Goal: Information Seeking & Learning: Check status

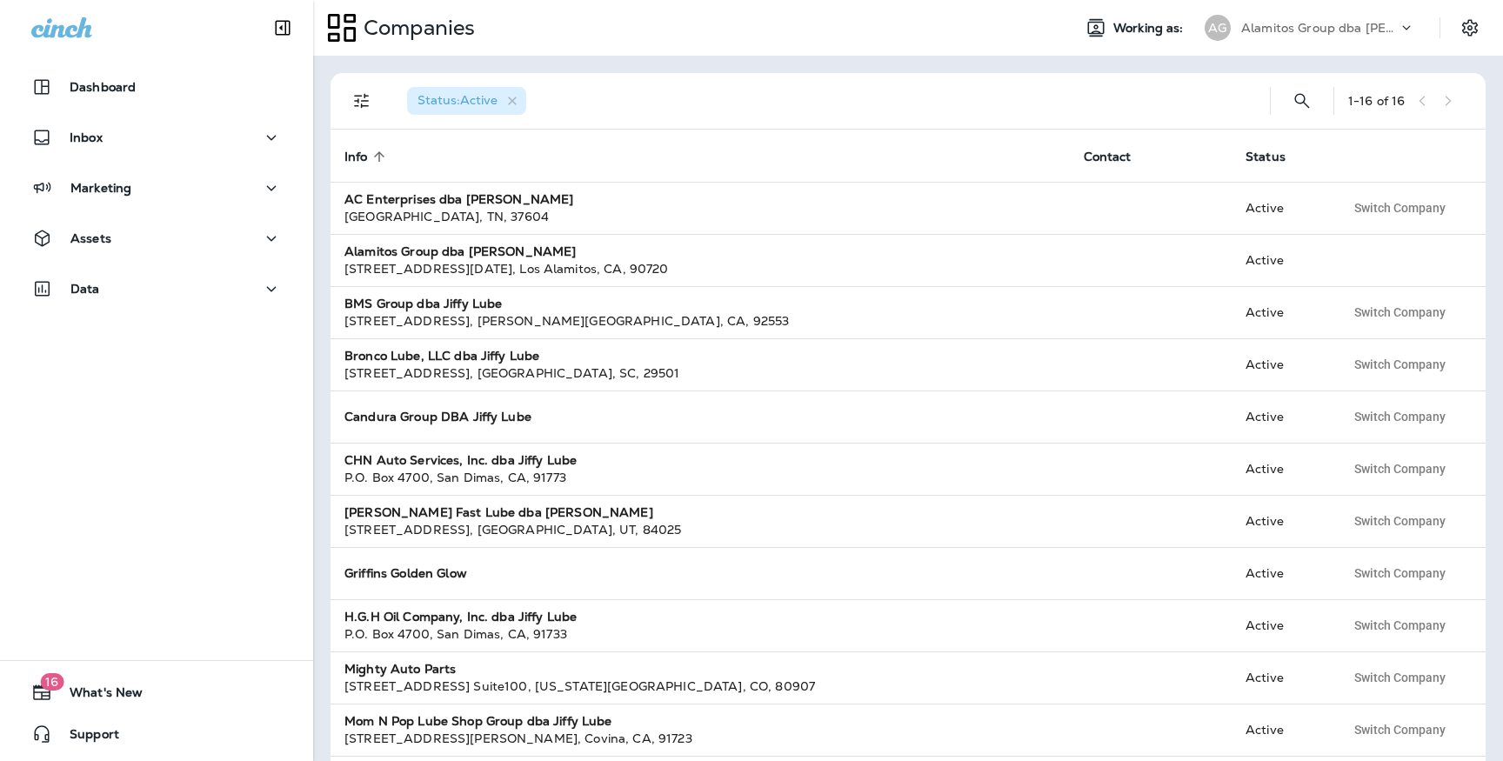
click at [1322, 31] on p "Alamitos Group dba [PERSON_NAME]" at bounding box center [1319, 28] width 157 height 14
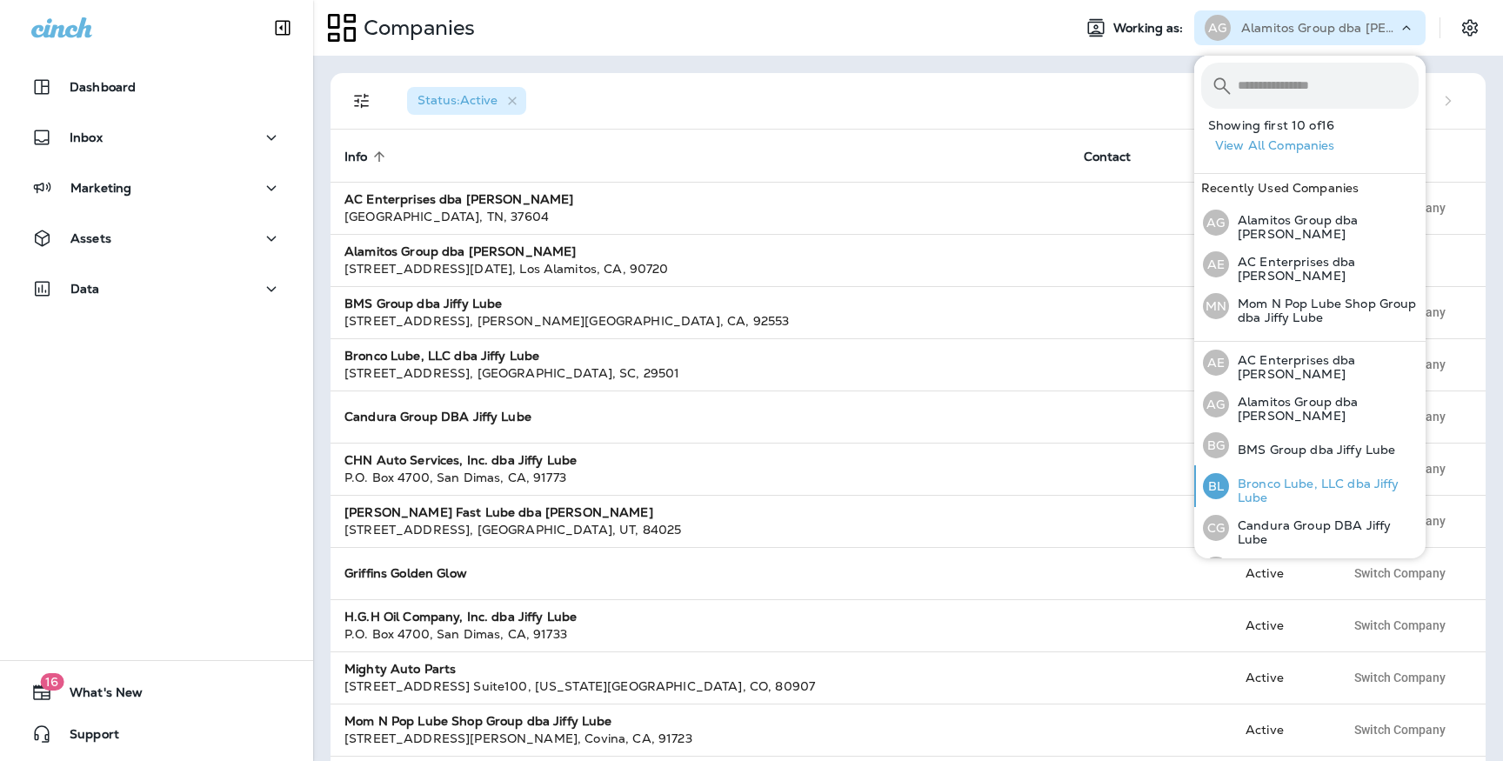
click at [1276, 487] on p "Bronco Lube, LLC dba Jiffy Lube" at bounding box center [1324, 490] width 190 height 28
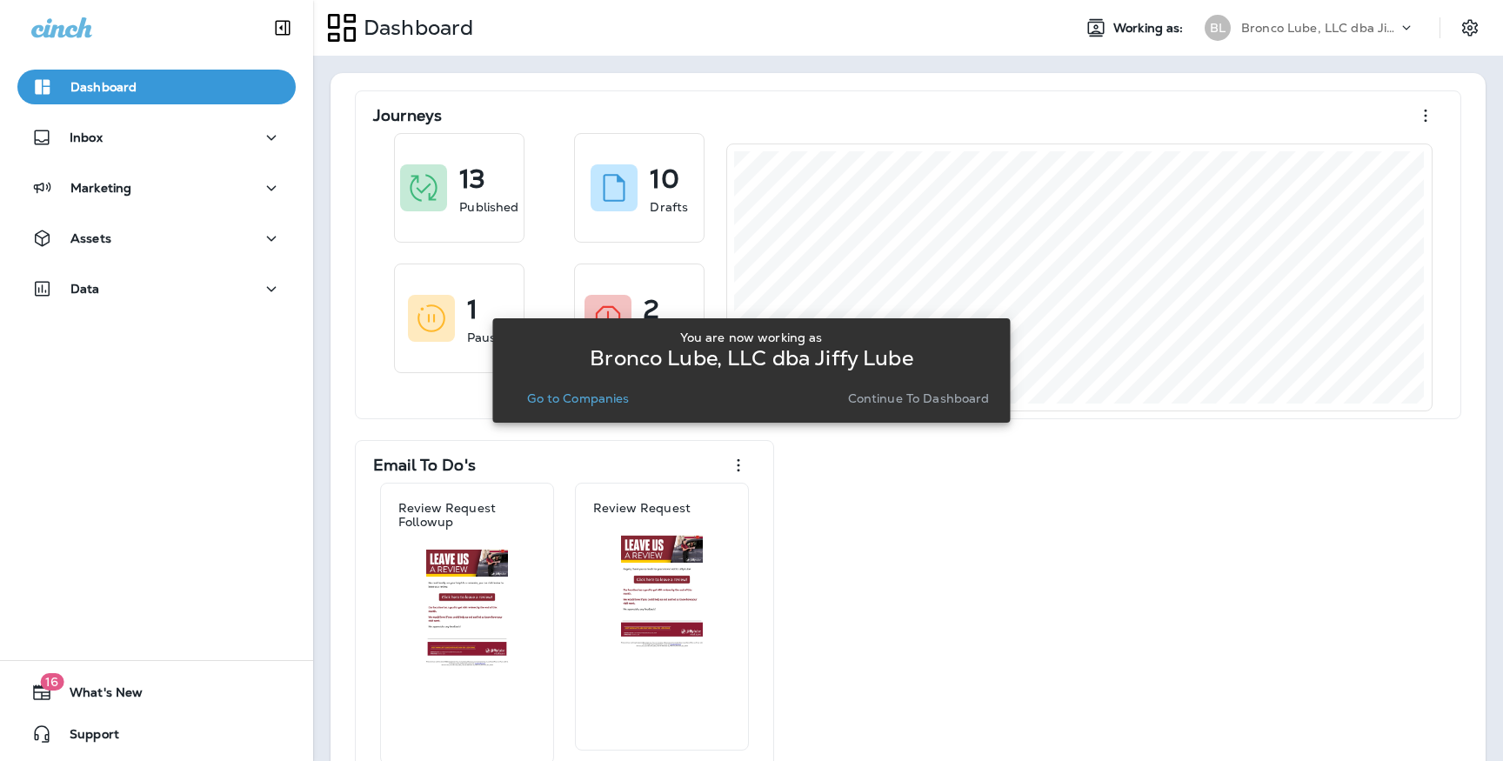
click at [561, 395] on p "Go to Companies" at bounding box center [578, 398] width 102 height 14
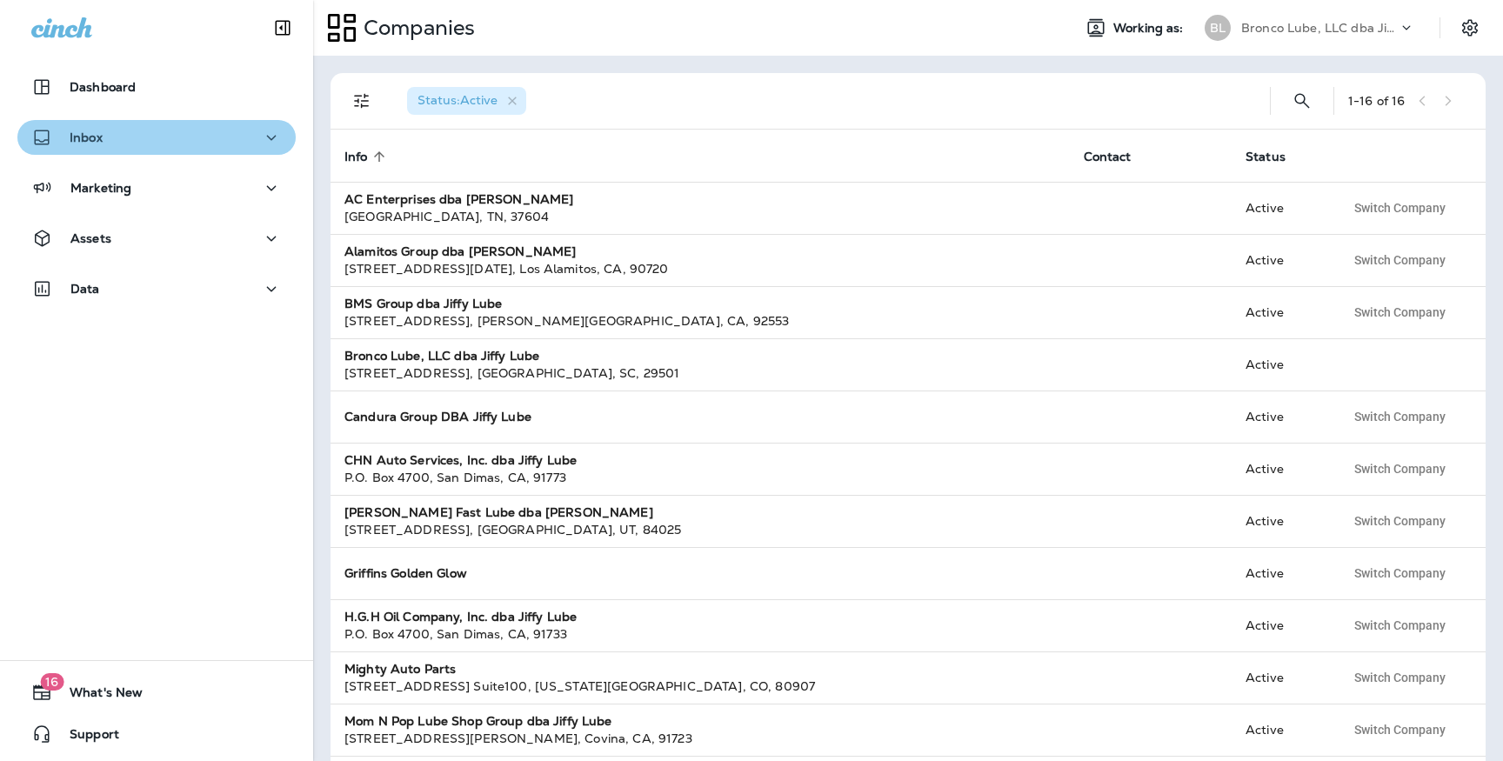
click at [169, 141] on div "Inbox" at bounding box center [156, 138] width 250 height 22
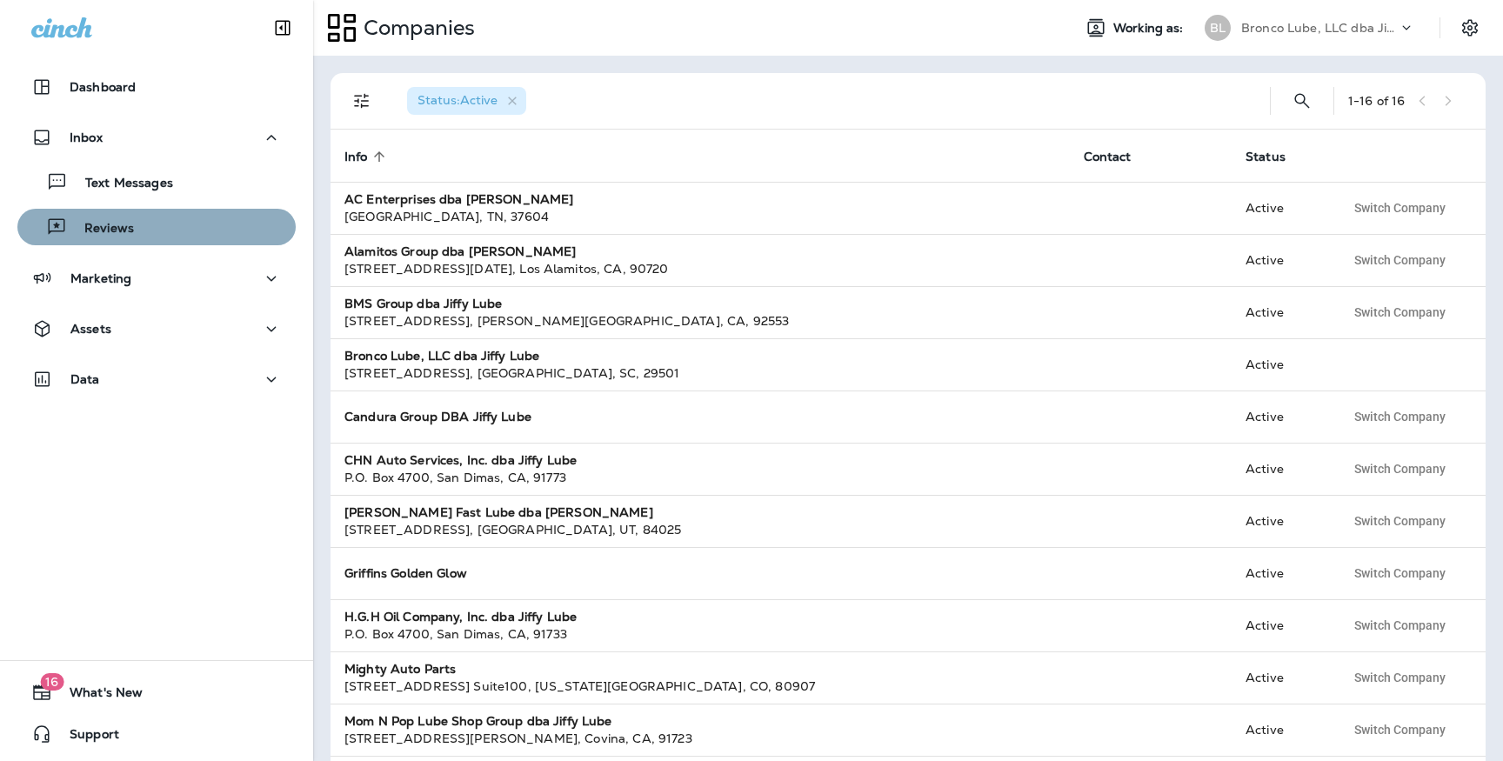
click at [178, 215] on div "Reviews" at bounding box center [156, 227] width 264 height 26
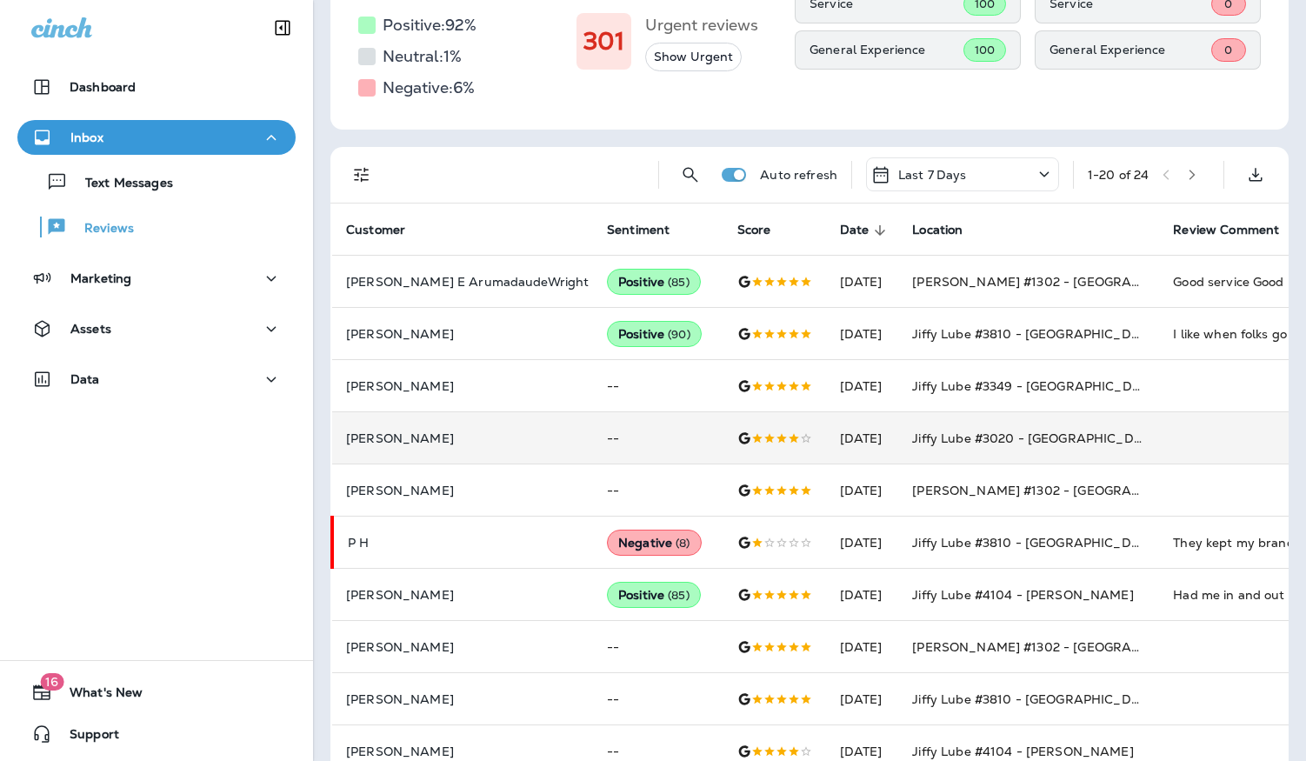
scroll to position [236, 0]
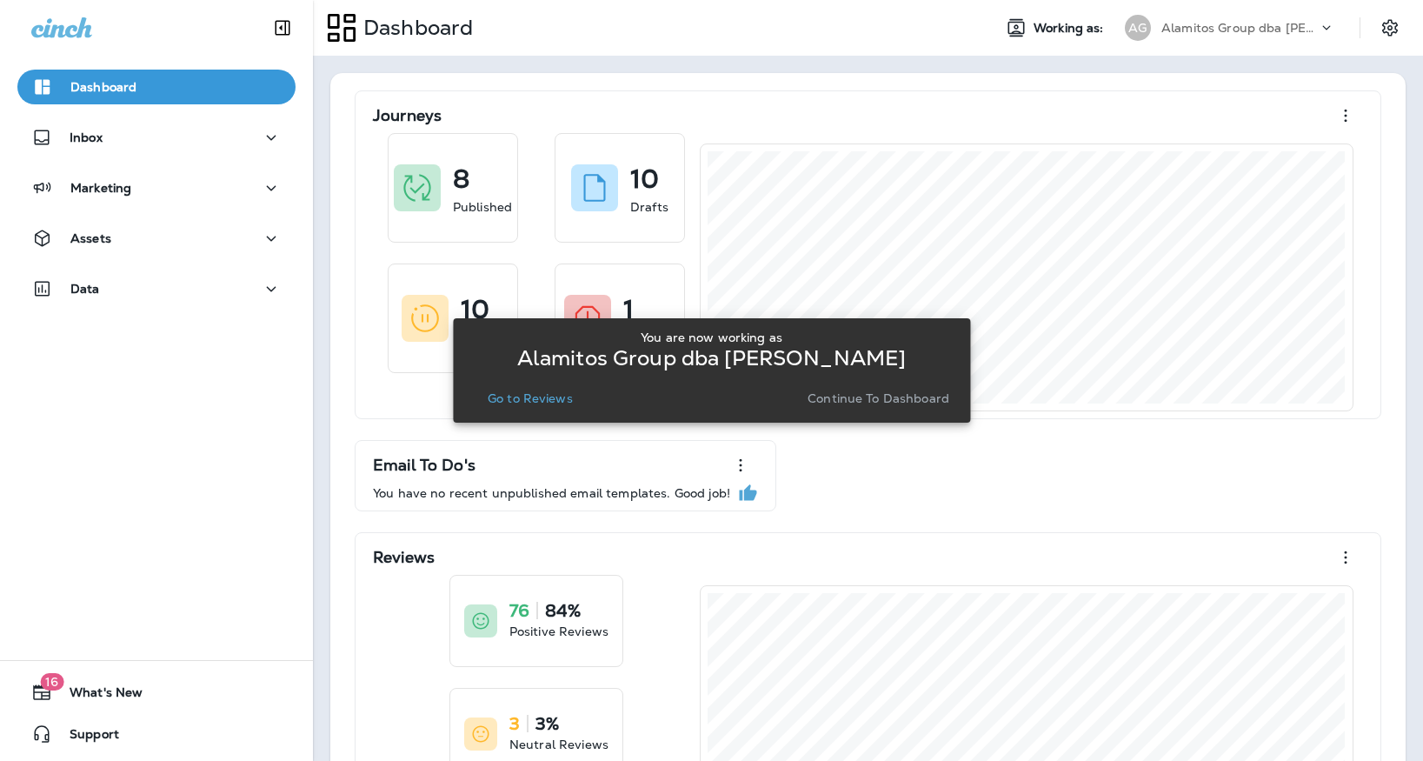
click at [523, 392] on p "Go to Reviews" at bounding box center [530, 398] width 85 height 14
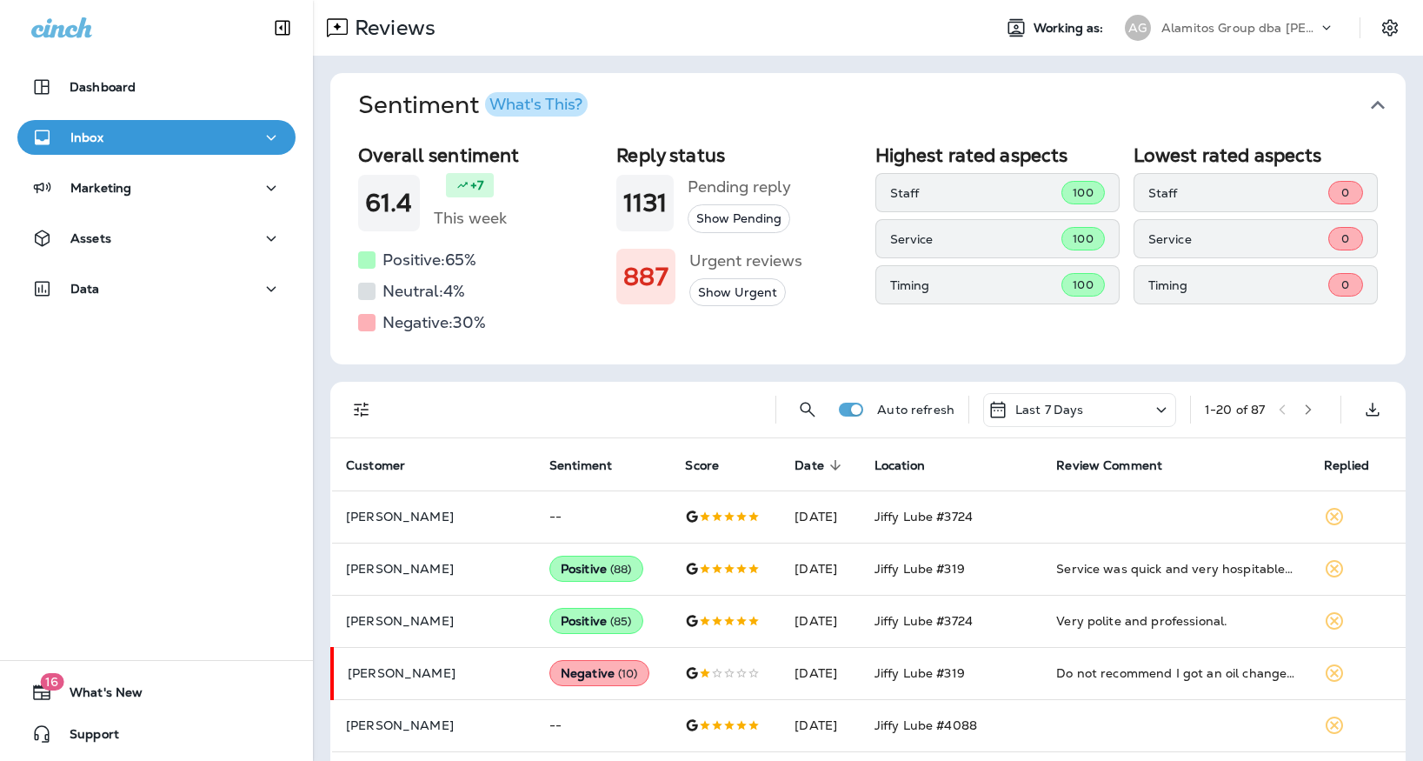
click at [1319, 21] on icon at bounding box center [1326, 27] width 17 height 17
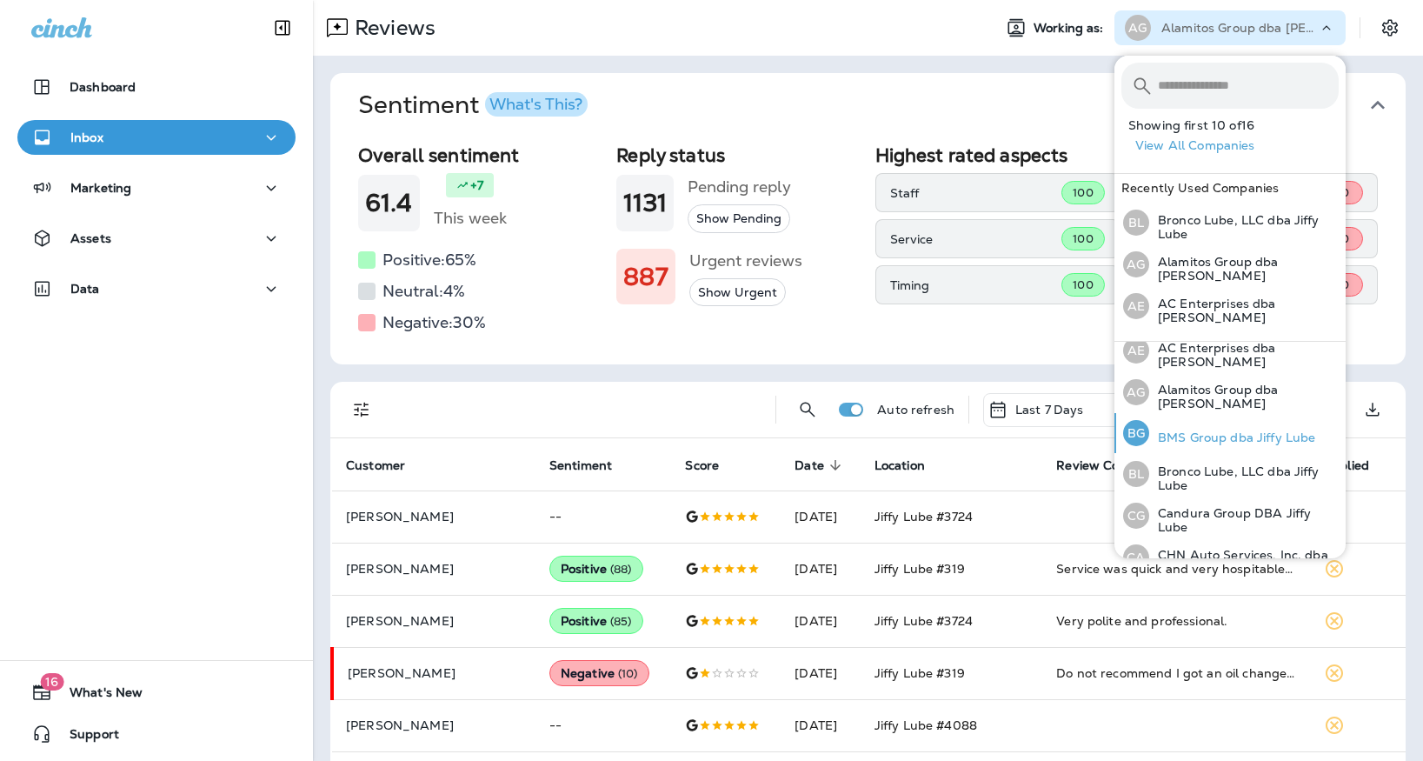
scroll to position [11, 0]
click at [1249, 431] on p "BMS Group dba Jiffy Lube" at bounding box center [1232, 438] width 166 height 14
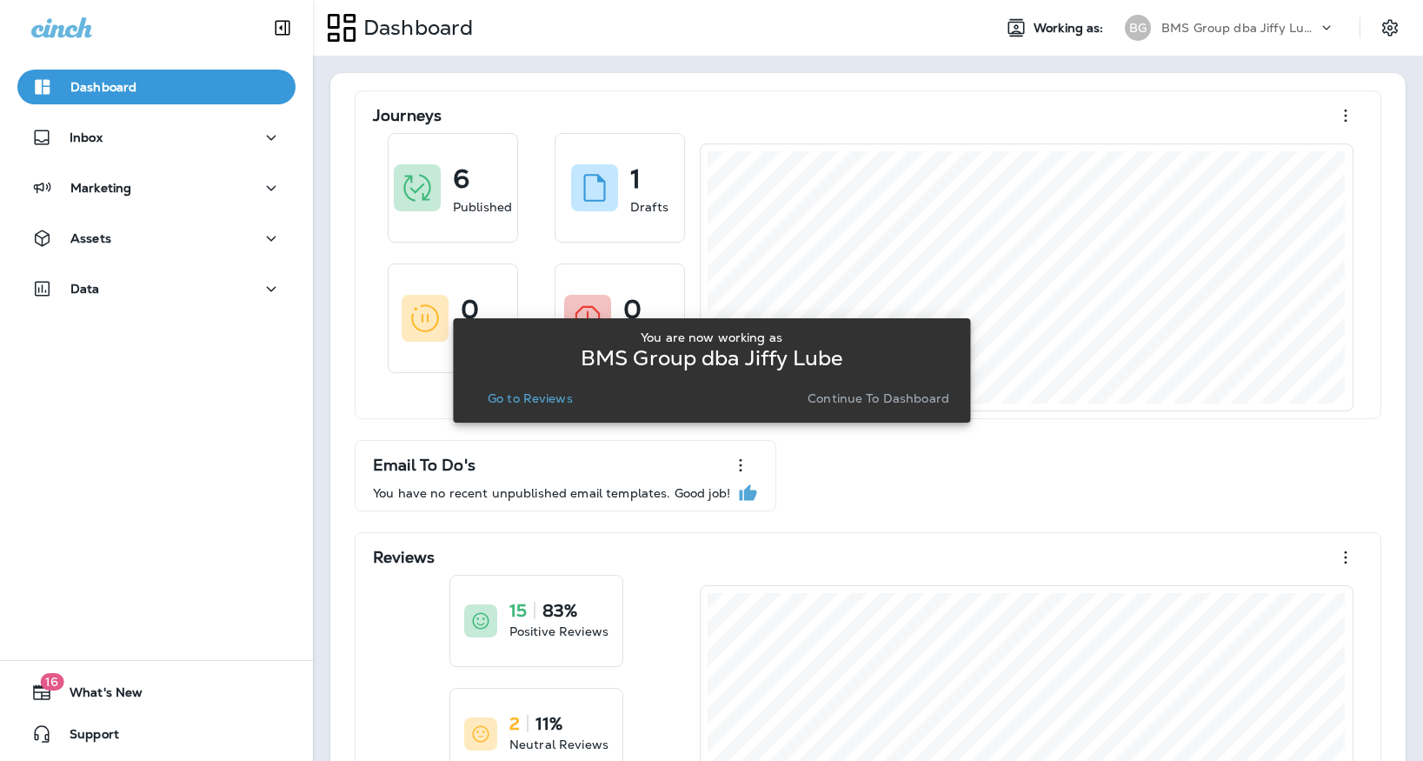
click at [544, 391] on p "Go to Reviews" at bounding box center [530, 398] width 85 height 14
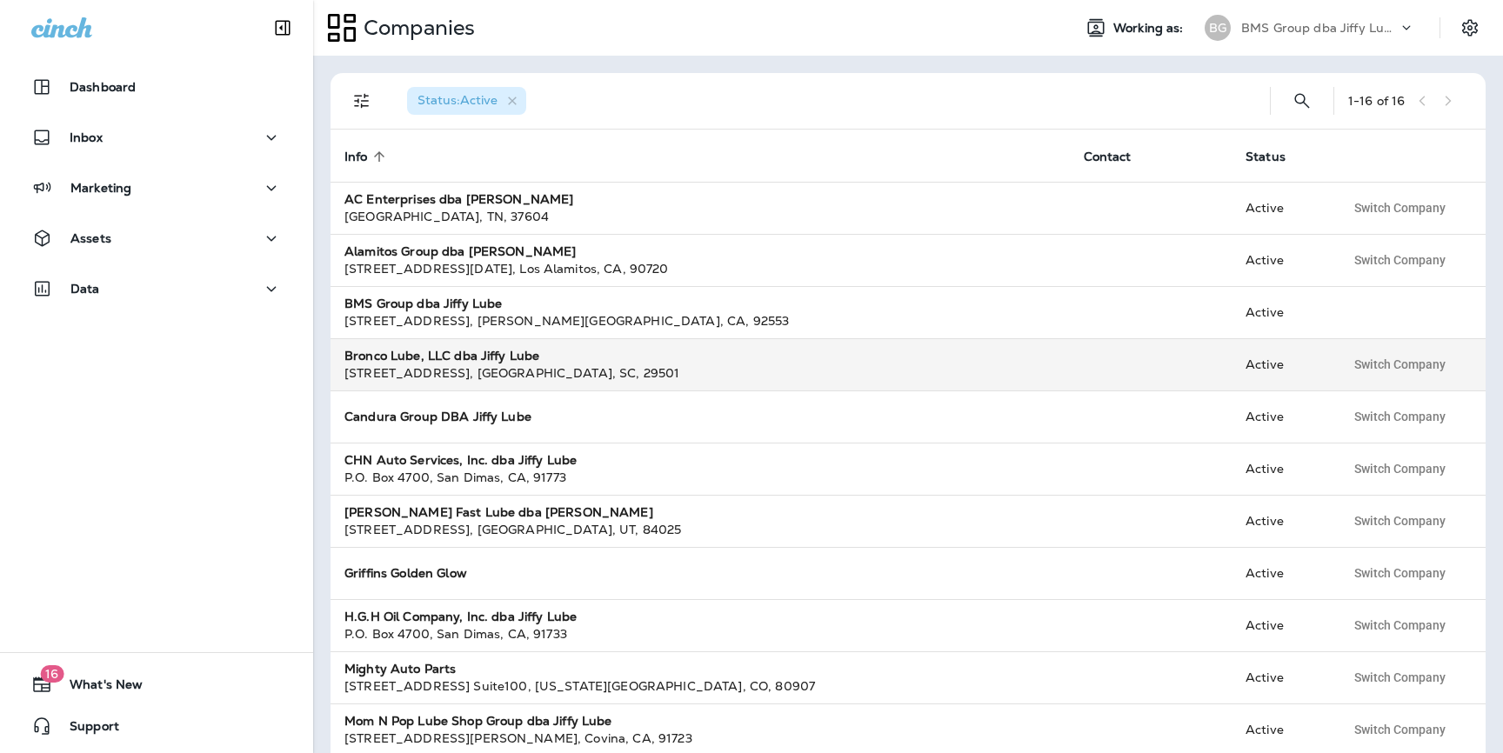
click at [367, 362] on strong "Bronco Lube, LLC dba Jiffy Lube" at bounding box center [441, 356] width 195 height 16
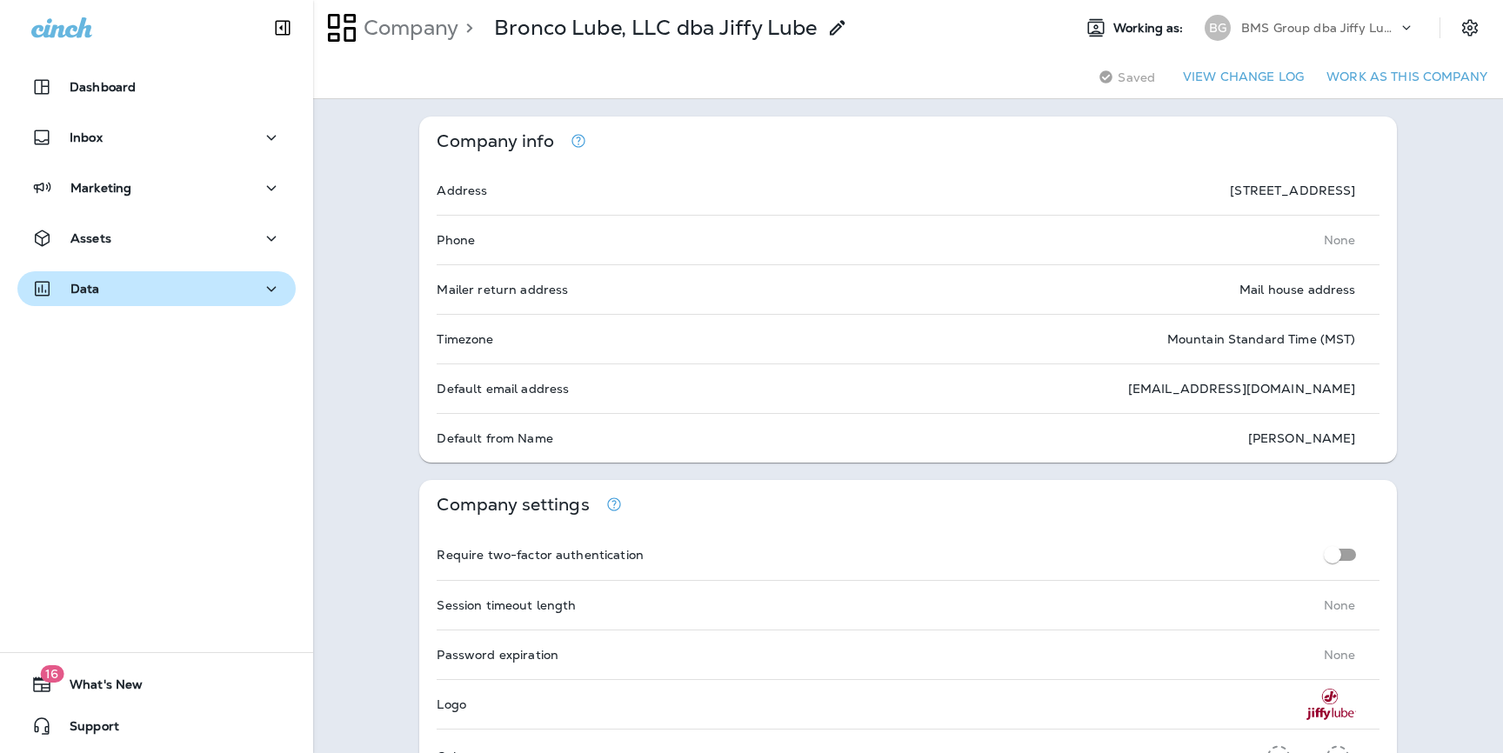
click at [113, 272] on button "Data" at bounding box center [156, 288] width 278 height 35
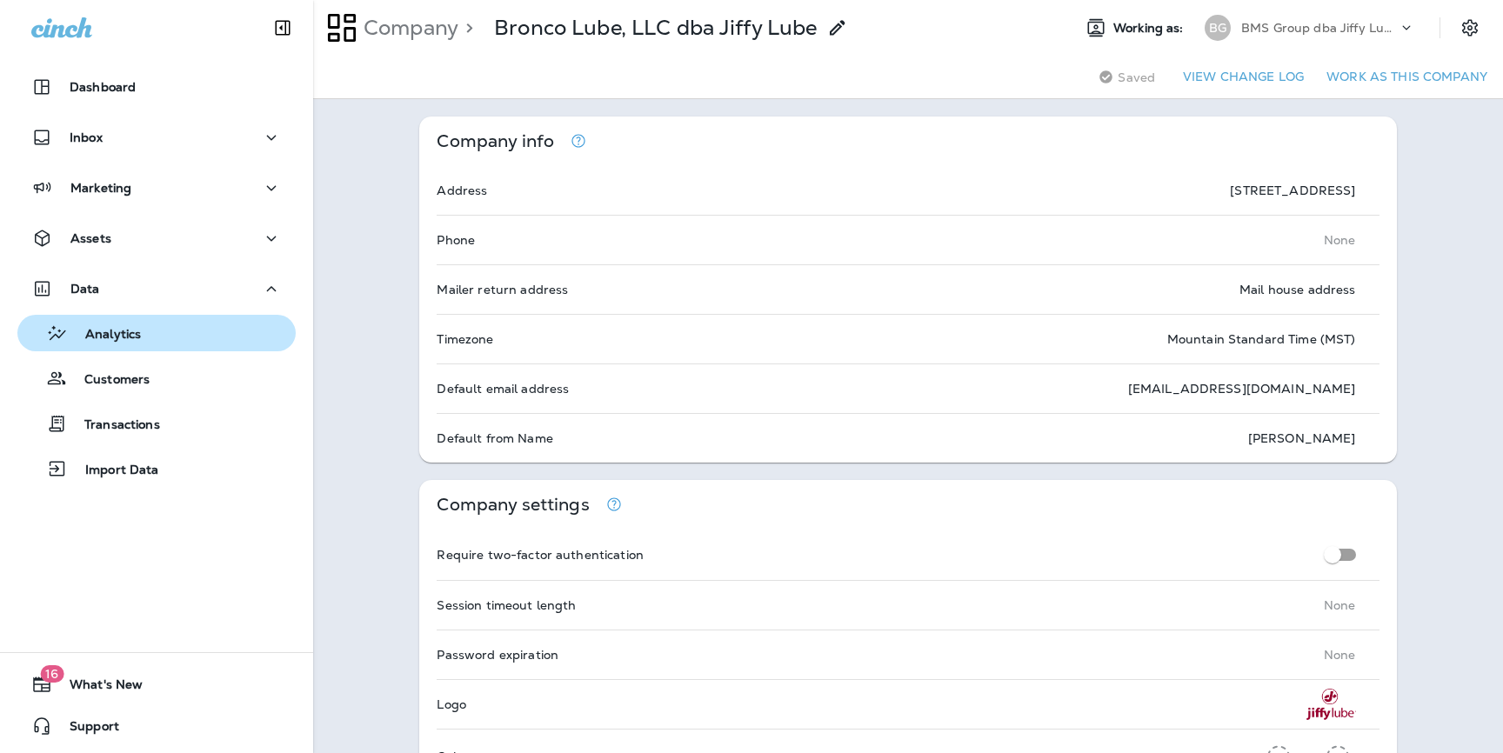
click at [114, 330] on p "Analytics" at bounding box center [104, 335] width 73 height 17
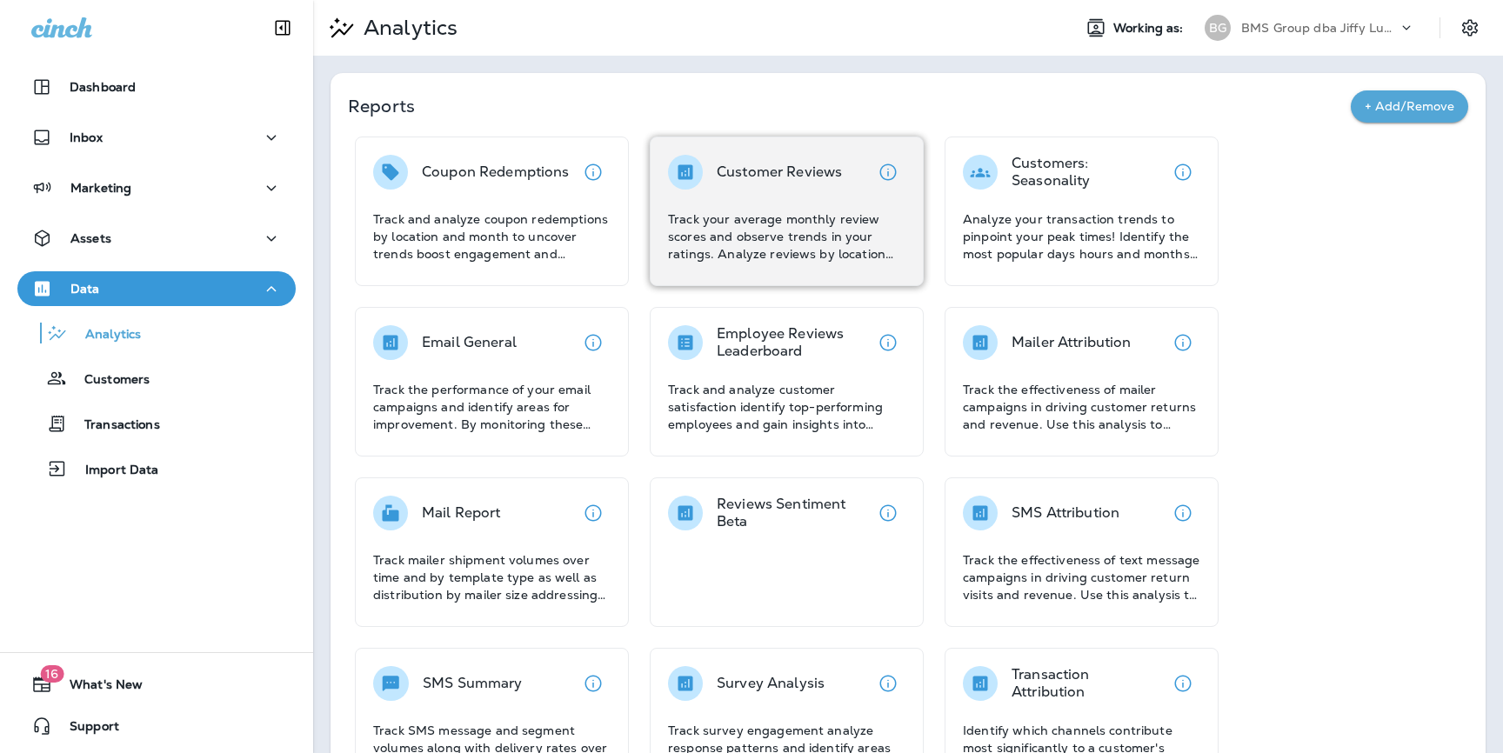
click at [790, 190] on div "Customer Reviews Track your average monthly review scores and observe trends in…" at bounding box center [786, 209] width 237 height 108
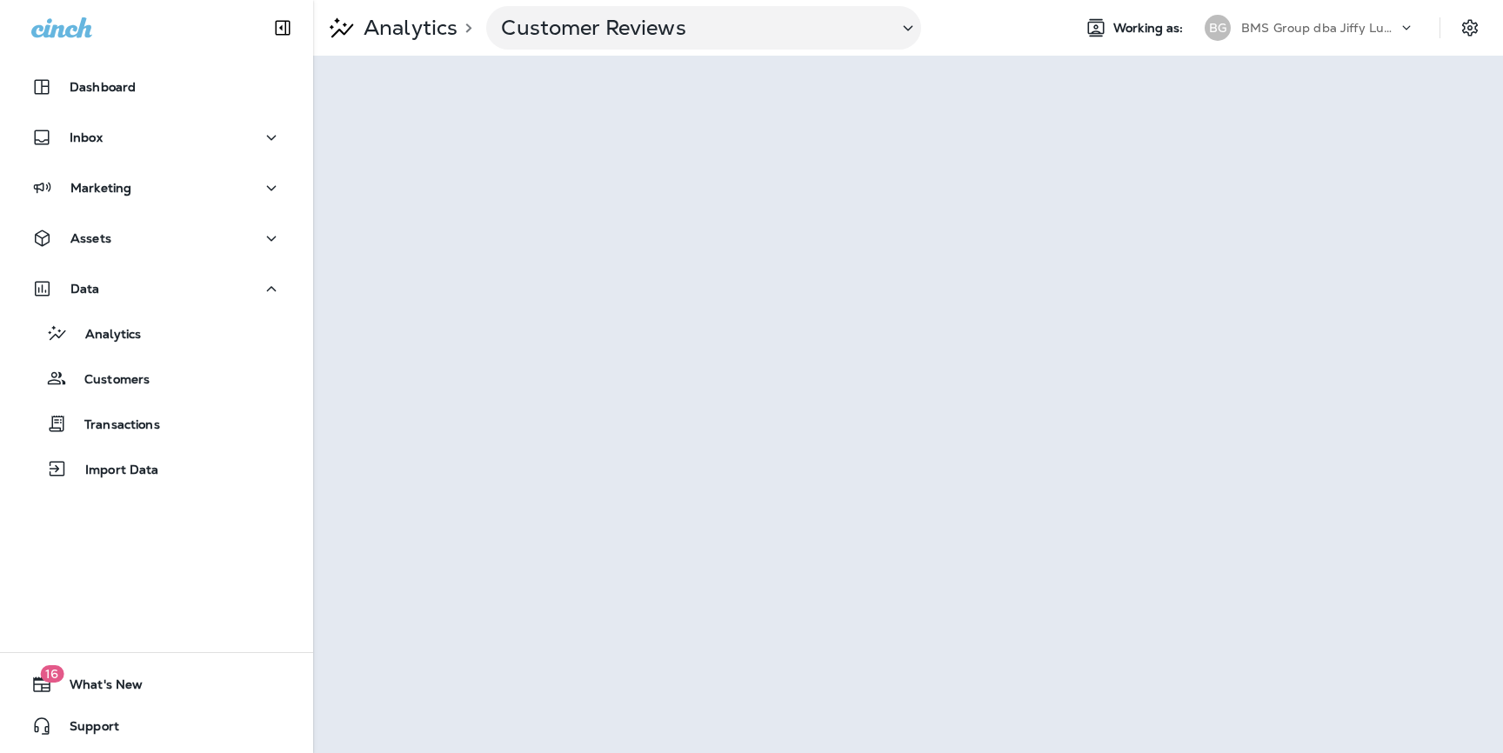
click at [1253, 18] on div "BMS Group dba Jiffy Lube" at bounding box center [1319, 28] width 157 height 26
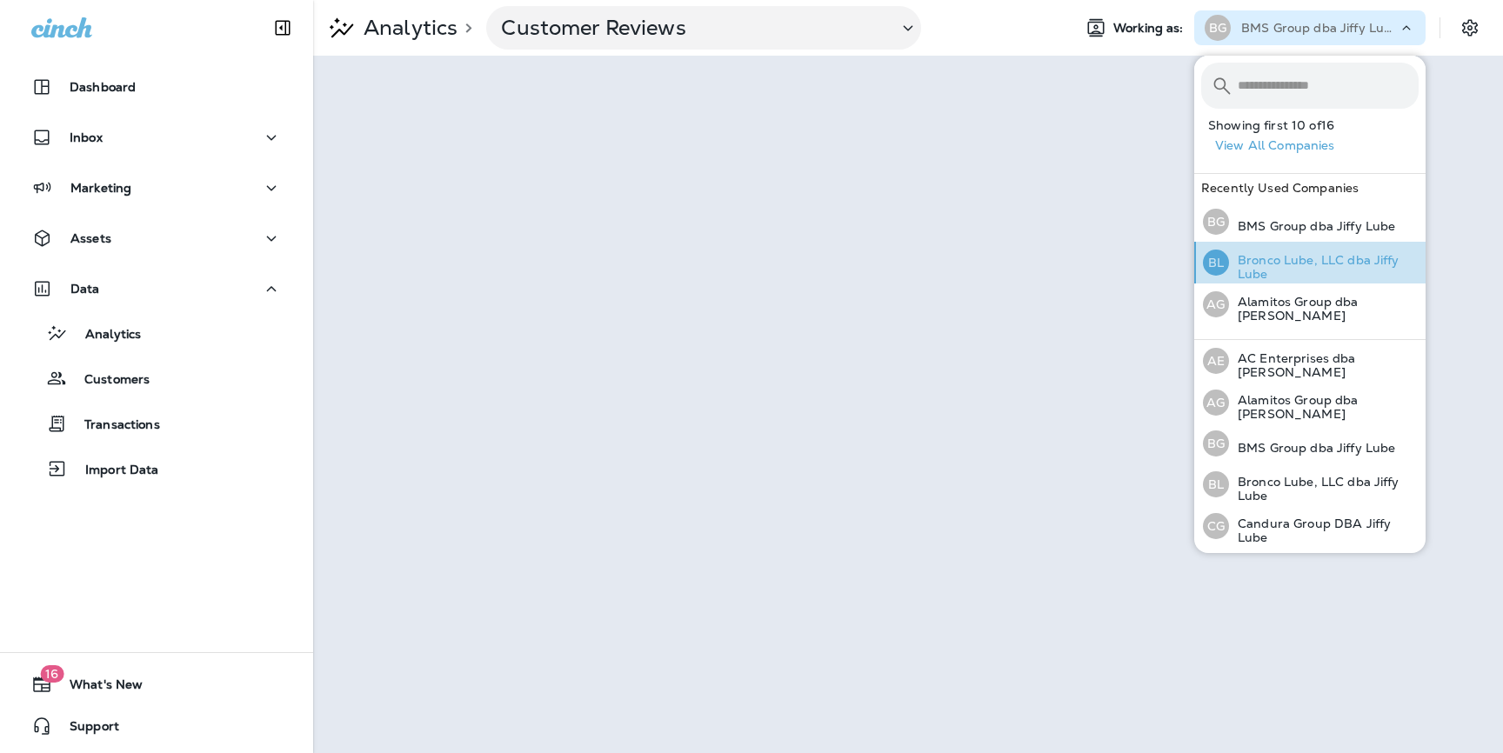
click at [1248, 255] on p "Bronco Lube, LLC dba Jiffy Lube" at bounding box center [1324, 267] width 190 height 28
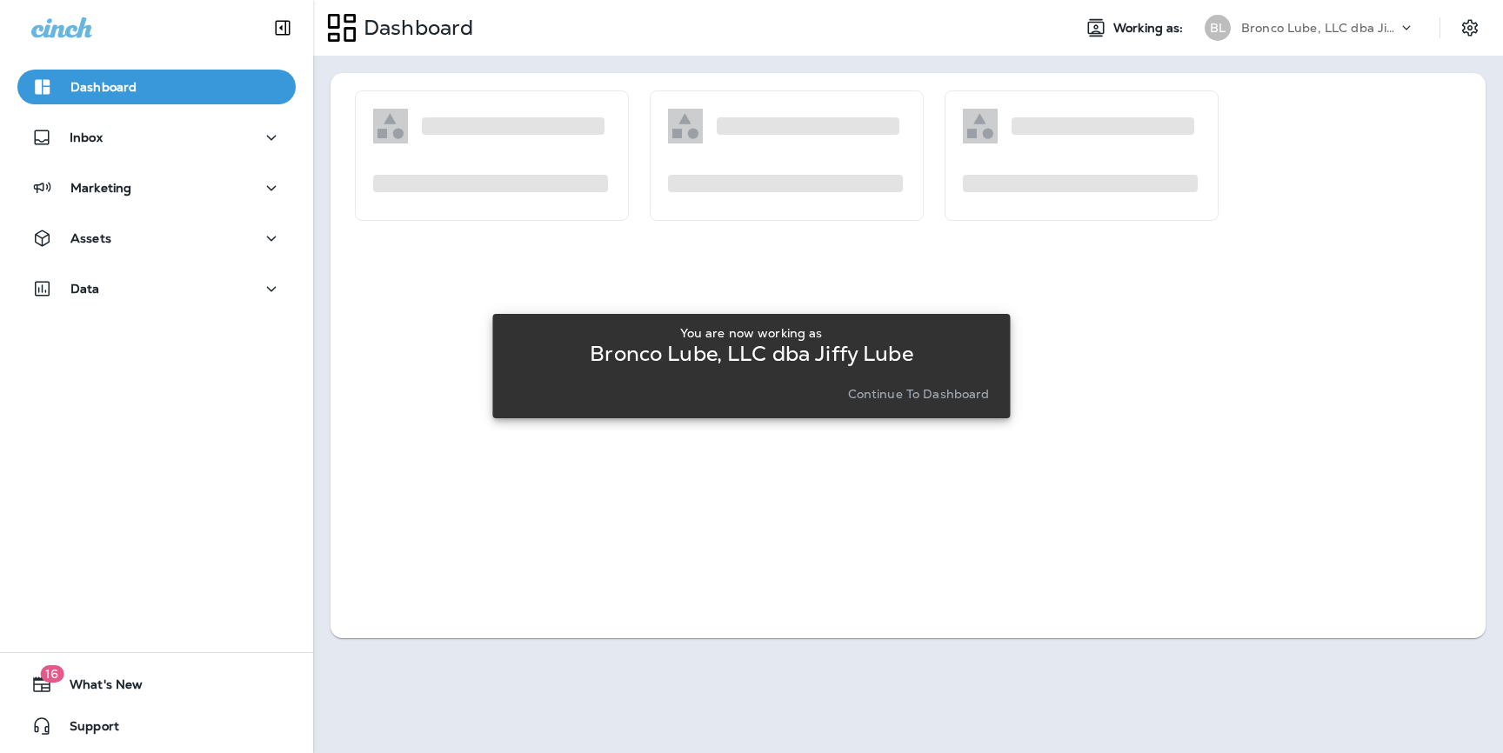
click at [901, 391] on p "Continue to Dashboard" at bounding box center [919, 394] width 142 height 14
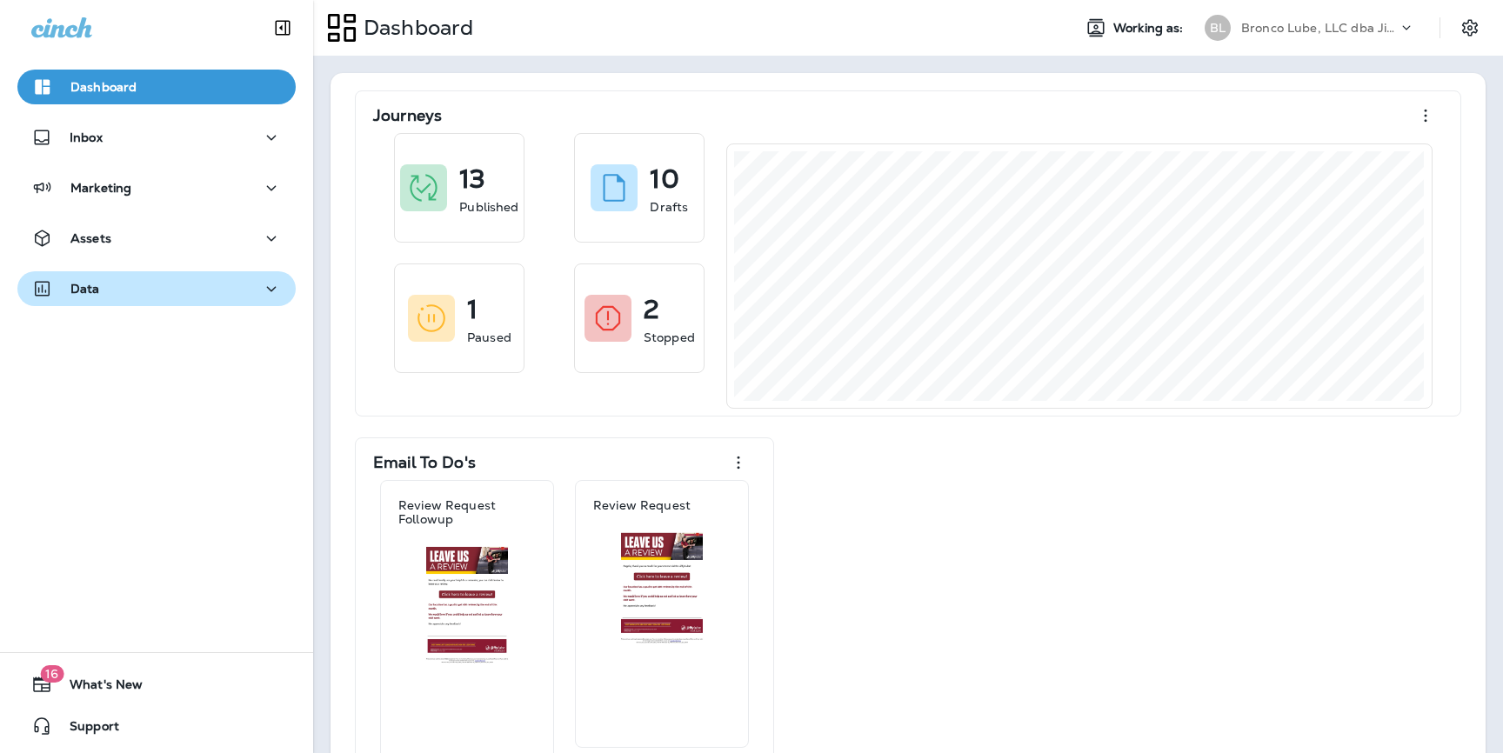
click at [233, 290] on div "Data" at bounding box center [156, 289] width 250 height 22
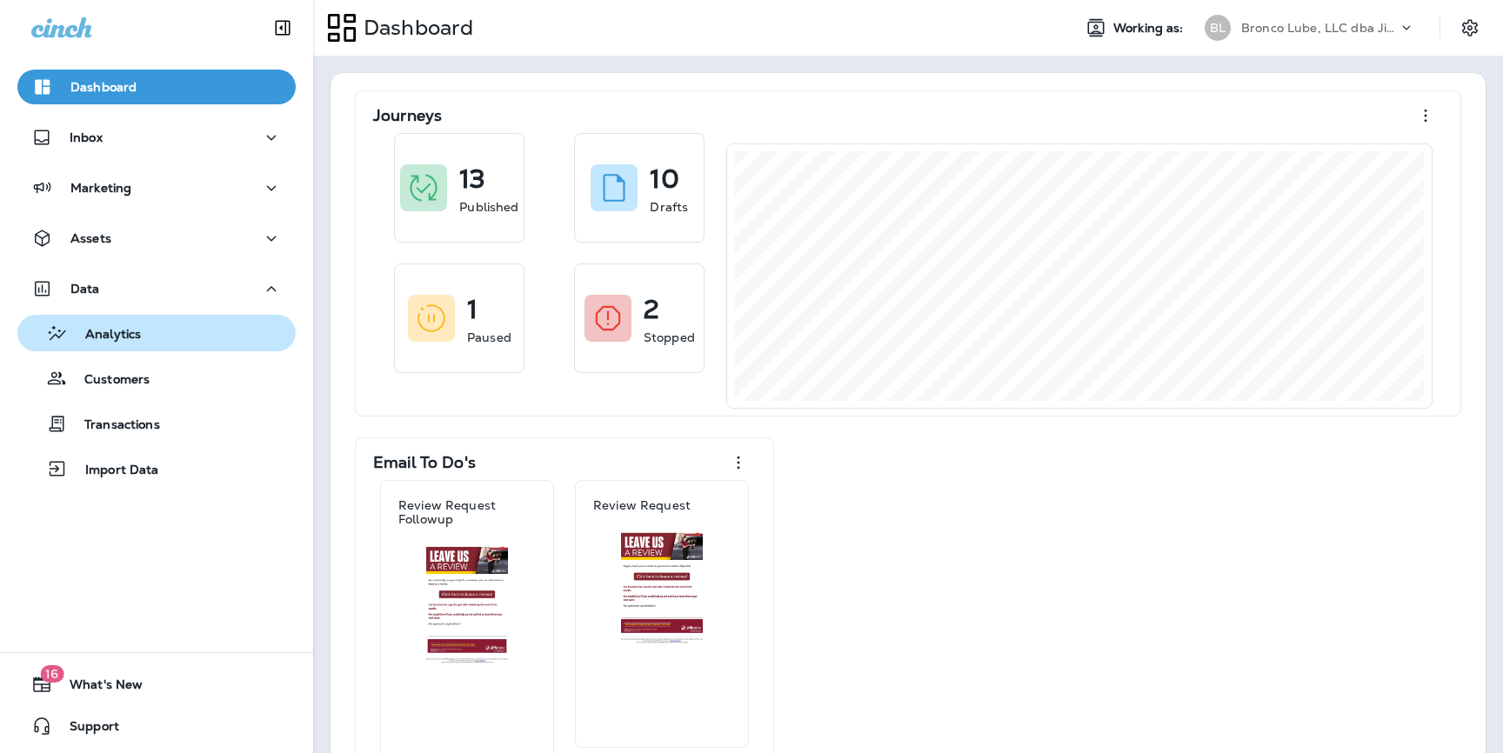
click at [194, 336] on div "Analytics" at bounding box center [156, 333] width 264 height 26
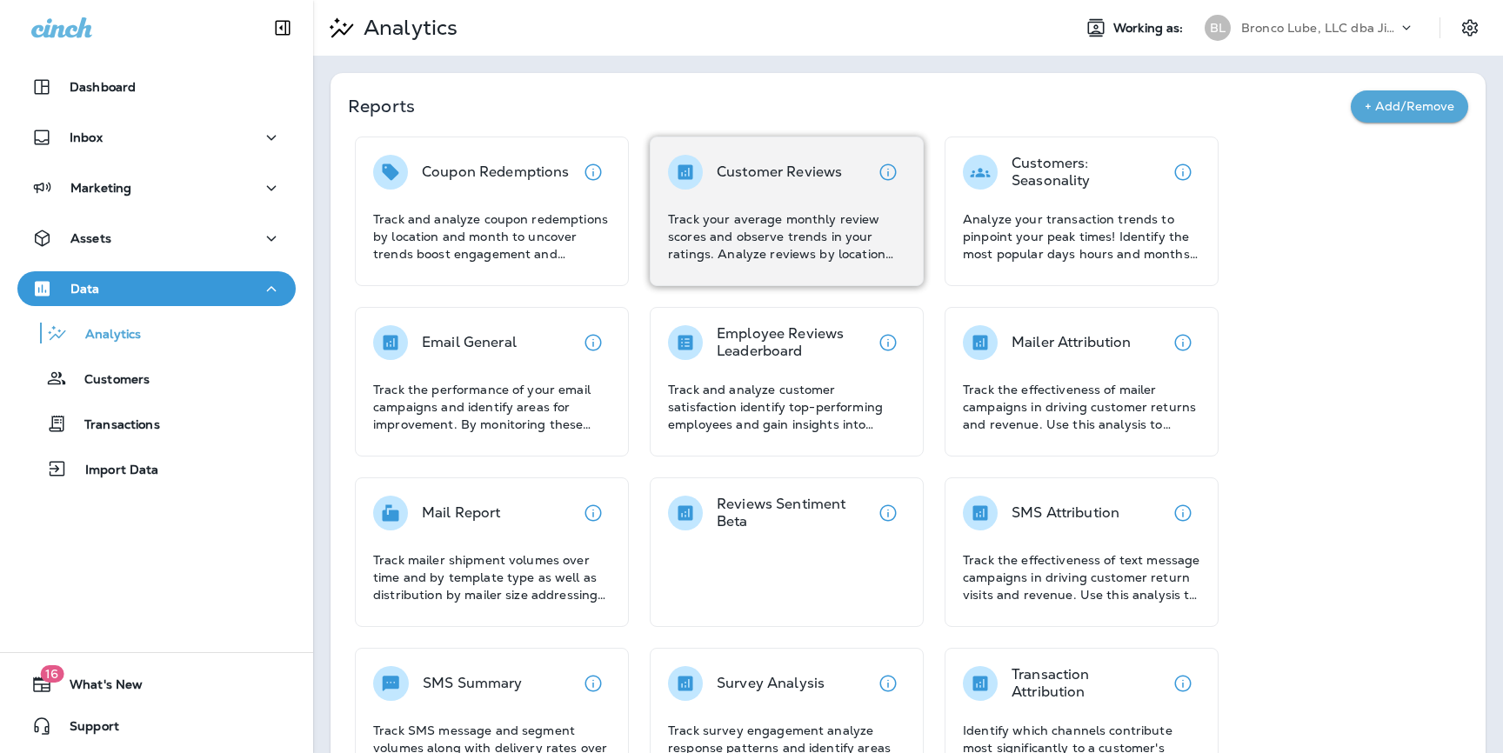
click at [783, 177] on p "Customer Reviews" at bounding box center [778, 171] width 125 height 17
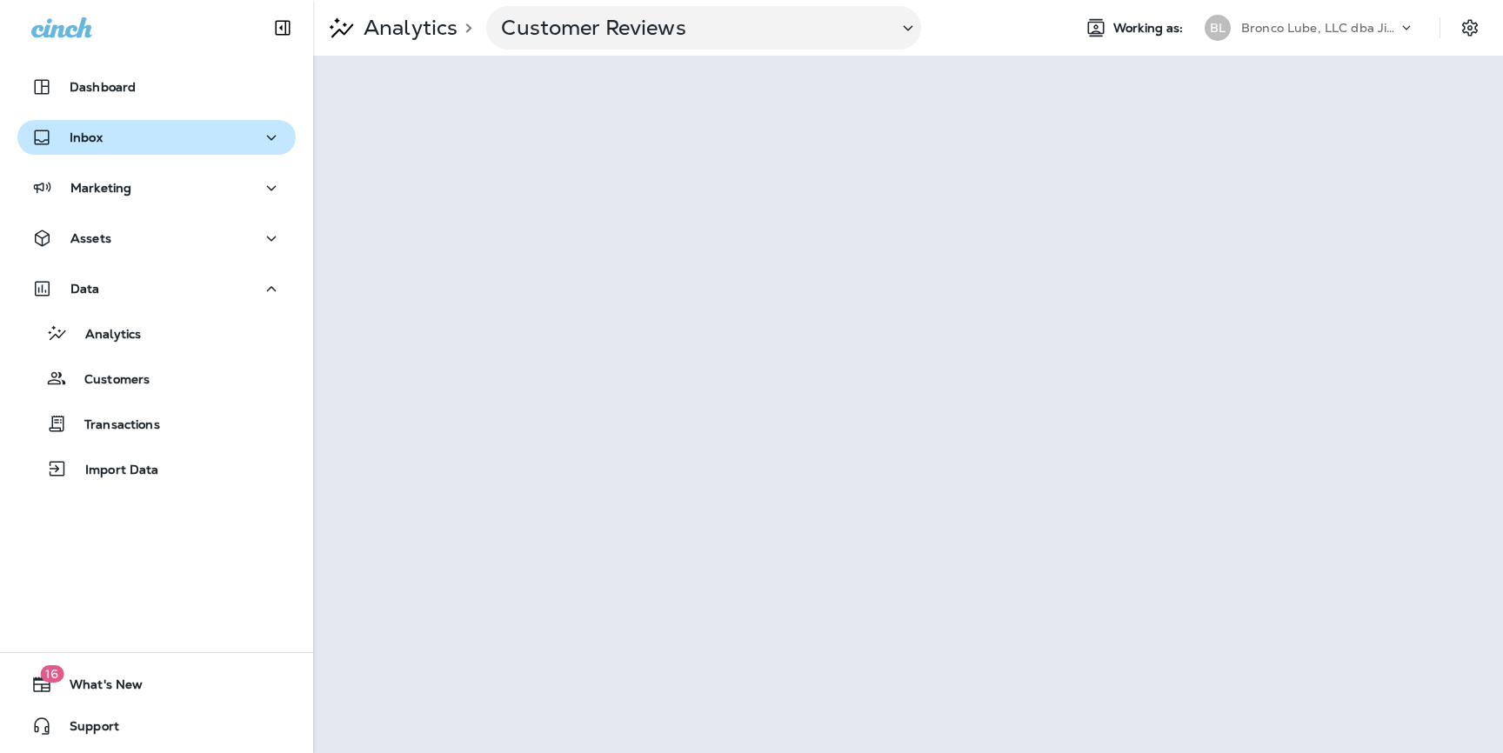
click at [161, 127] on div "Inbox" at bounding box center [156, 138] width 250 height 22
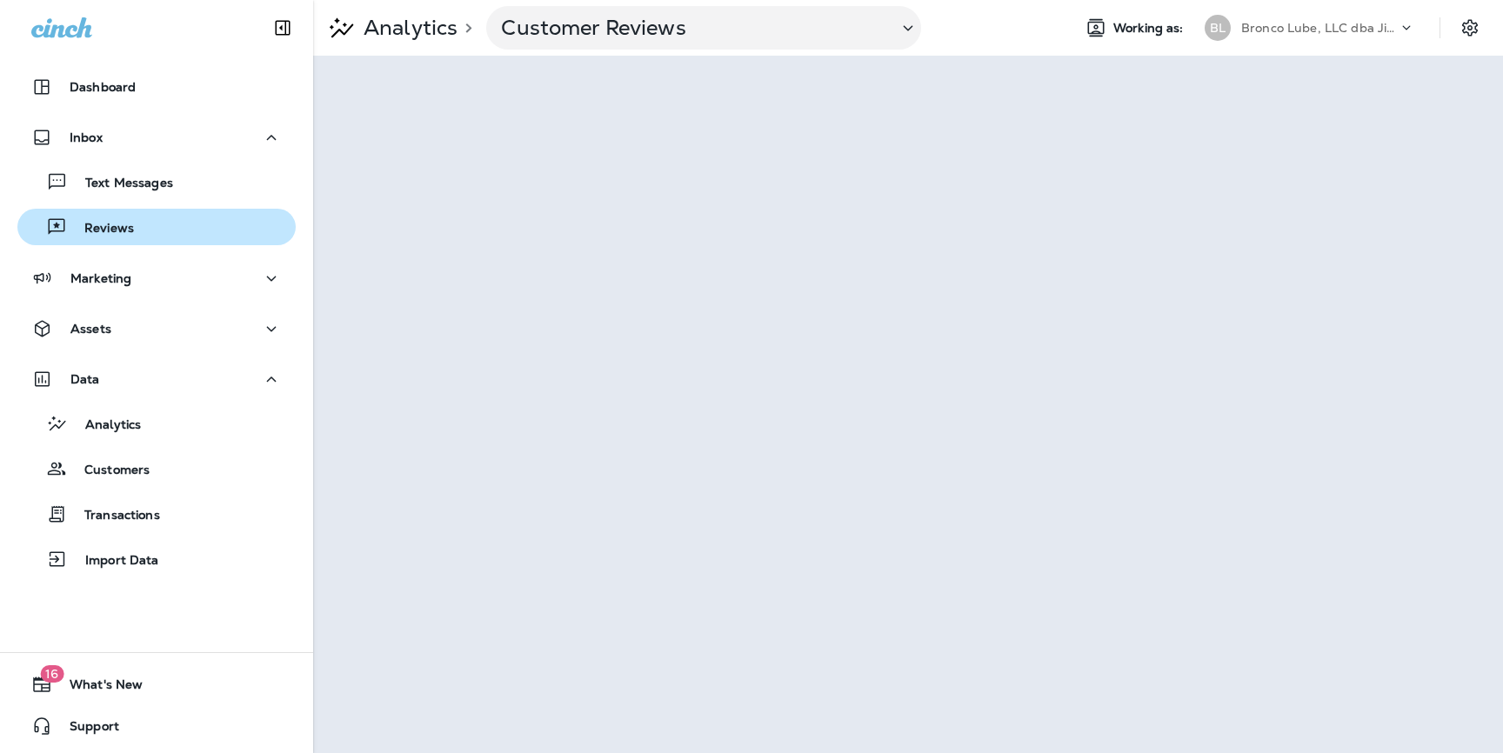
click at [98, 225] on p "Reviews" at bounding box center [100, 229] width 67 height 17
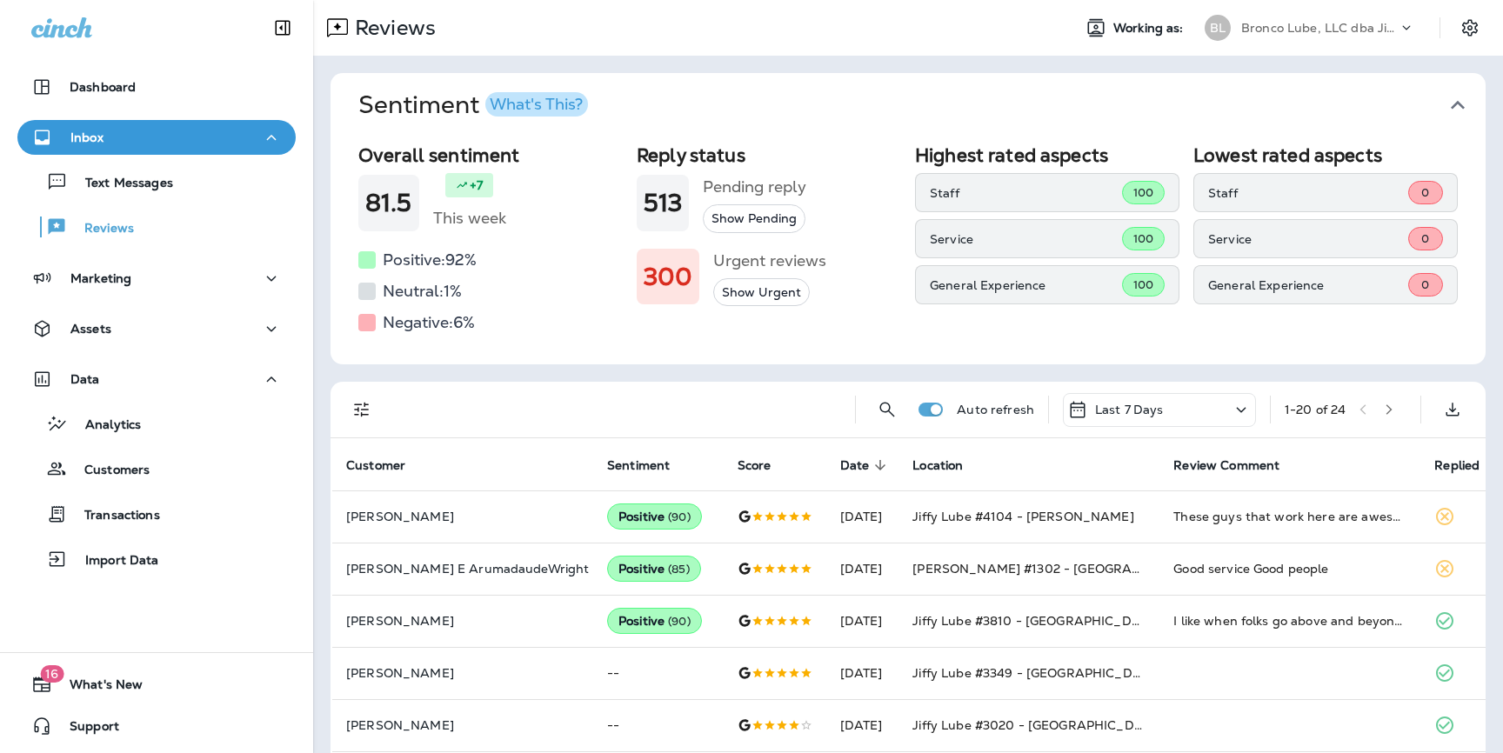
click at [1181, 405] on div "Last 7 Days" at bounding box center [1159, 410] width 193 height 34
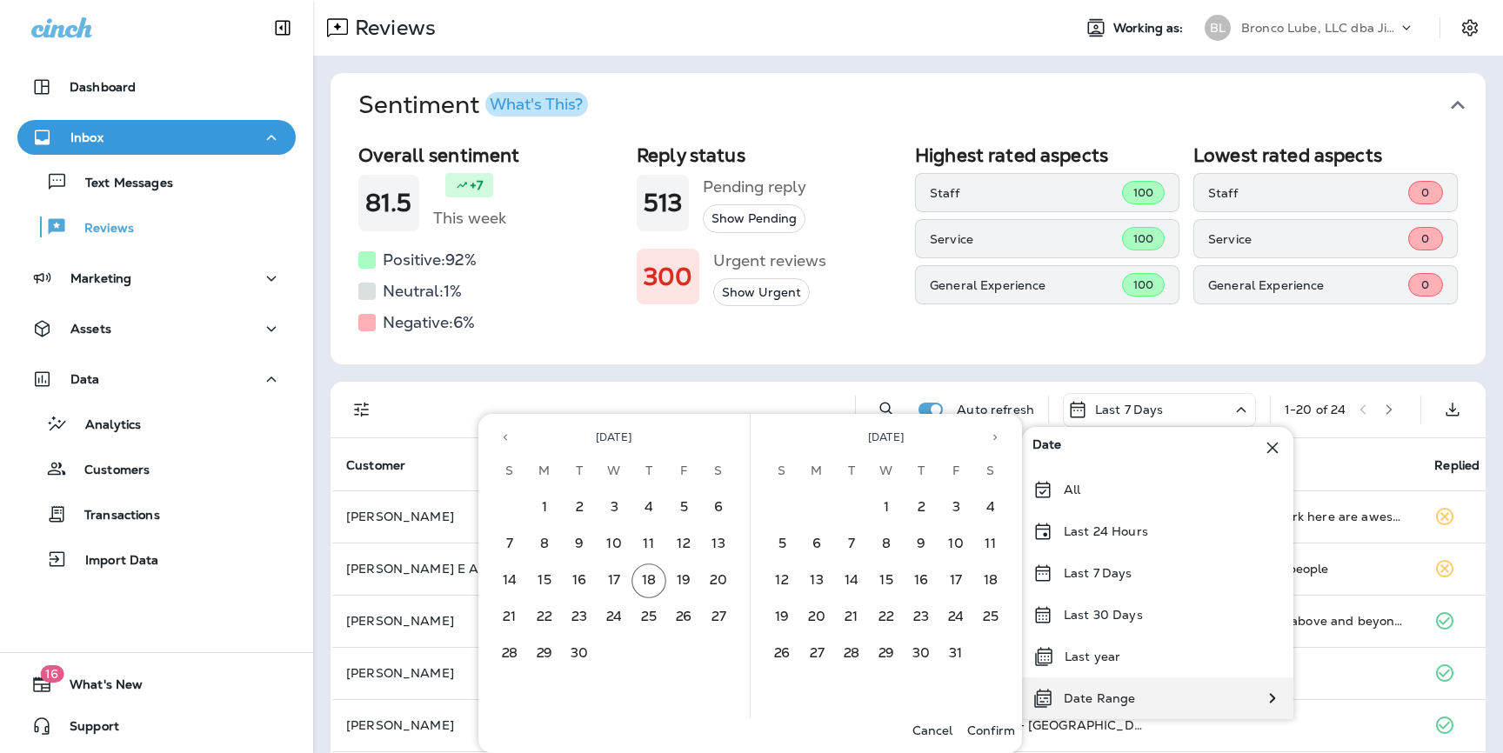
click at [1115, 707] on div "Date Range" at bounding box center [1083, 698] width 123 height 42
click at [541, 504] on button "1" at bounding box center [544, 507] width 35 height 35
click at [612, 574] on button "17" at bounding box center [613, 580] width 35 height 35
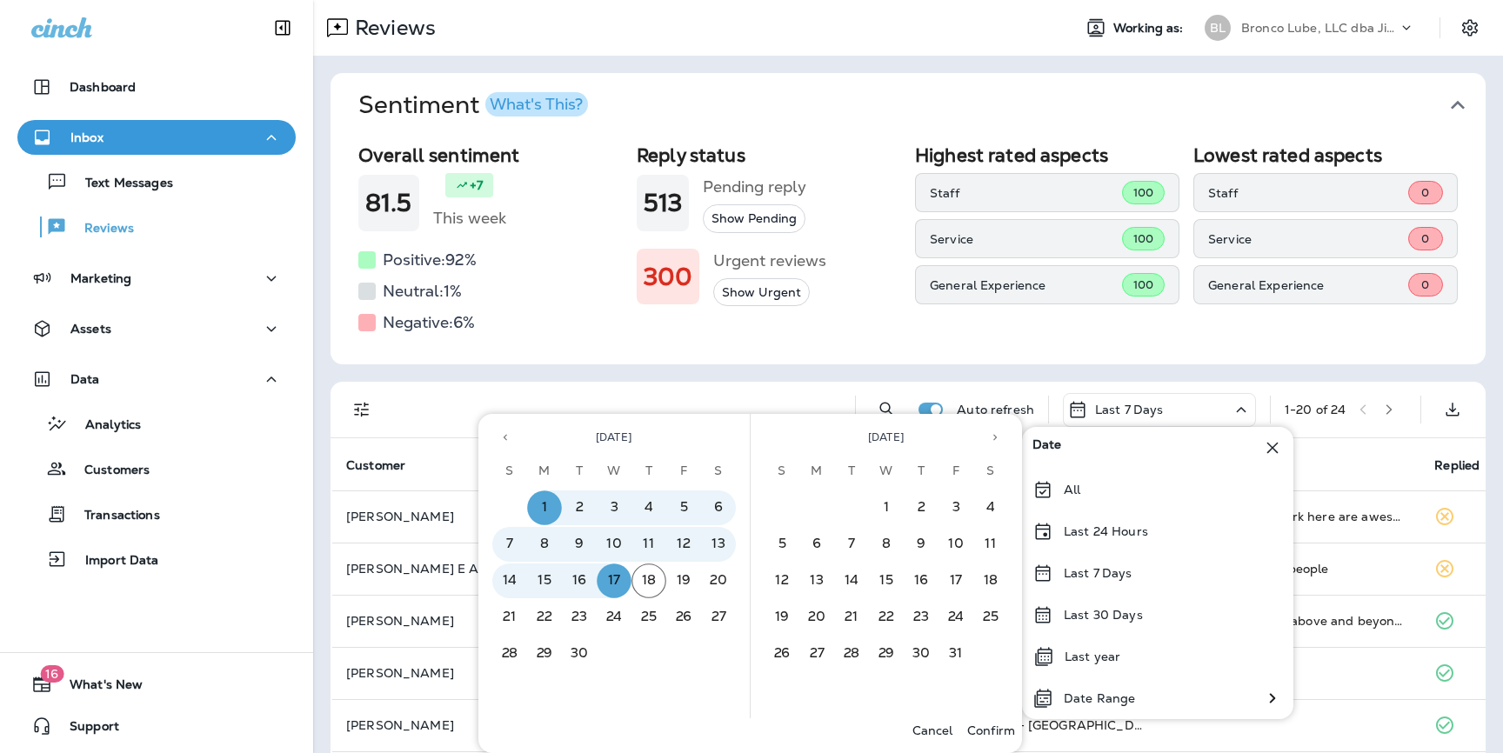
click at [985, 728] on p "Confirm" at bounding box center [991, 730] width 48 height 14
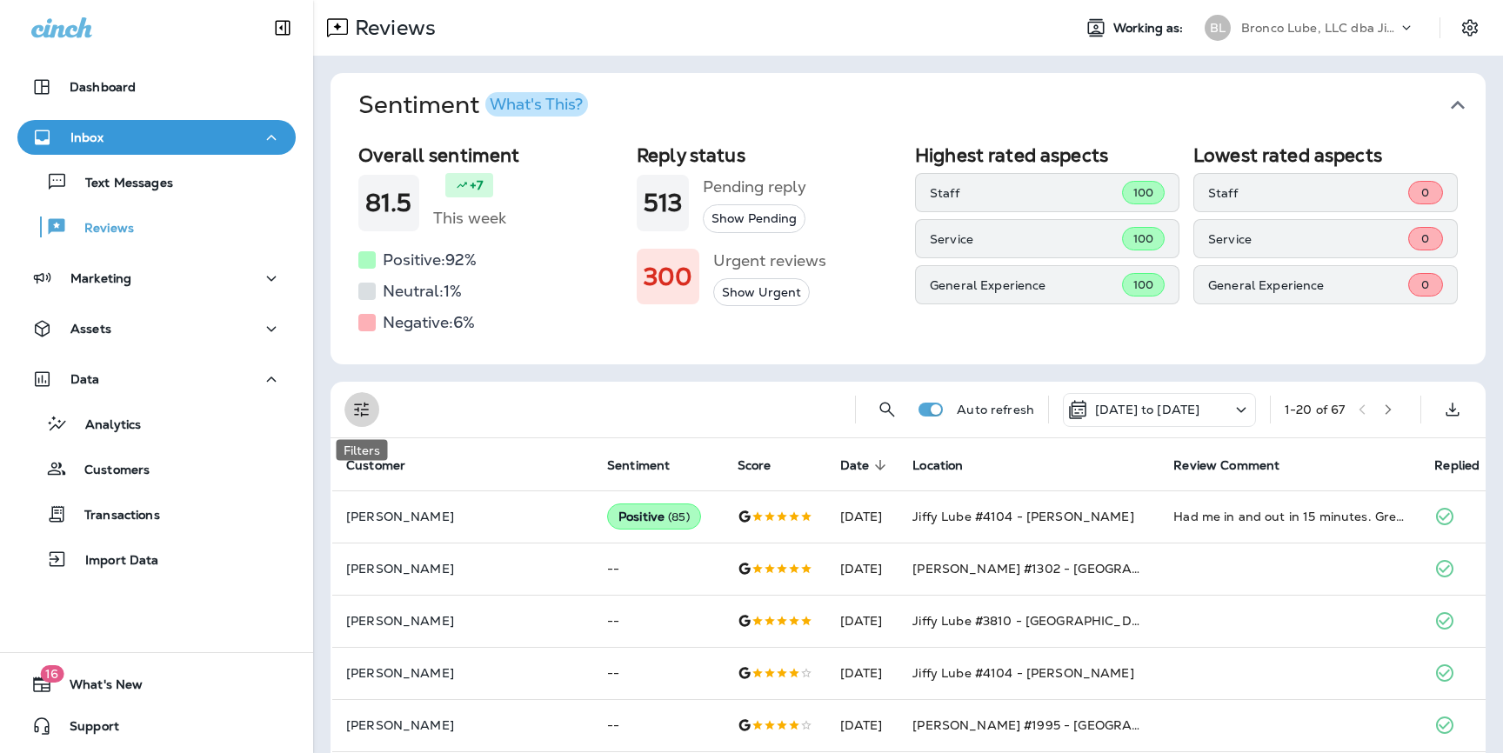
click at [366, 413] on icon "Filters" at bounding box center [361, 409] width 21 height 21
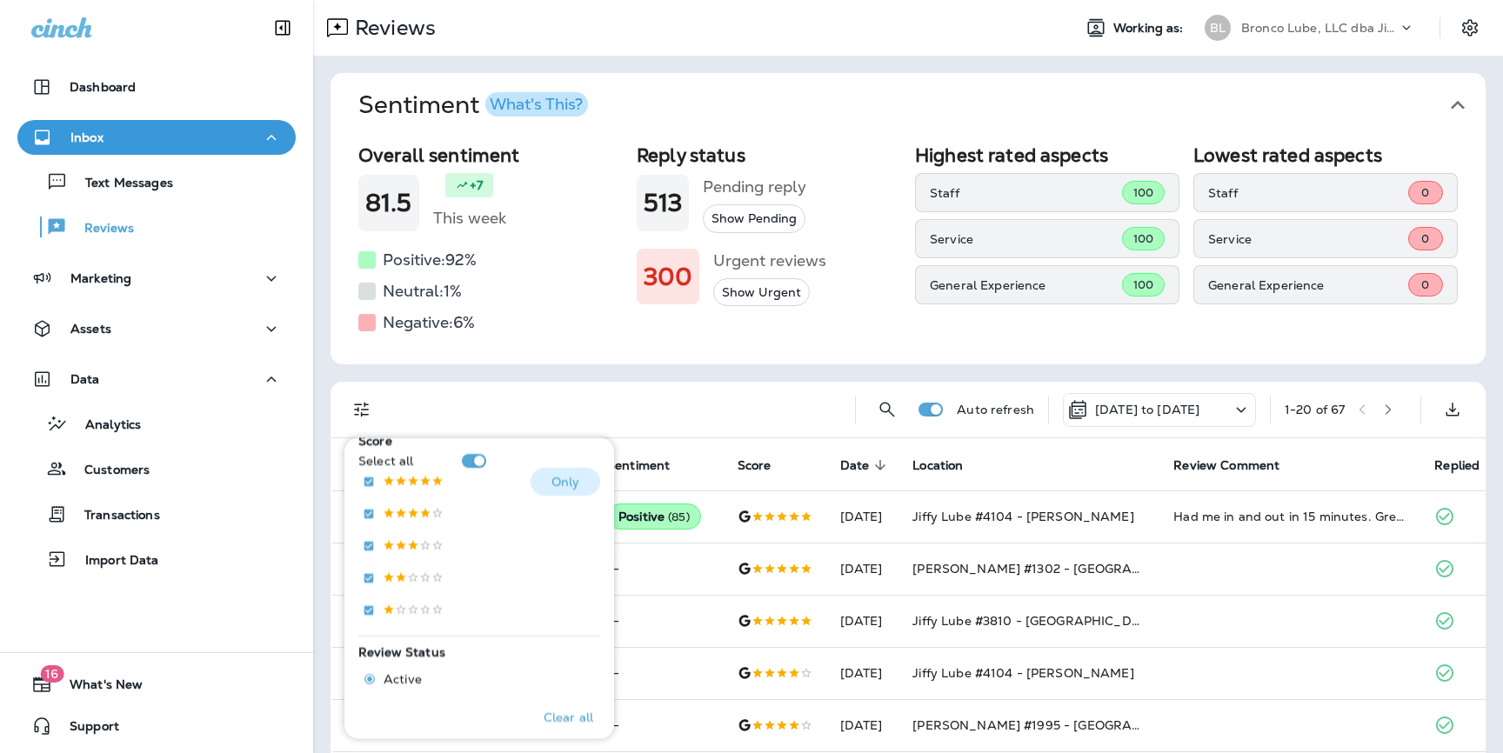
scroll to position [323, 0]
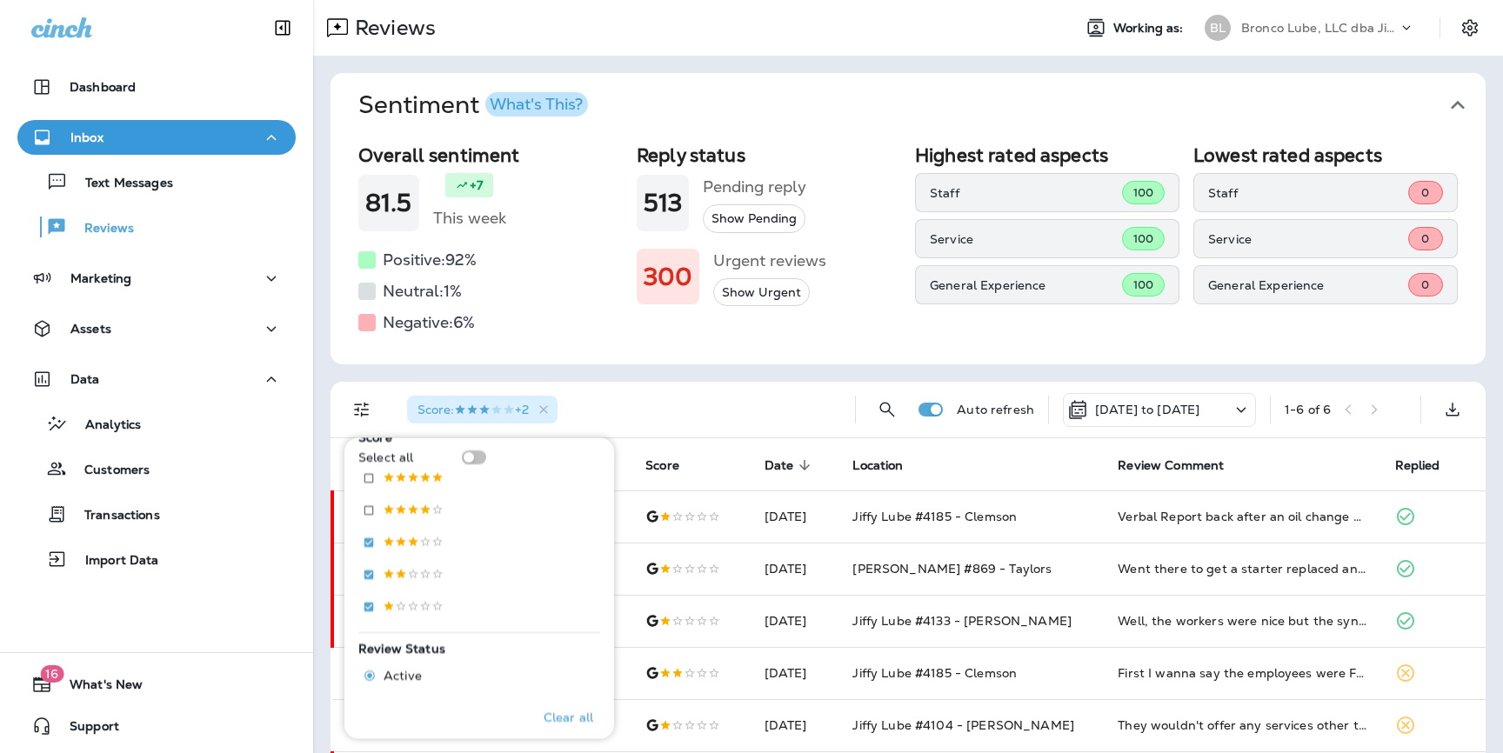
click at [807, 353] on div "Overall sentiment 81.5 +7 This week Positive: 92 % Neutral: 1 % Negative: 6 % R…" at bounding box center [907, 250] width 1155 height 227
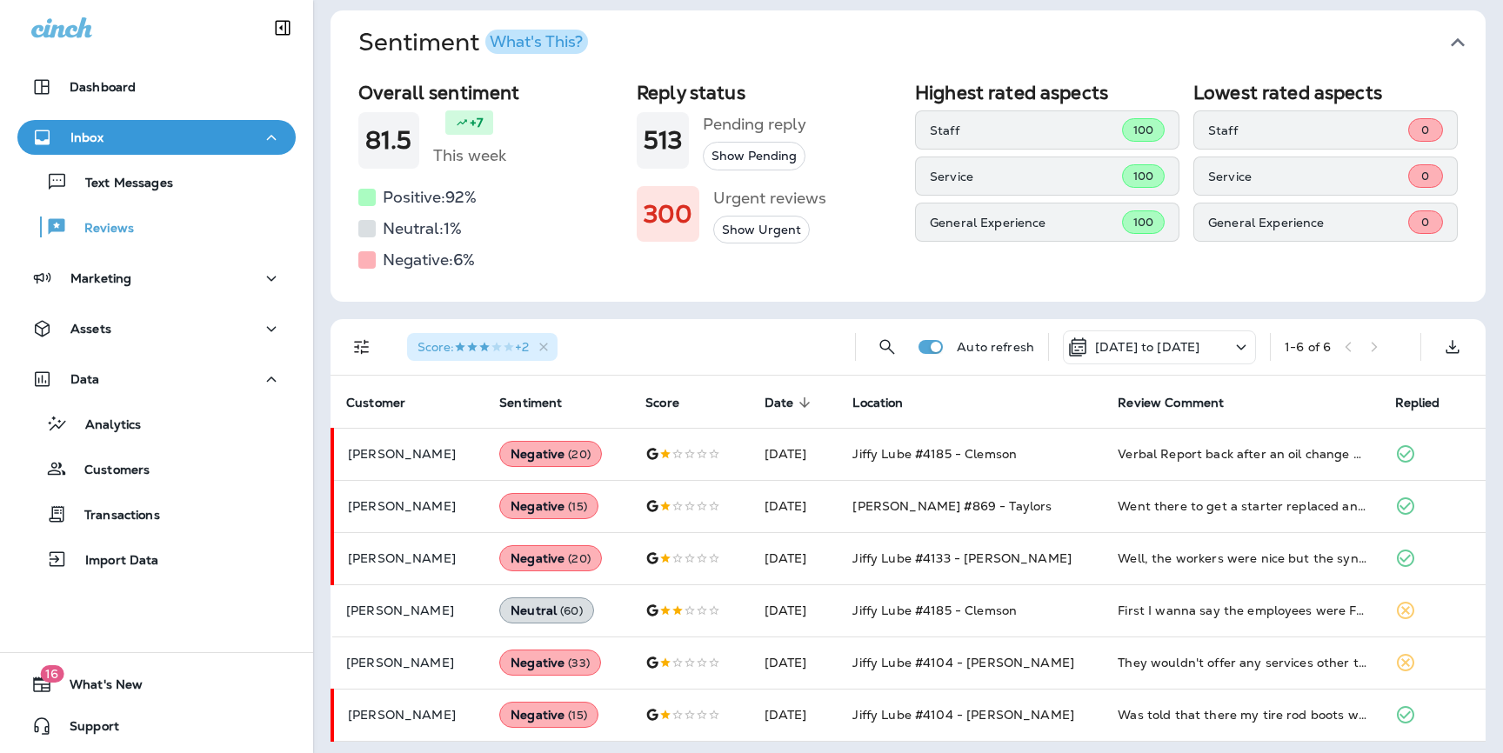
scroll to position [69, 0]
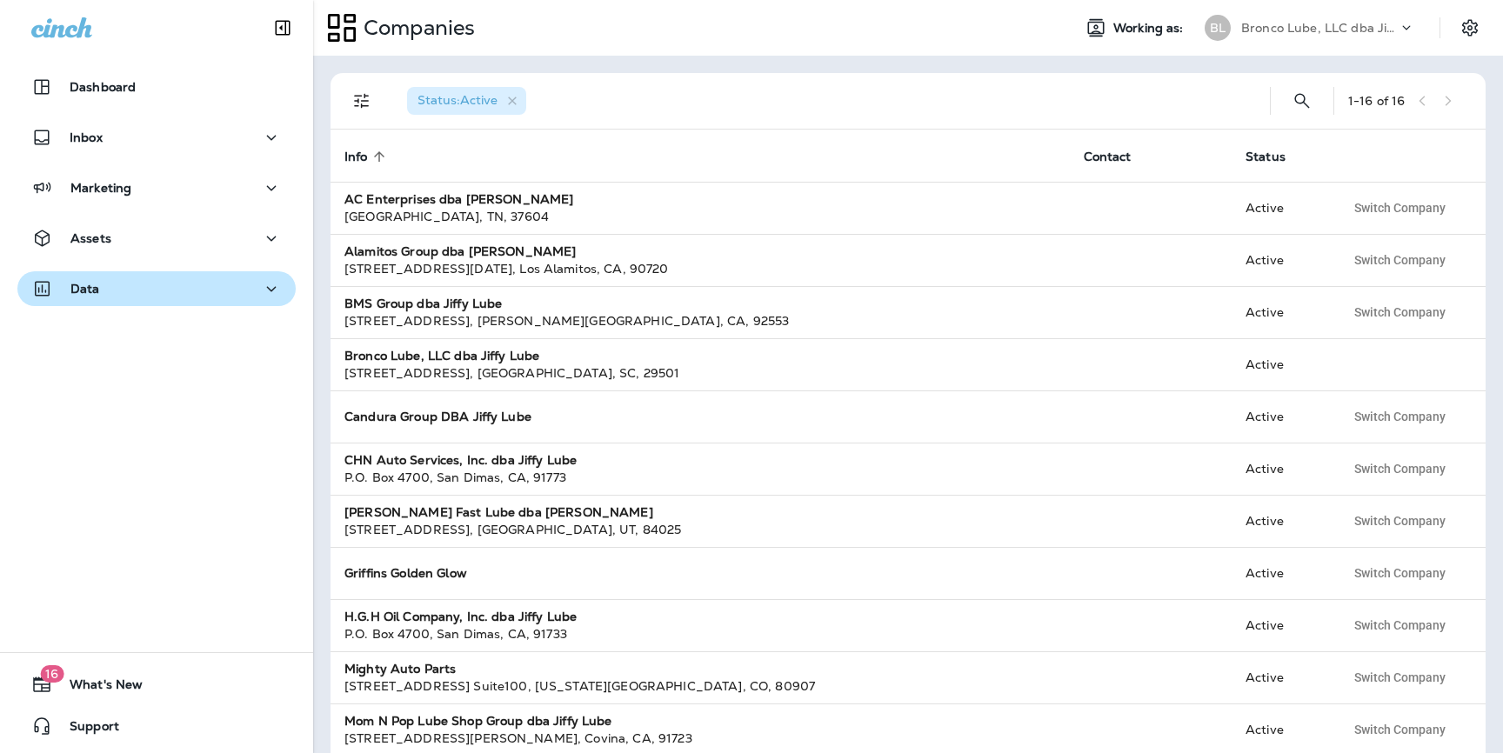
click at [120, 287] on div "Data" at bounding box center [156, 289] width 250 height 22
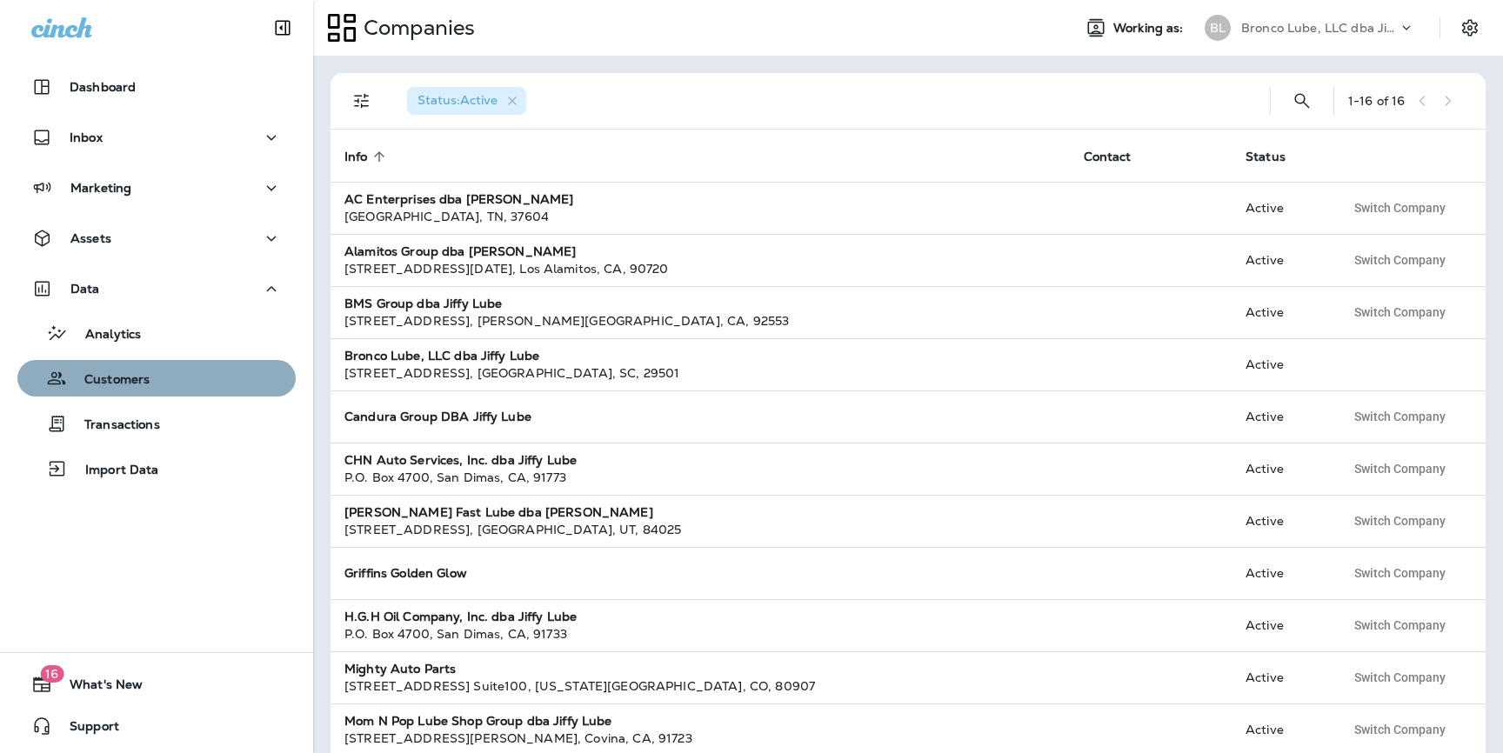
click at [113, 370] on div "Customers" at bounding box center [86, 378] width 125 height 26
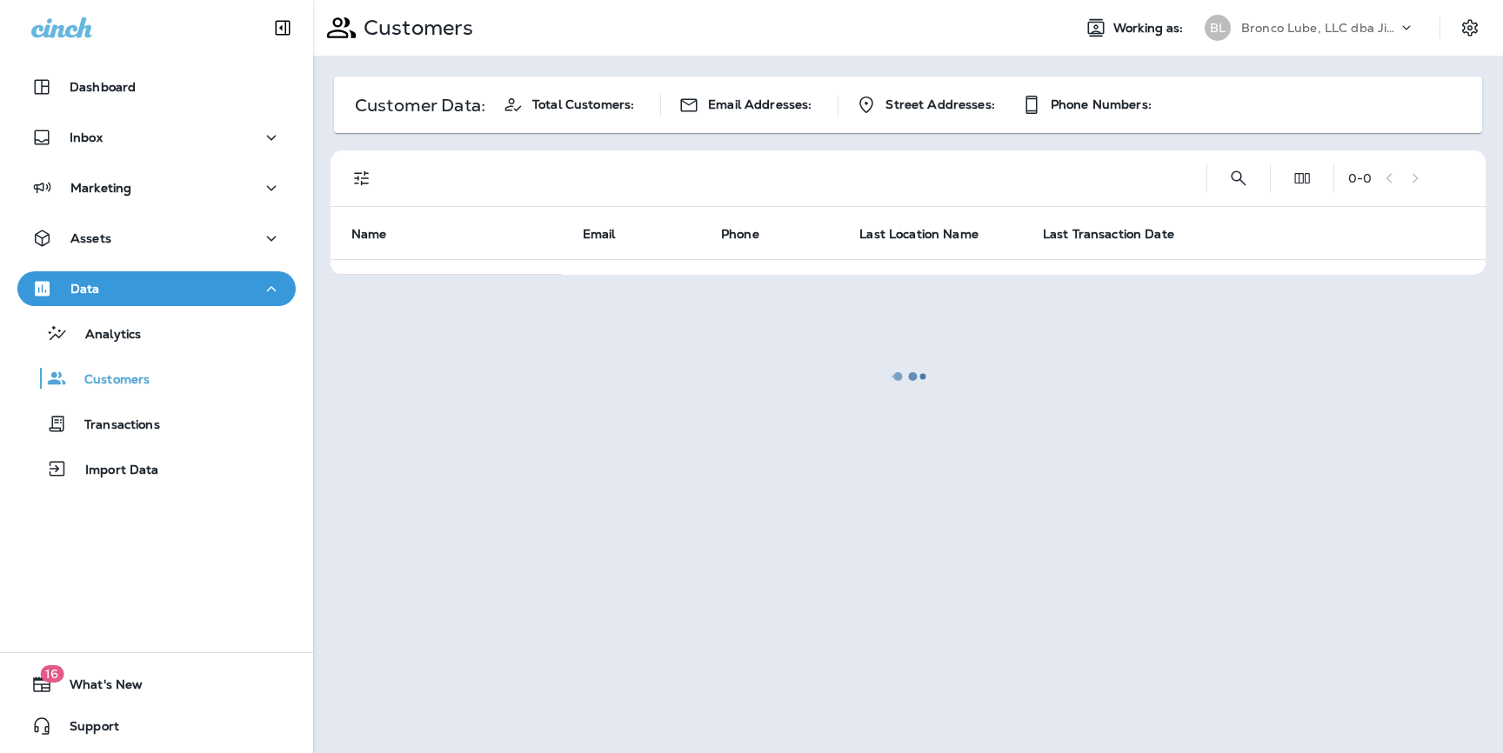
click at [1268, 41] on div at bounding box center [908, 377] width 1186 height 750
click at [1293, 25] on div at bounding box center [908, 377] width 1186 height 750
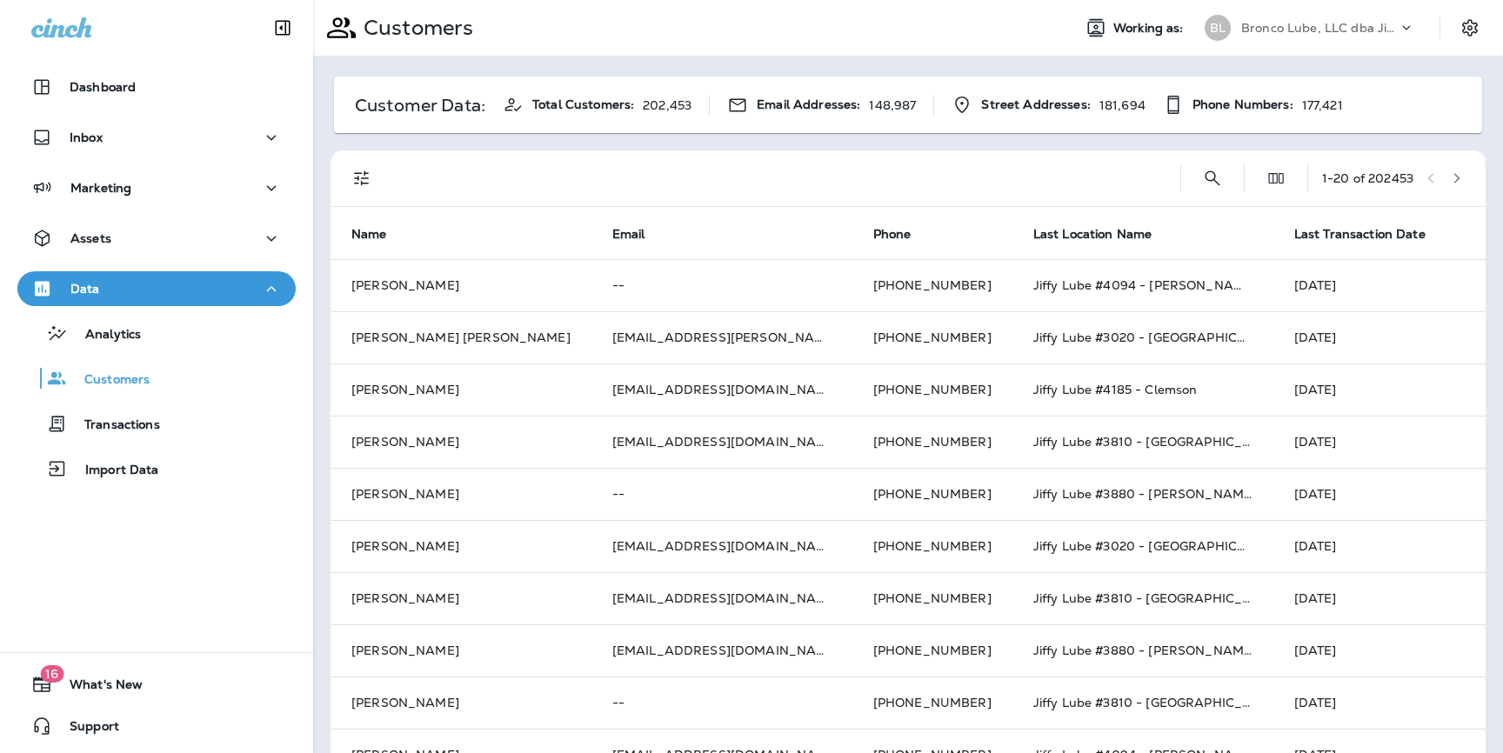
click at [1372, 31] on p "Bronco Lube, LLC dba Jiffy Lube" at bounding box center [1319, 28] width 157 height 14
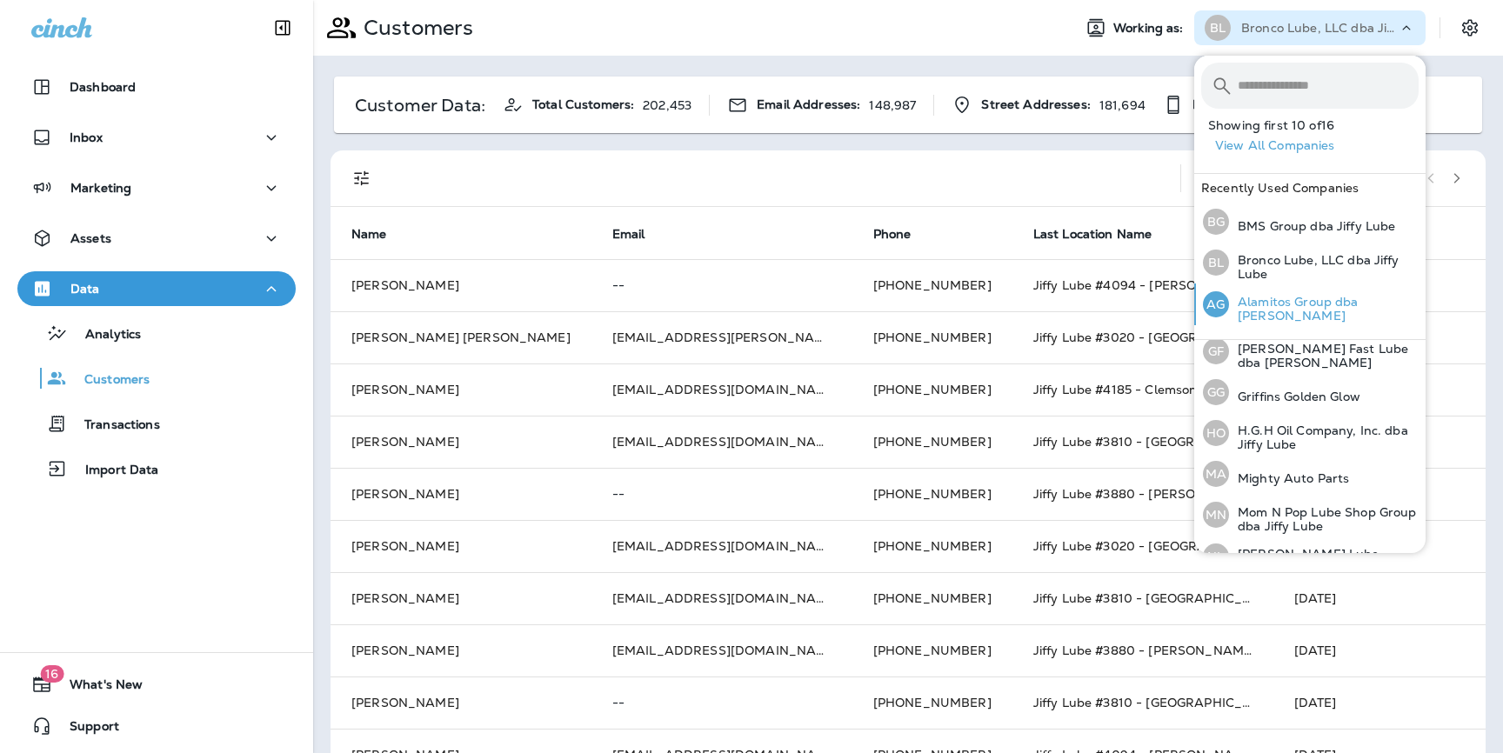
scroll to position [237, 0]
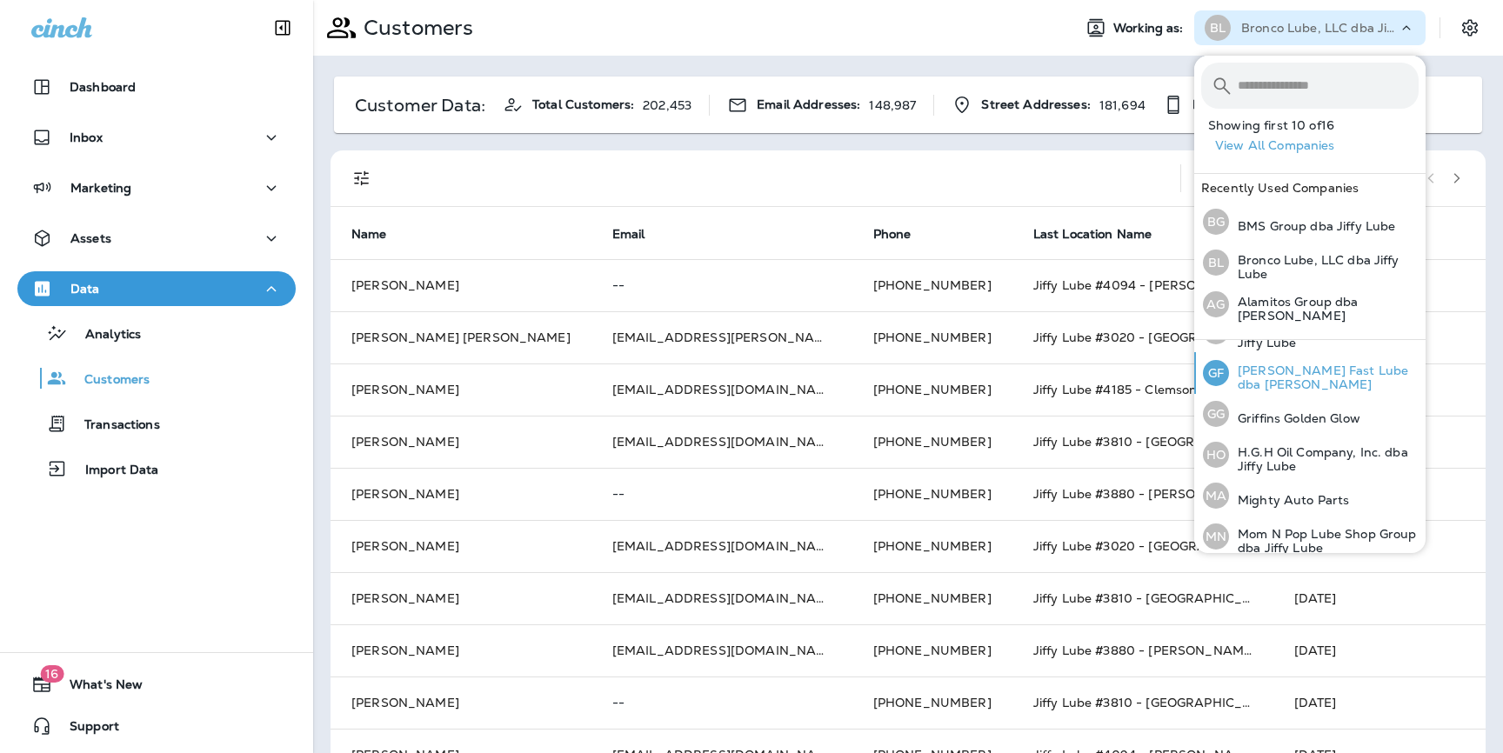
click at [1289, 363] on p "[PERSON_NAME] Fast Lube dba [PERSON_NAME]" at bounding box center [1324, 377] width 190 height 28
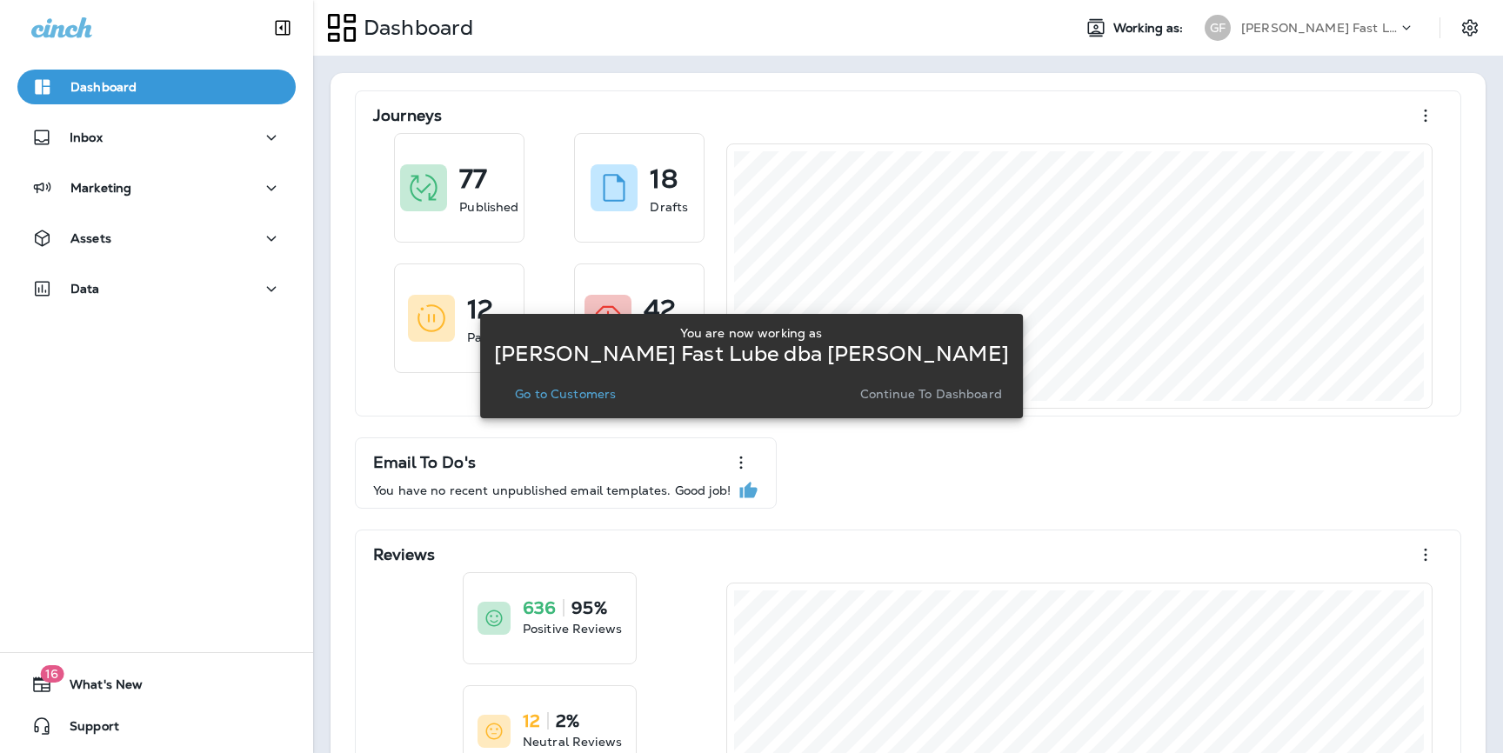
click at [603, 395] on p "Go to Customers" at bounding box center [565, 394] width 101 height 14
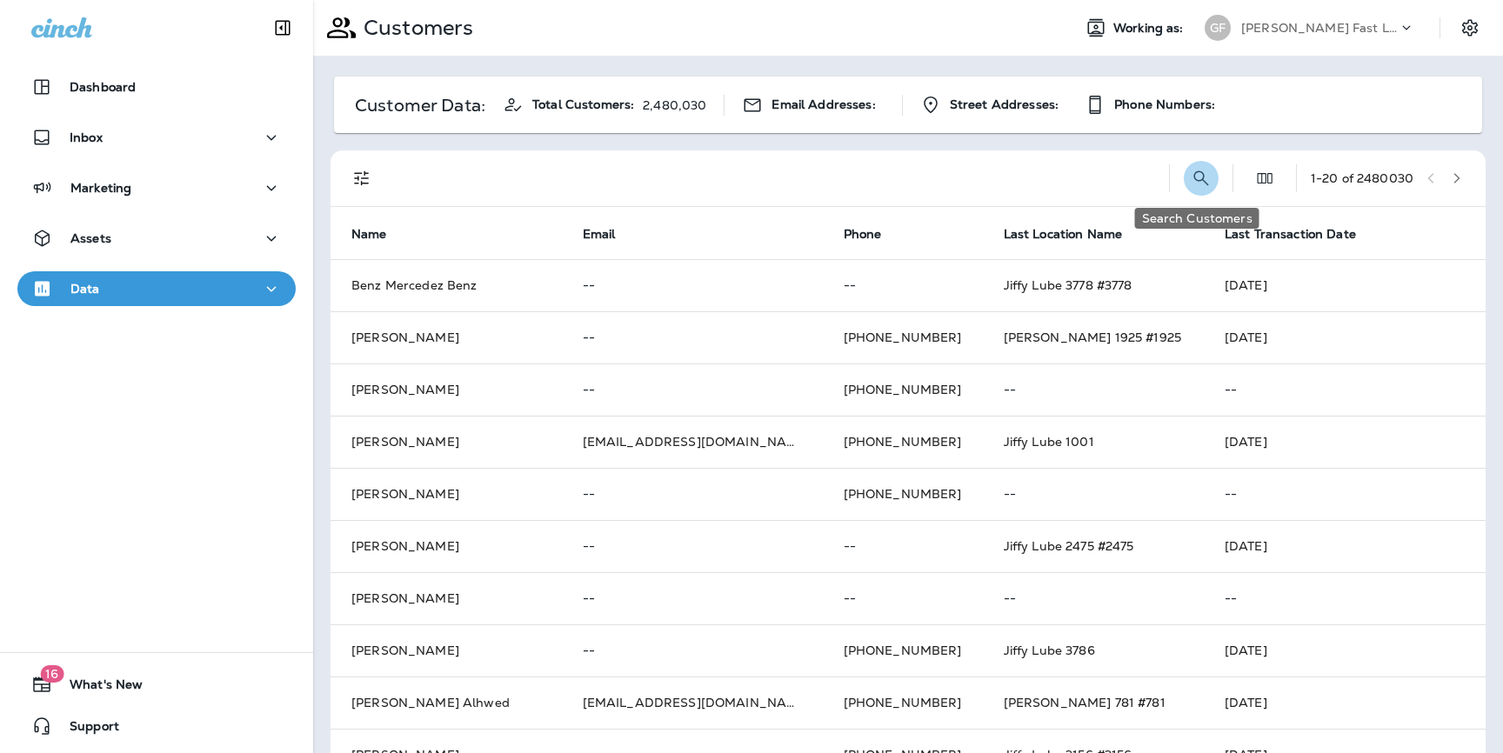
click at [1195, 178] on icon "Search Customers" at bounding box center [1200, 178] width 21 height 21
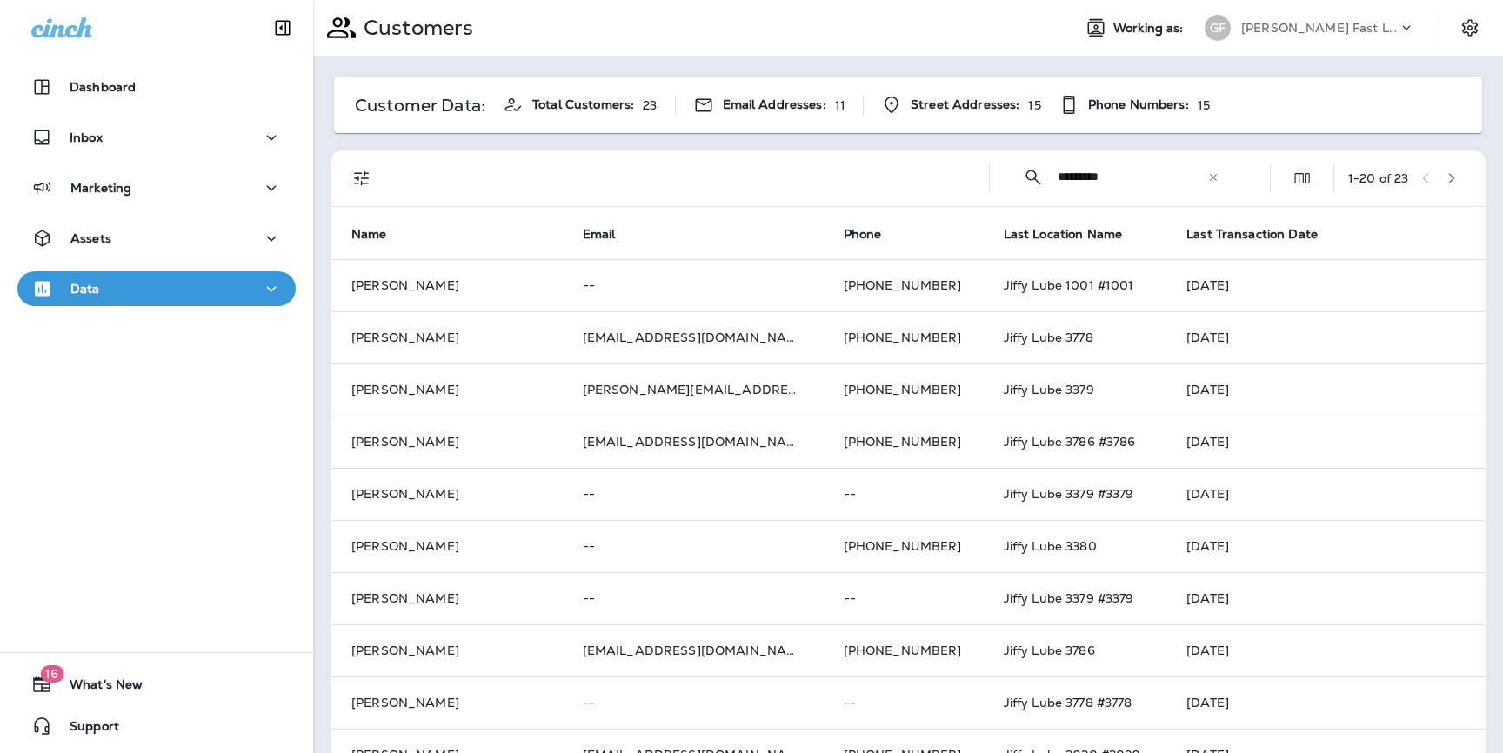
click at [1055, 178] on div "​ ********* ​ ​" at bounding box center [1120, 177] width 235 height 46
type input "**********"
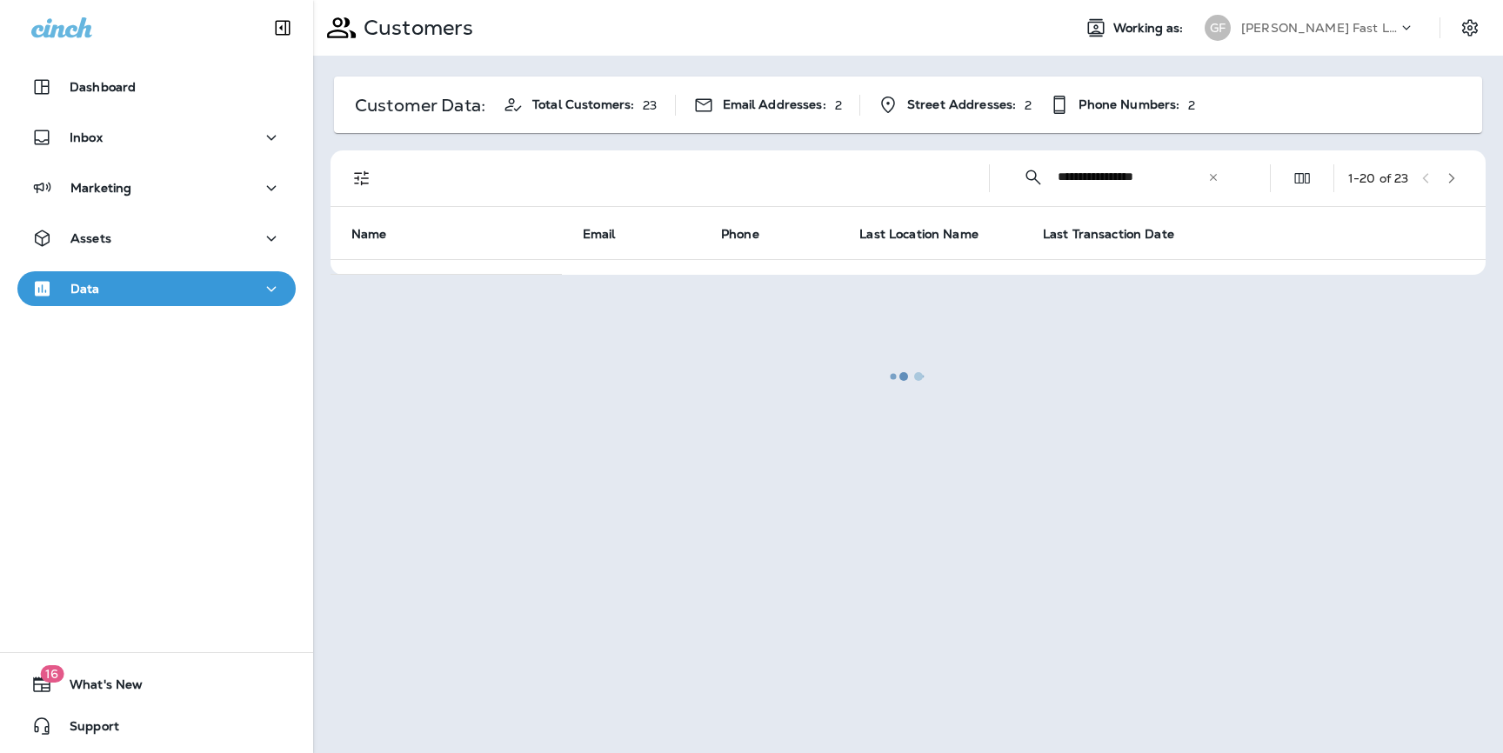
click at [1072, 187] on div at bounding box center [908, 377] width 1186 height 750
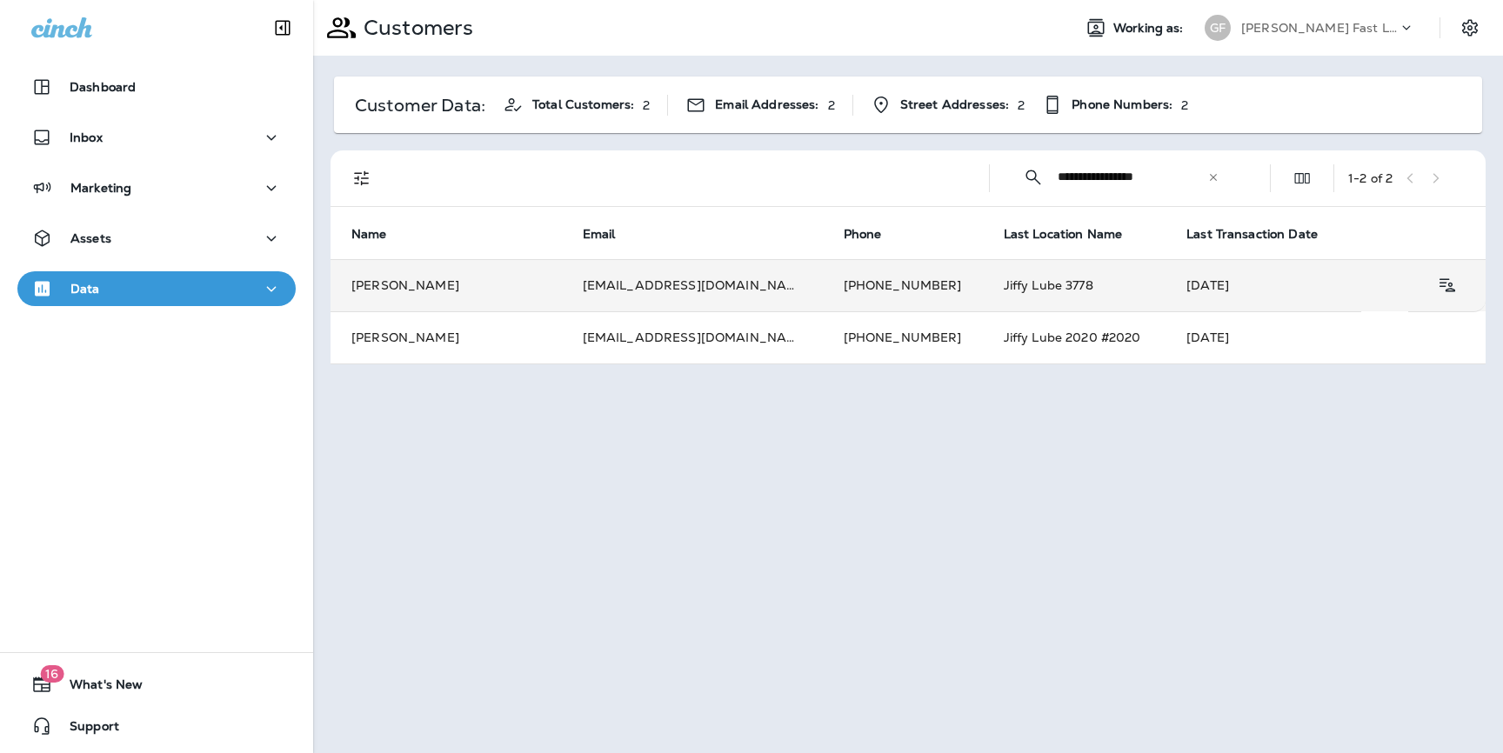
click at [468, 285] on td "Clayton Ellertson" at bounding box center [445, 285] width 231 height 52
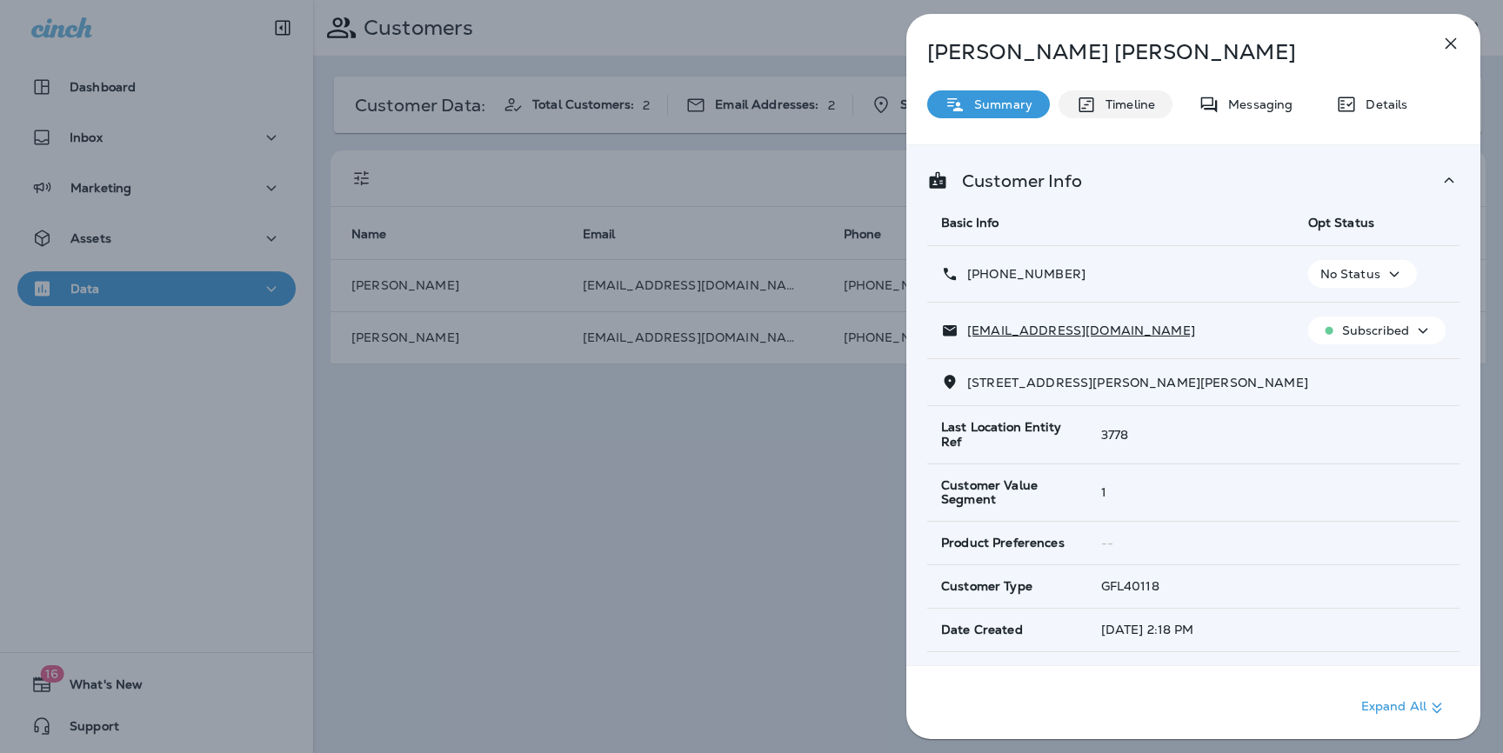
click at [1124, 92] on div "Timeline" at bounding box center [1115, 104] width 114 height 28
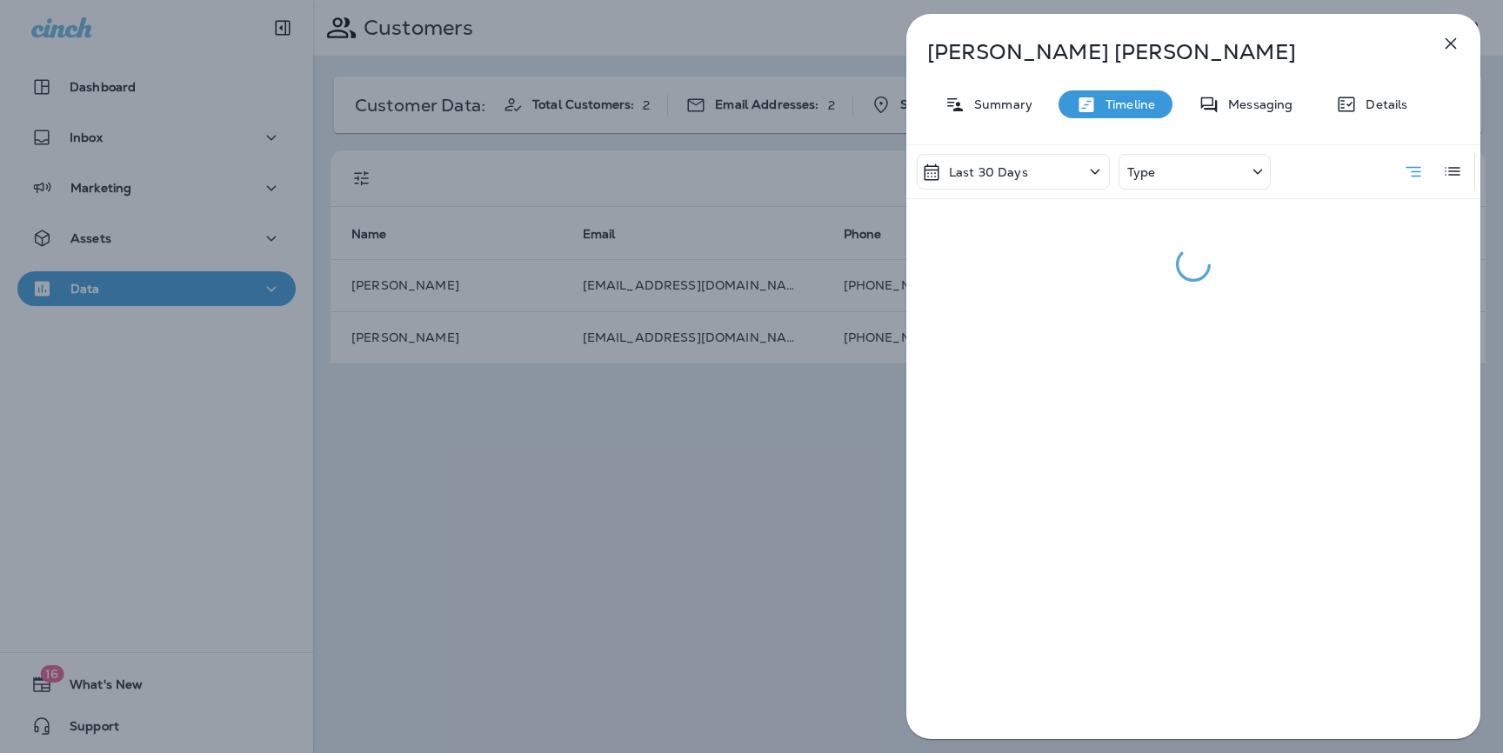
click at [1074, 171] on div "Last 30 Days" at bounding box center [1012, 172] width 193 height 36
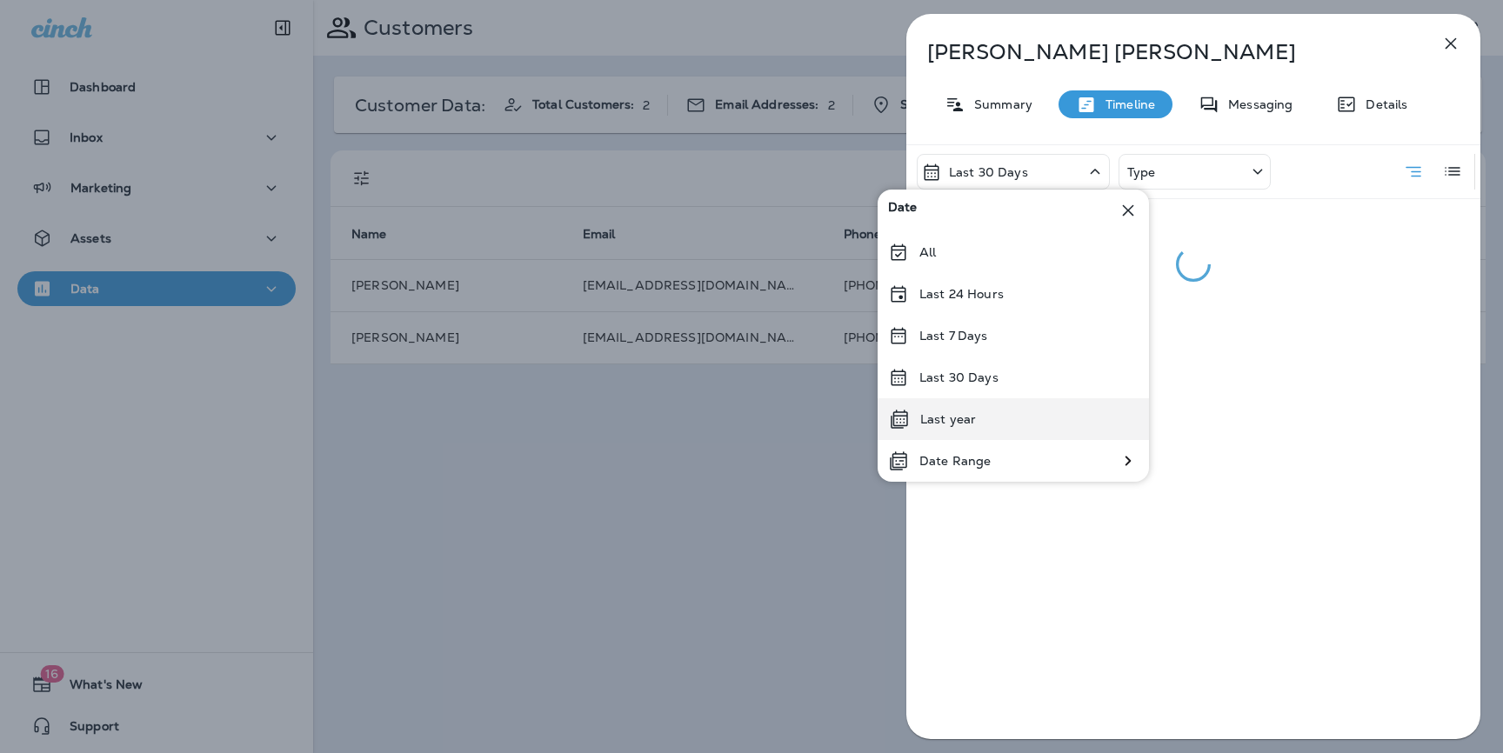
click at [972, 416] on p "Last year" at bounding box center [948, 419] width 56 height 14
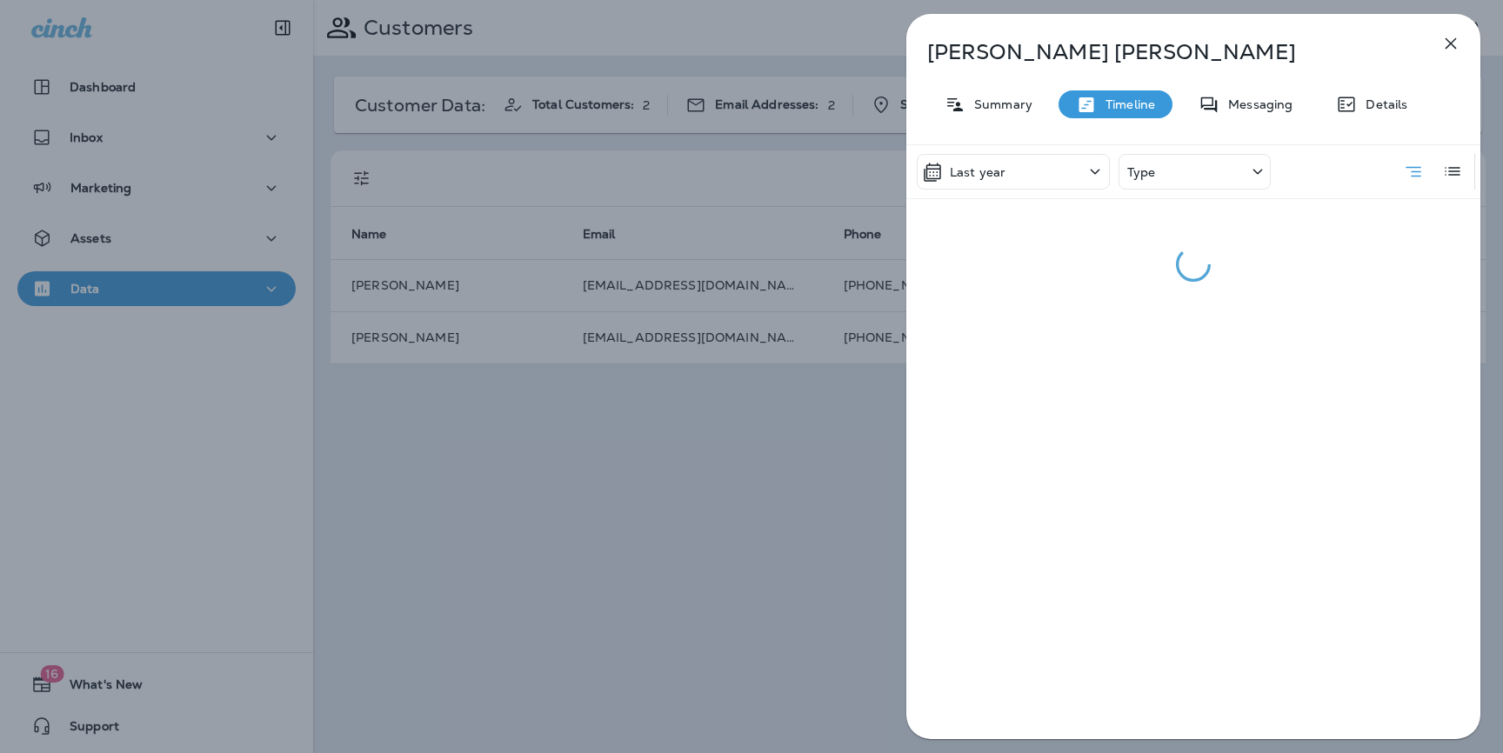
click at [1022, 158] on div "Last year" at bounding box center [1012, 172] width 193 height 36
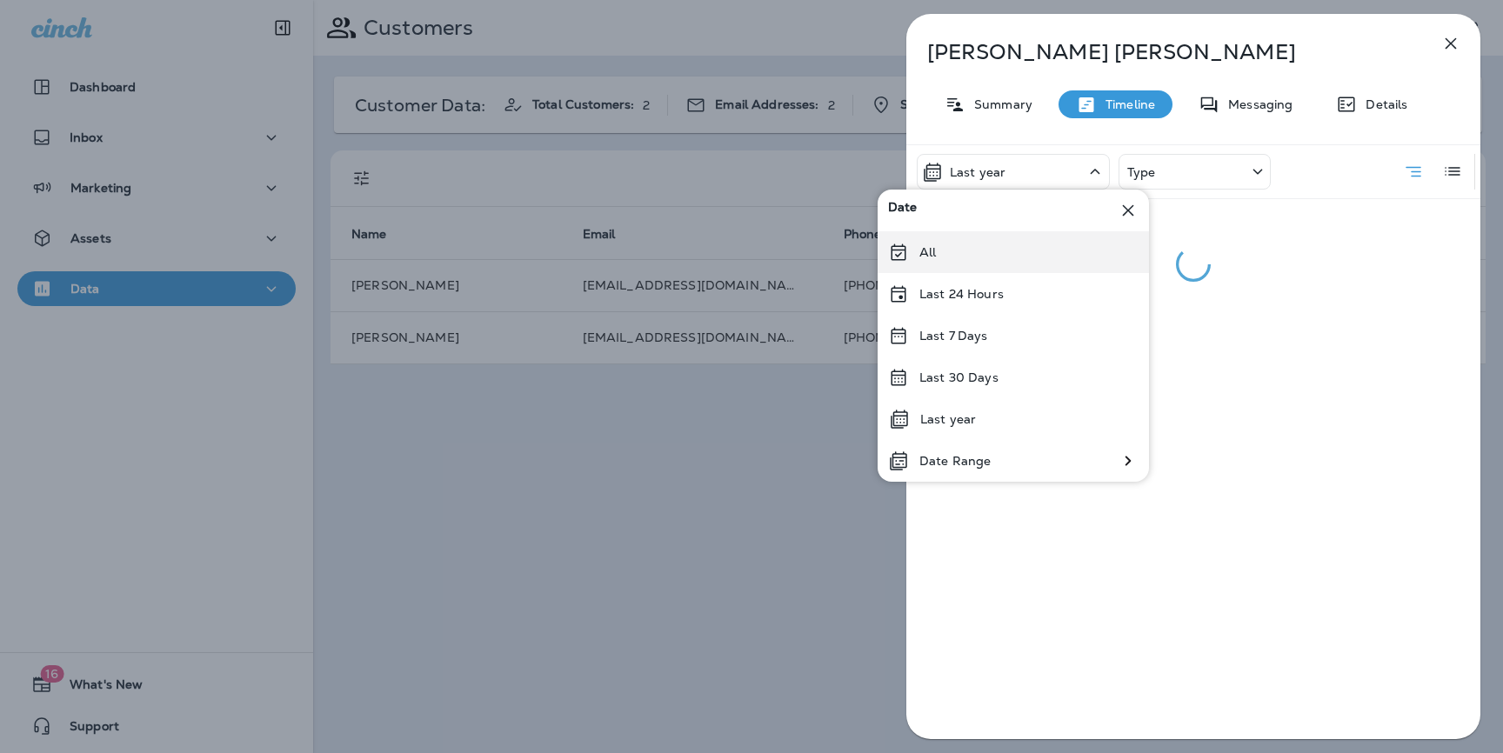
click at [935, 250] on p "All" at bounding box center [927, 252] width 17 height 14
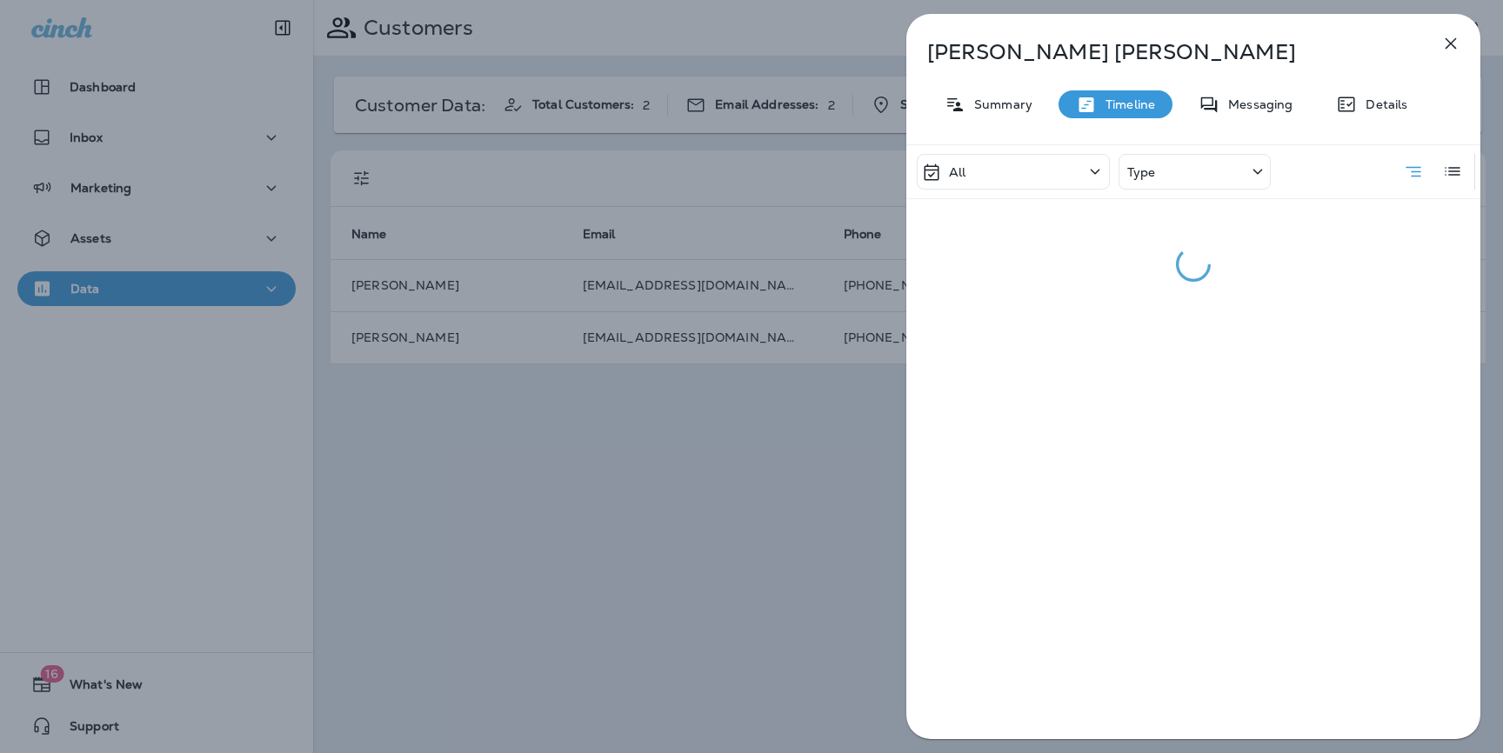
click at [1203, 167] on div "Type" at bounding box center [1194, 172] width 152 height 36
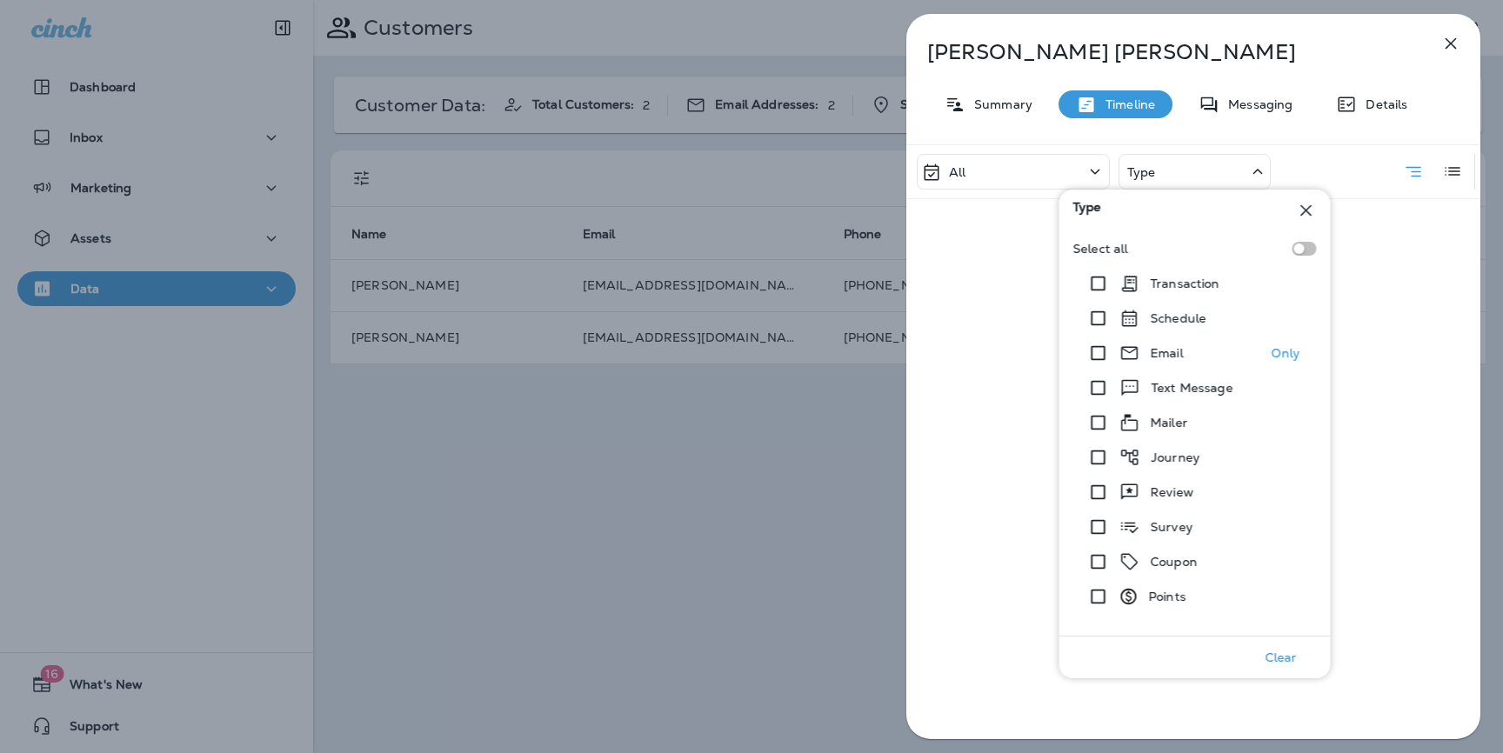
click at [1161, 358] on p "Email" at bounding box center [1166, 353] width 33 height 14
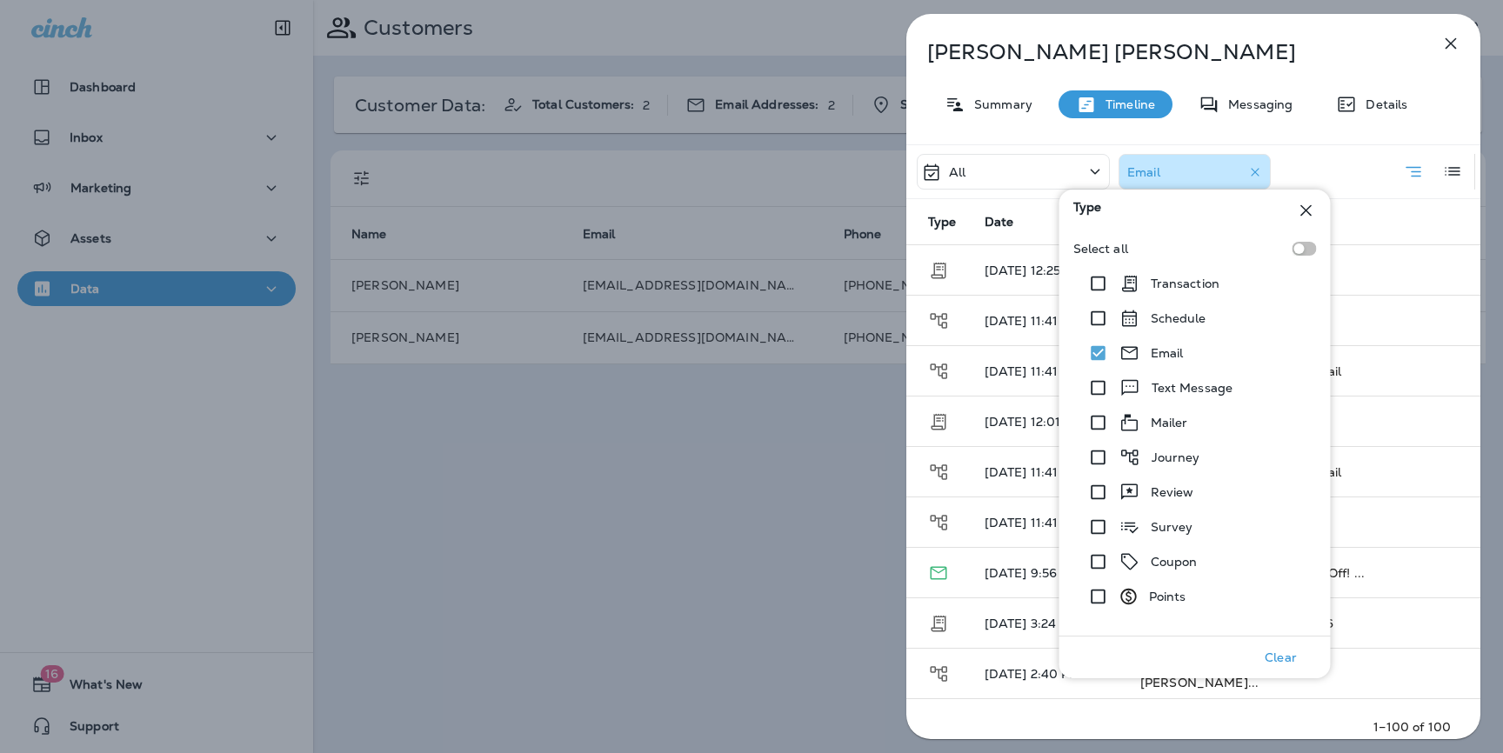
click at [1389, 146] on div "All Email" at bounding box center [1193, 171] width 574 height 53
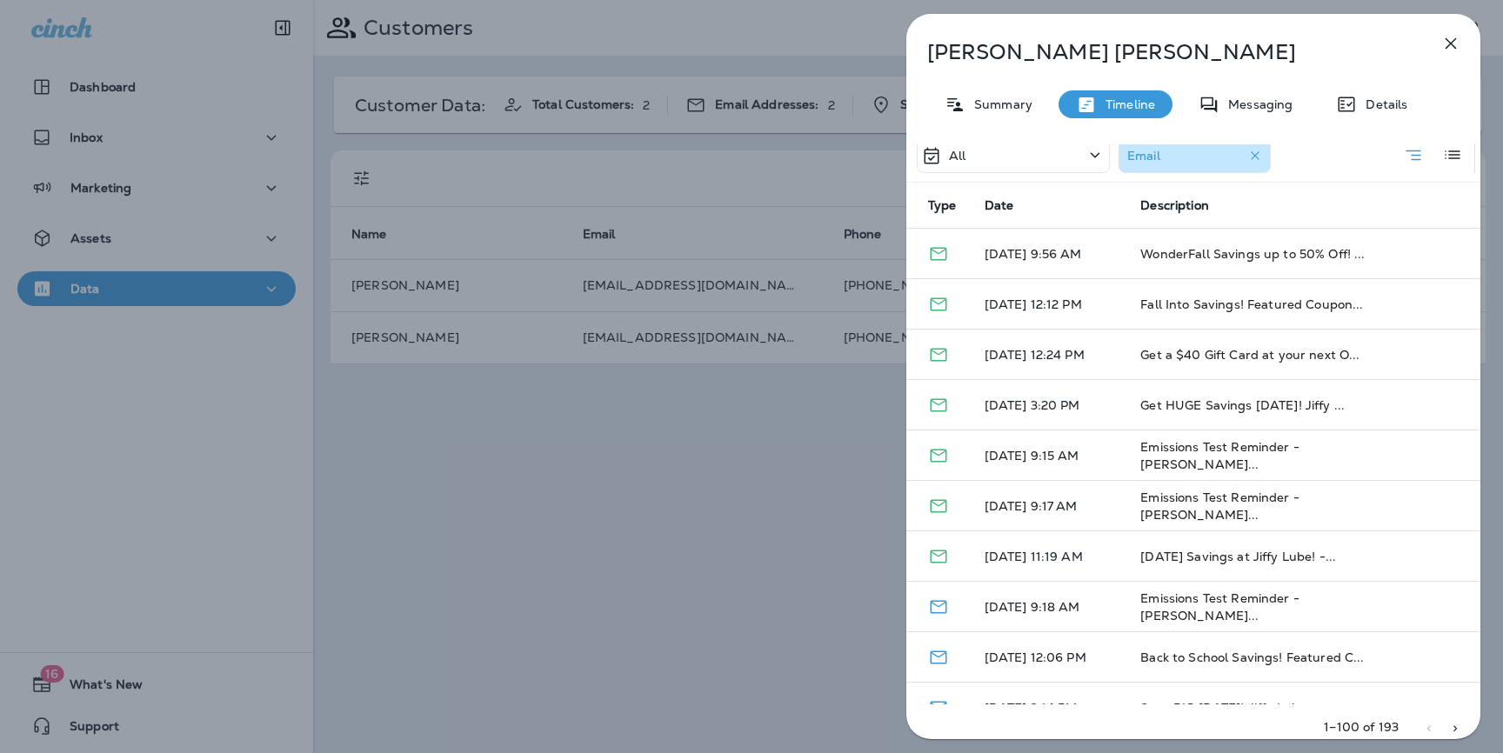
scroll to position [18, 0]
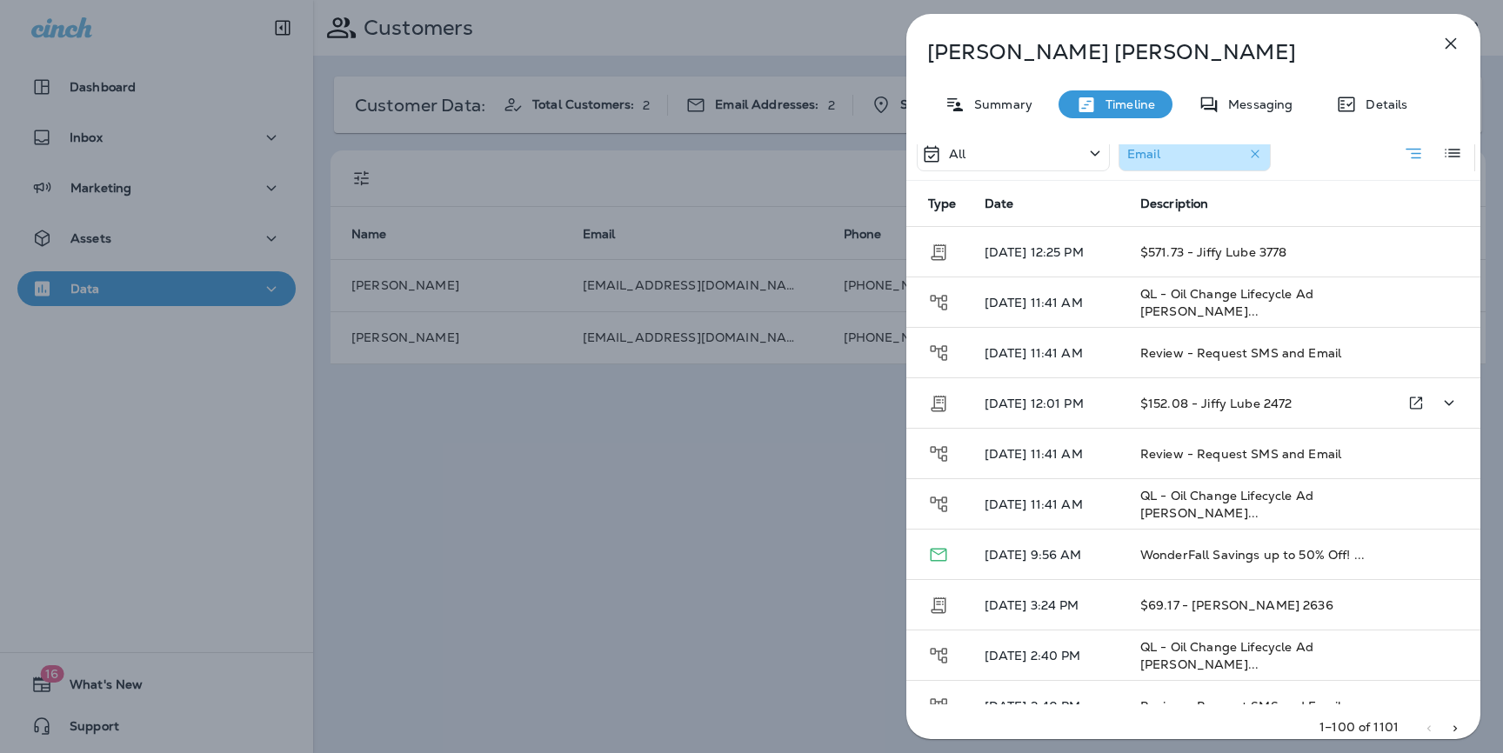
click at [1187, 404] on span "$152.08 - Jiffy Lube 2472" at bounding box center [1216, 404] width 152 height 16
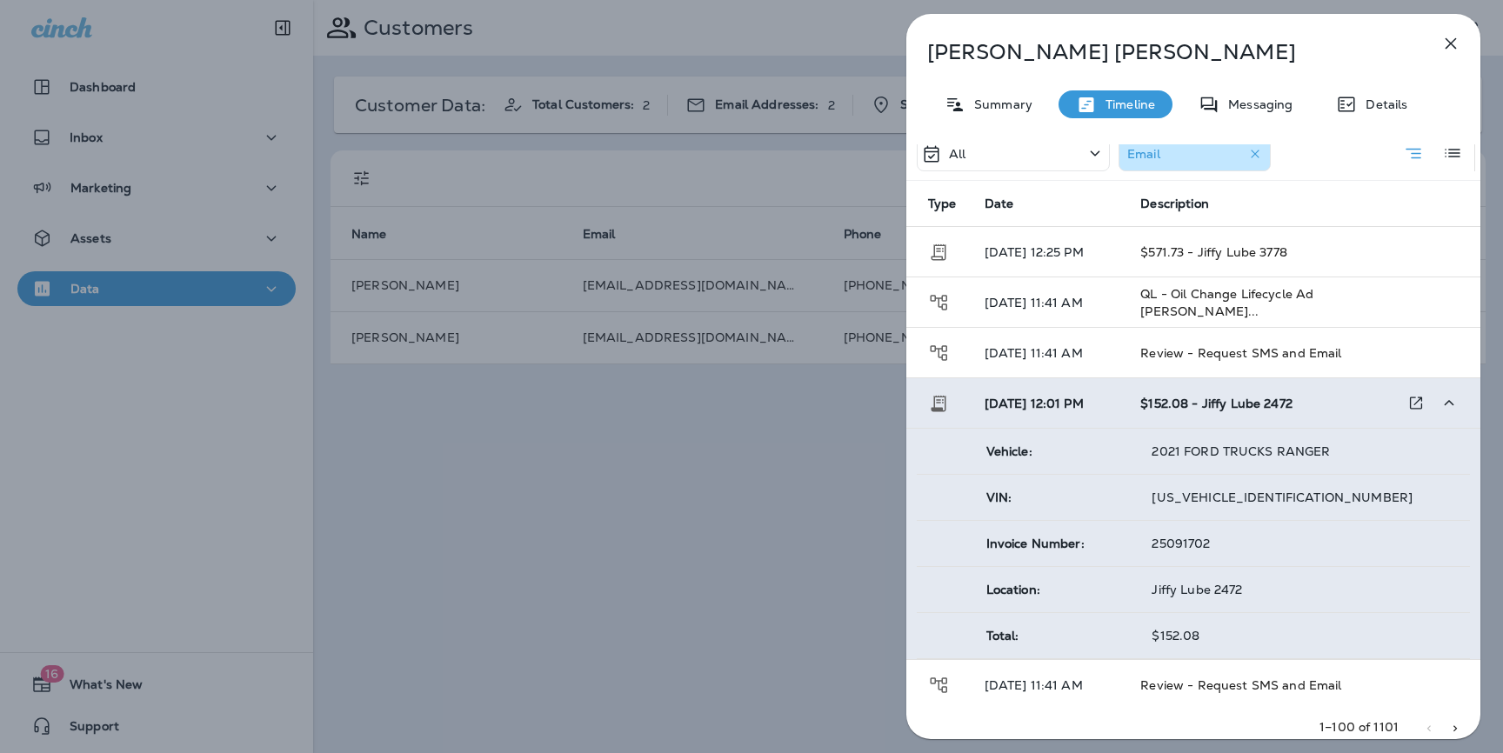
click at [1176, 405] on span "$152.08 - Jiffy Lube 2472" at bounding box center [1216, 404] width 152 height 16
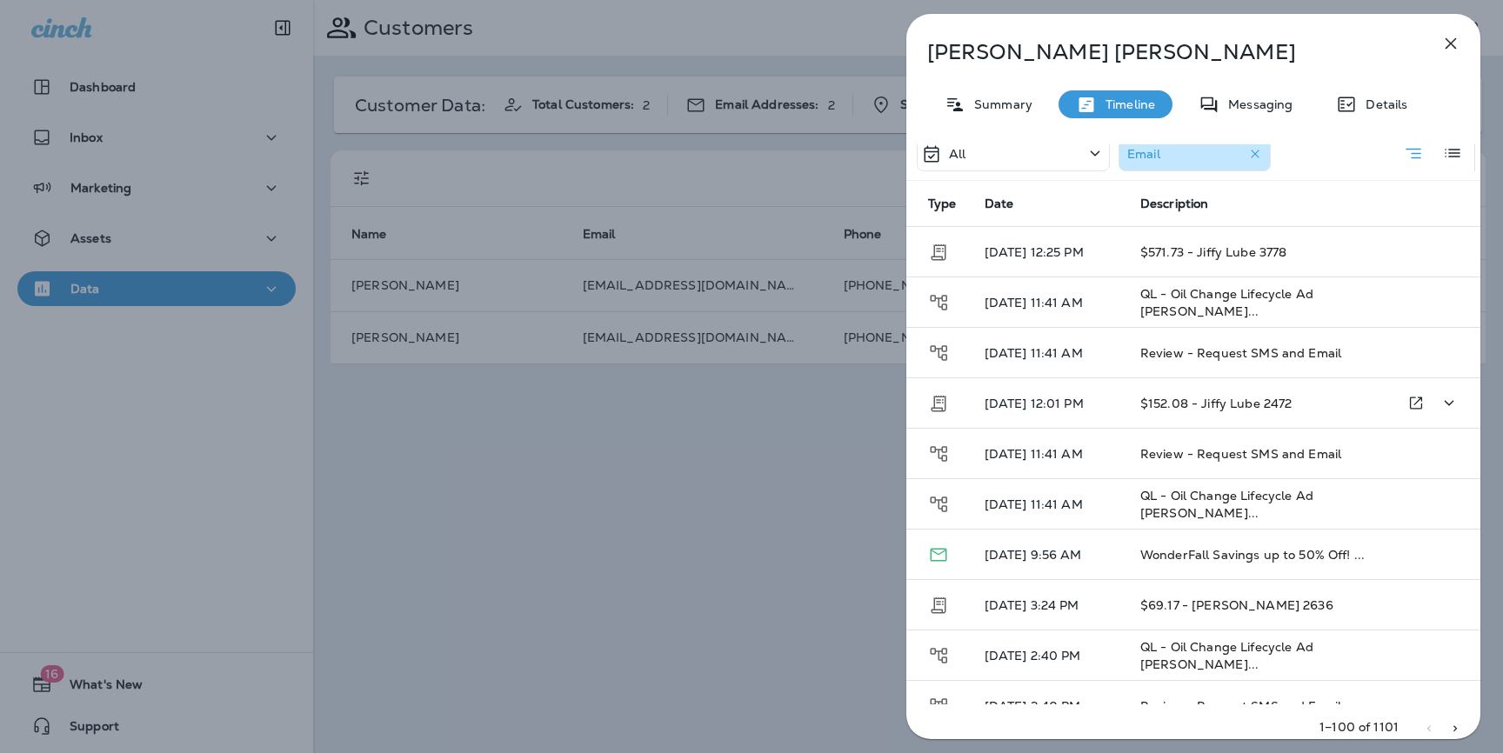
click at [1176, 405] on span "$152.08 - Jiffy Lube 2472" at bounding box center [1216, 404] width 152 height 16
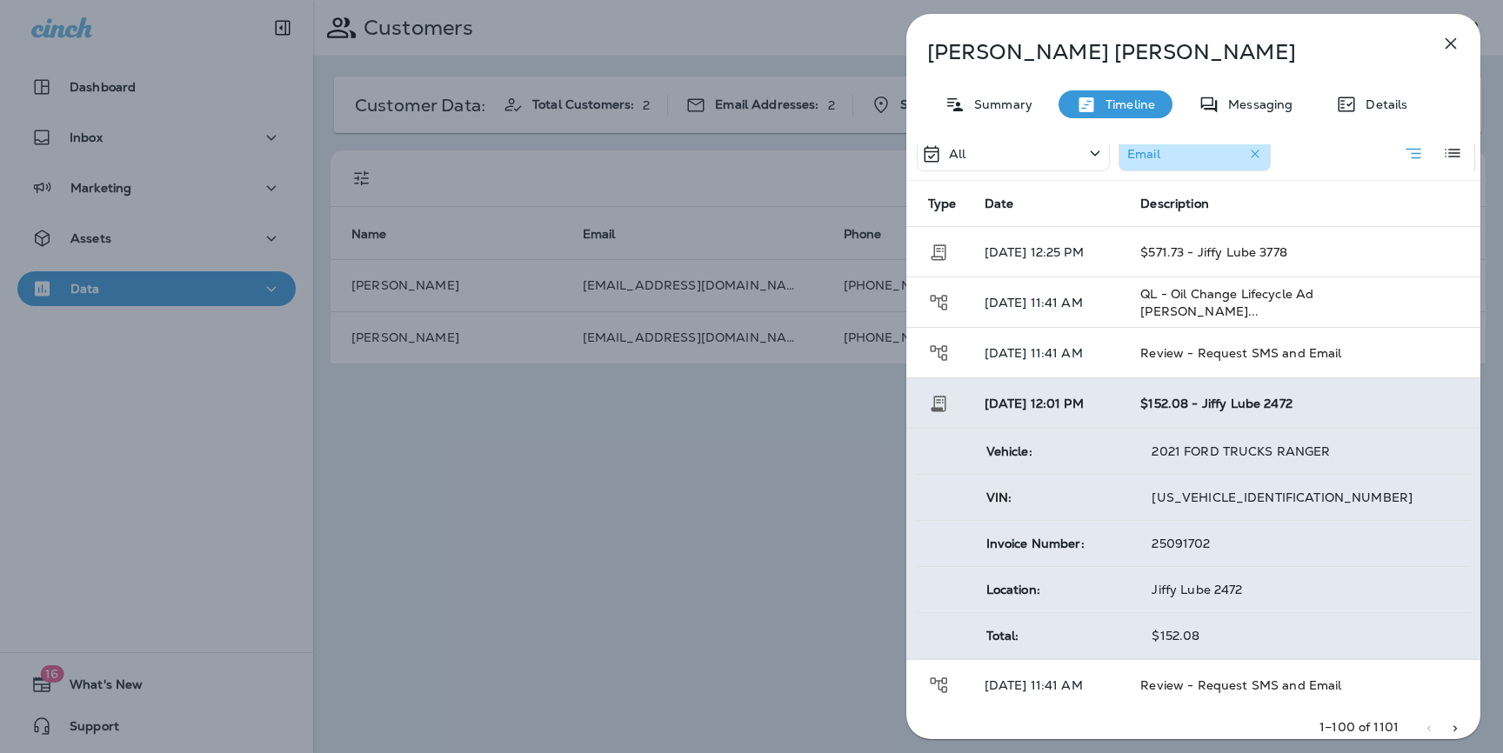
click at [1221, 500] on span "1FTER4FH9MLD81867" at bounding box center [1281, 498] width 261 height 16
copy span "1FTER4FH9MLD81867"
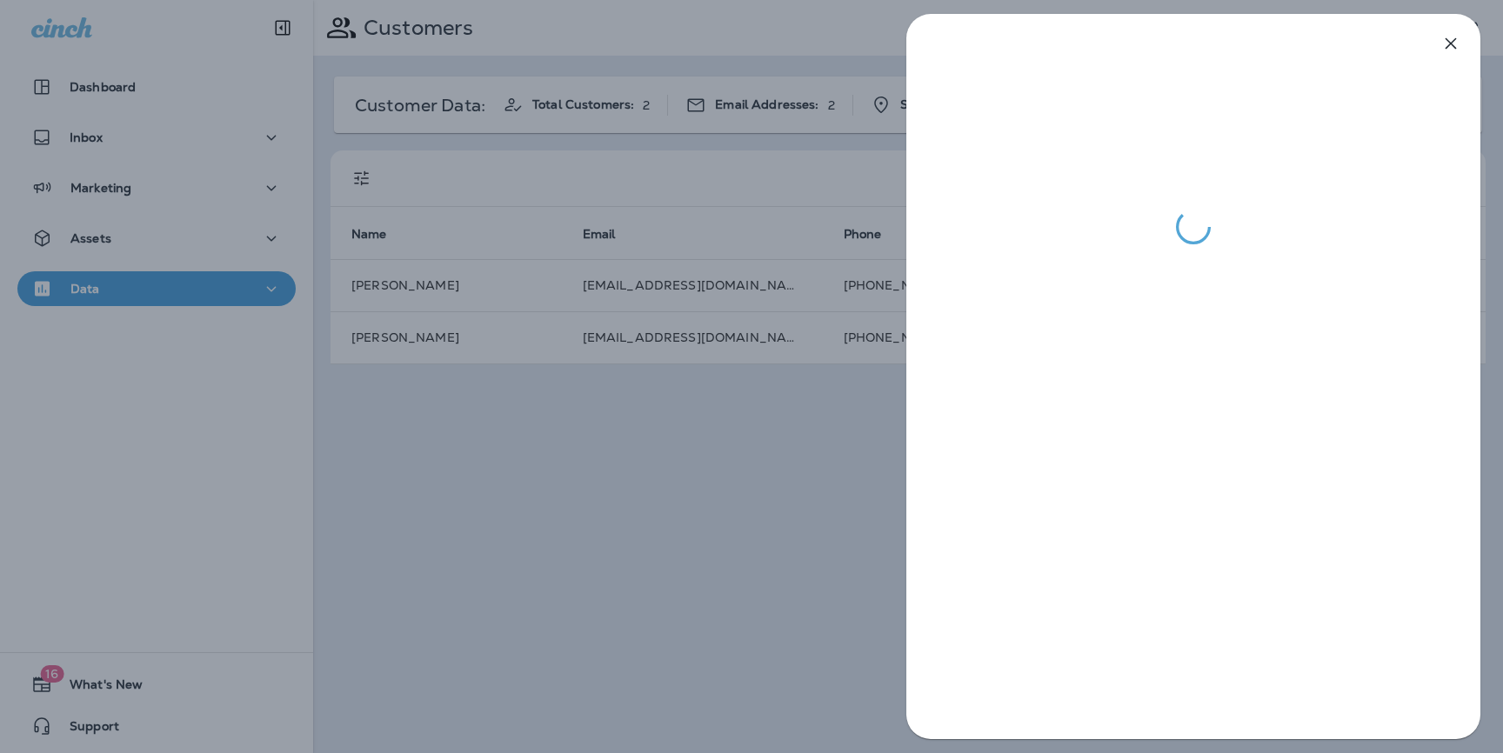
click at [552, 526] on div at bounding box center [751, 376] width 1503 height 753
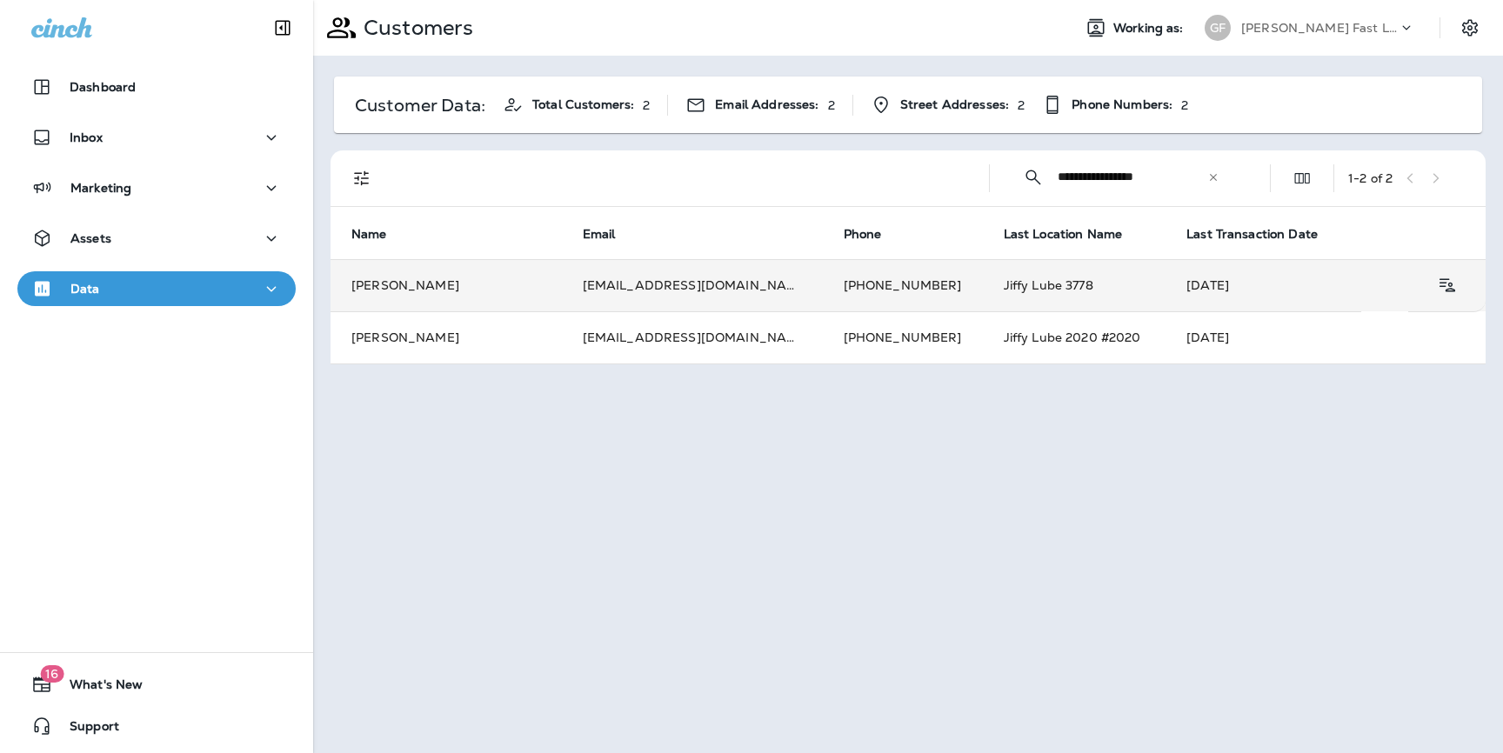
click at [595, 290] on td "clayt14@gmail.com" at bounding box center [692, 285] width 261 height 52
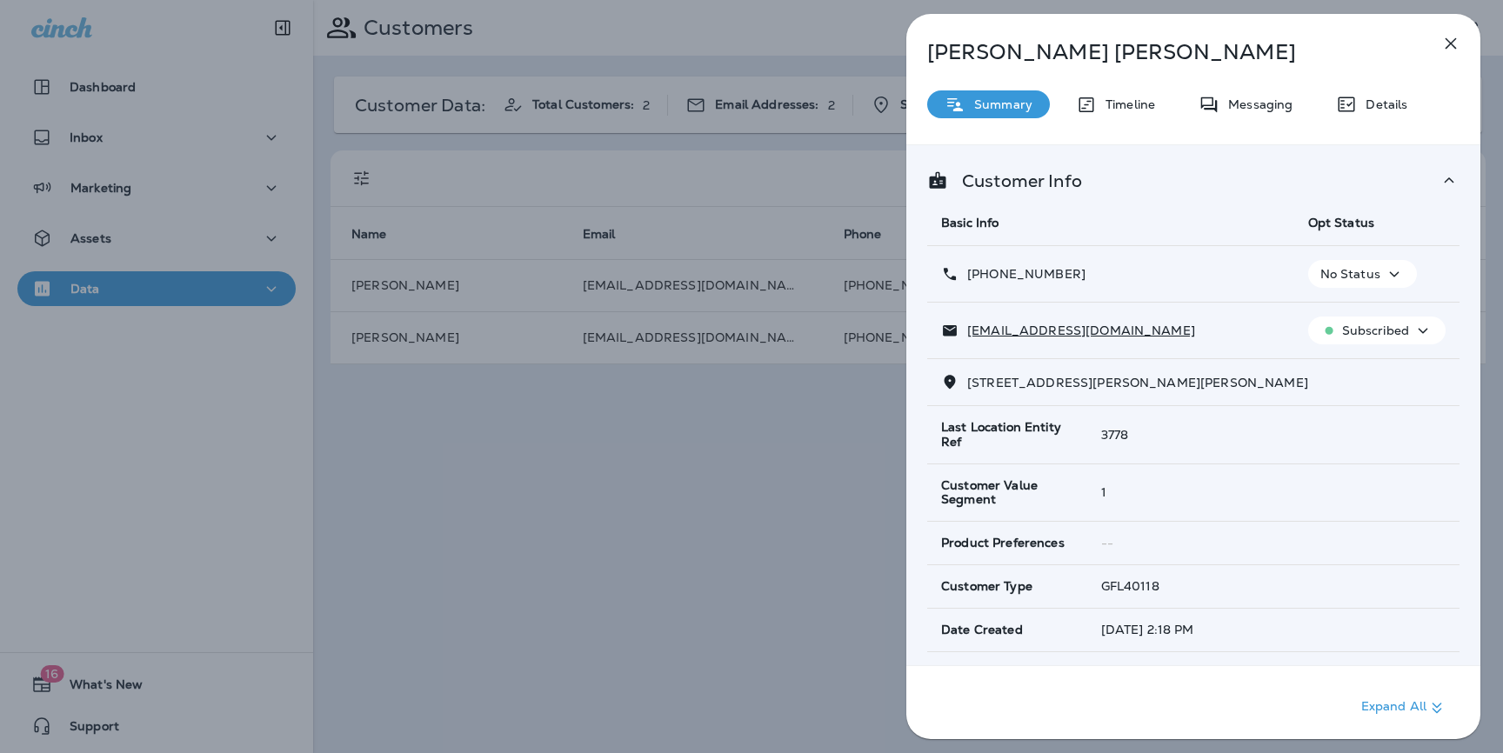
click at [1115, 119] on div "Clayton Ellertson Summary Timeline Messaging Details Customer Info Basic Info O…" at bounding box center [1193, 382] width 574 height 736
click at [1110, 102] on p "Timeline" at bounding box center [1125, 104] width 58 height 14
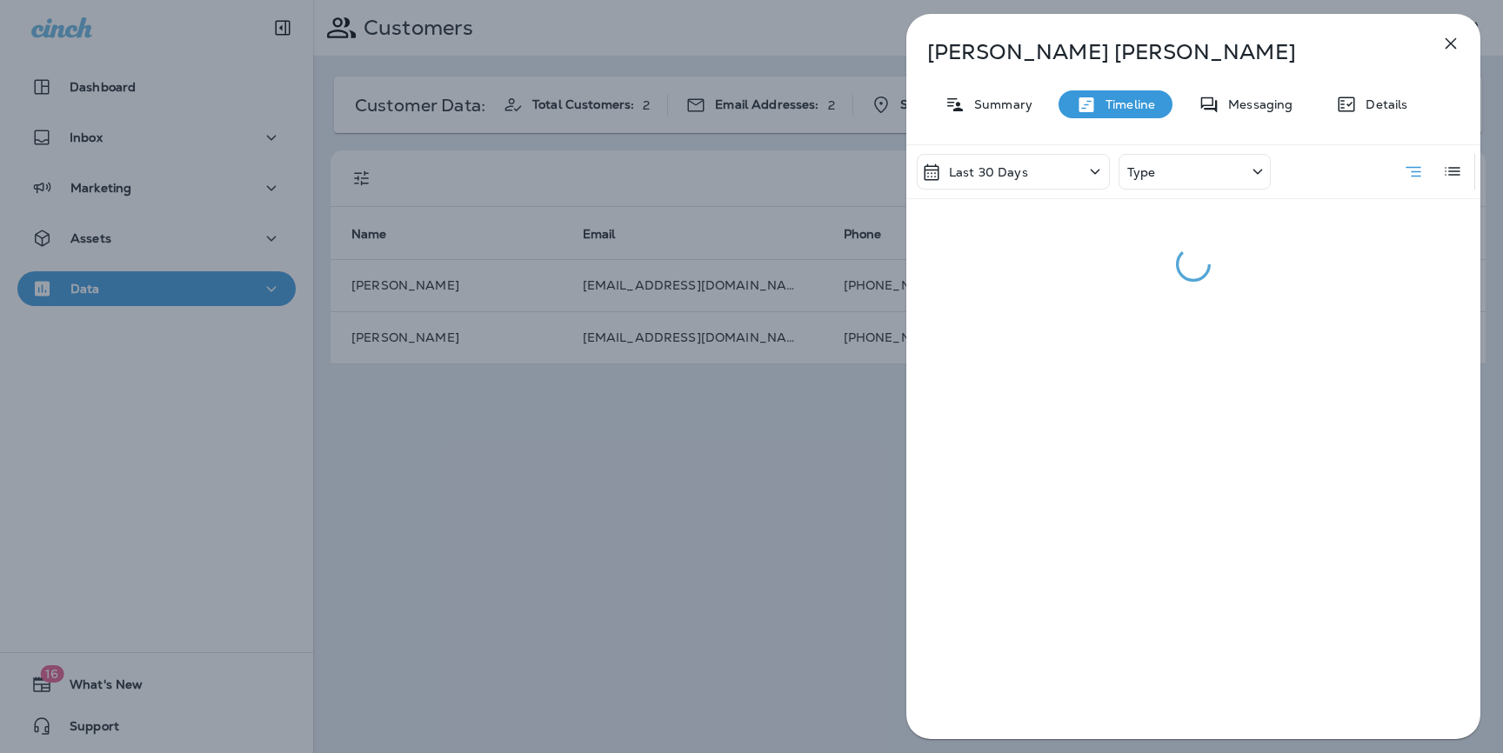
click at [1011, 175] on p "Last 30 Days" at bounding box center [988, 172] width 79 height 14
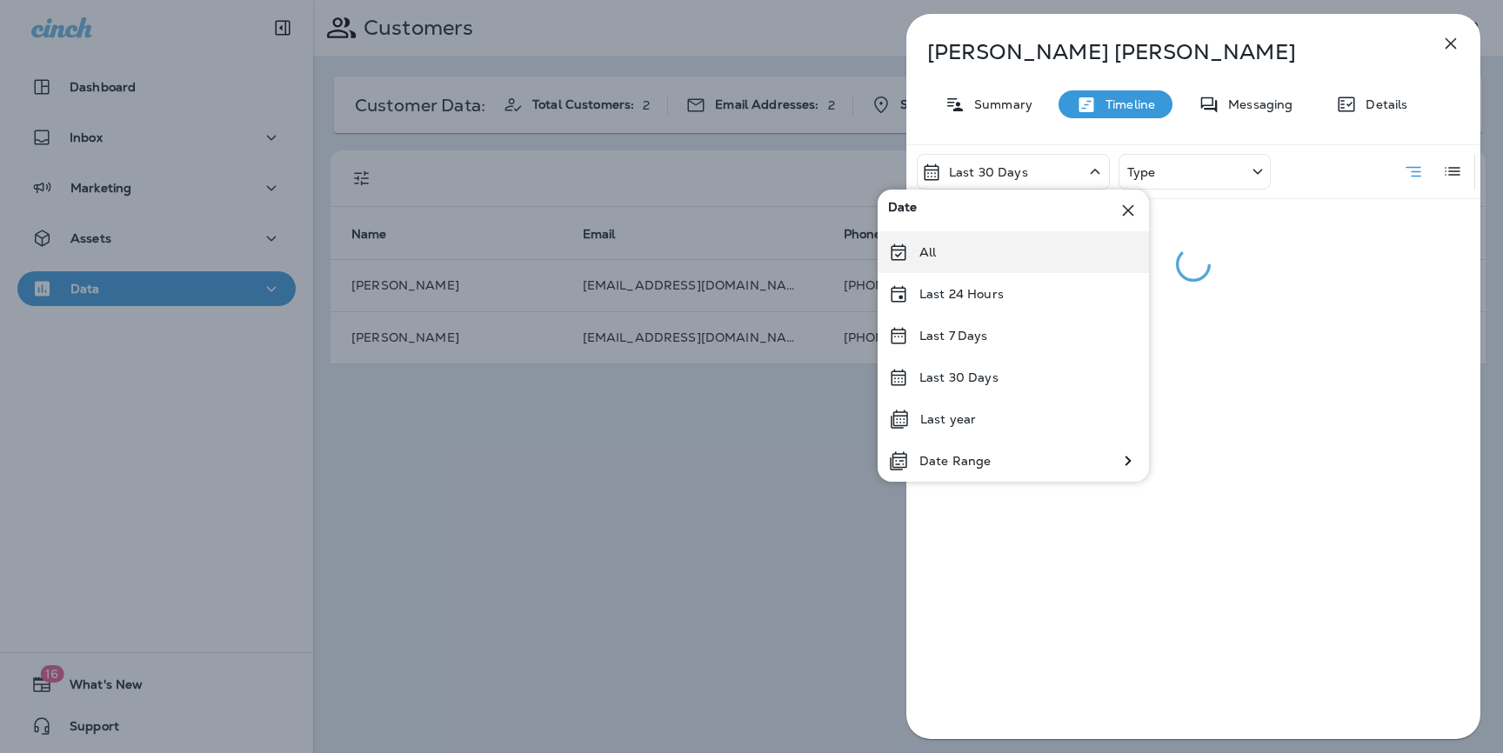
click at [941, 241] on div "All" at bounding box center [1012, 252] width 271 height 42
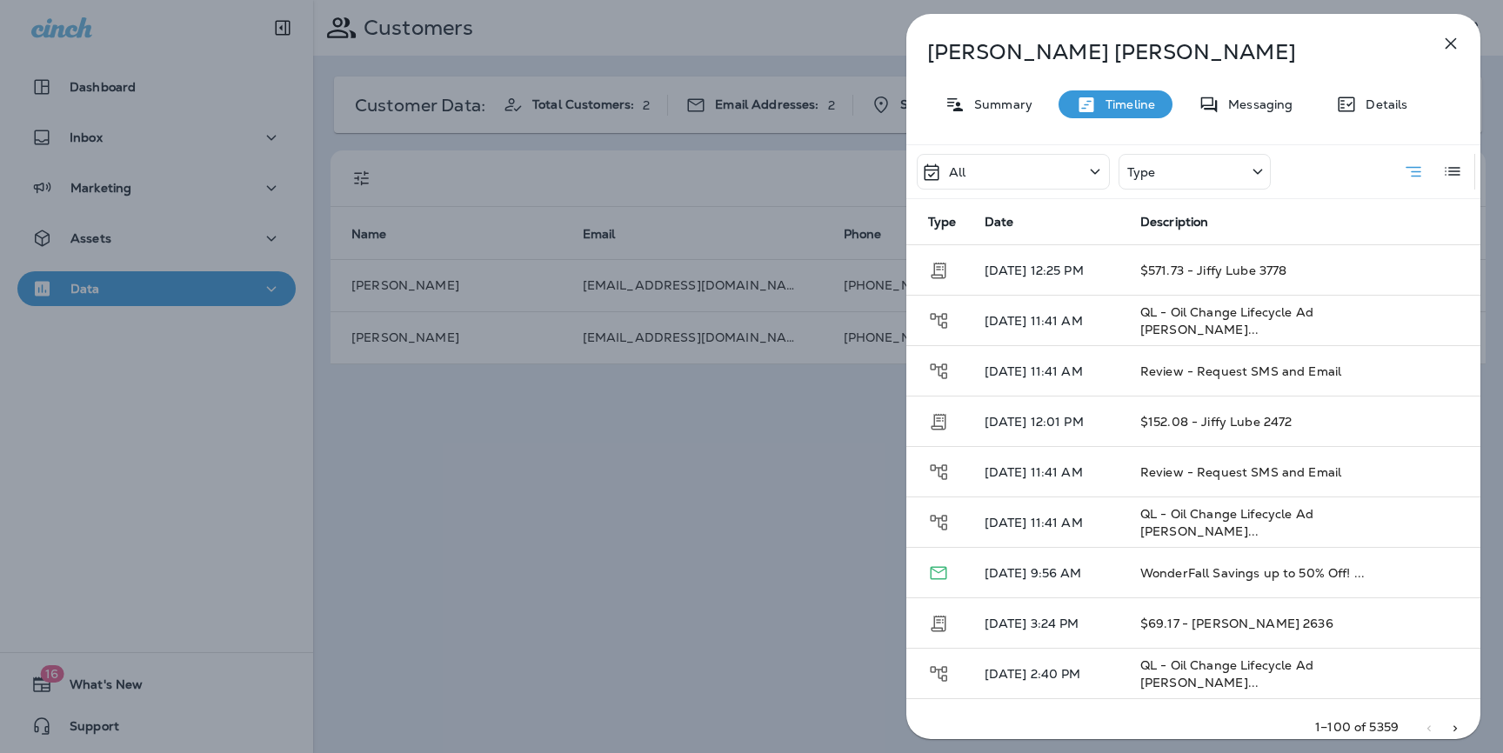
click at [1209, 156] on div "Type" at bounding box center [1194, 172] width 152 height 36
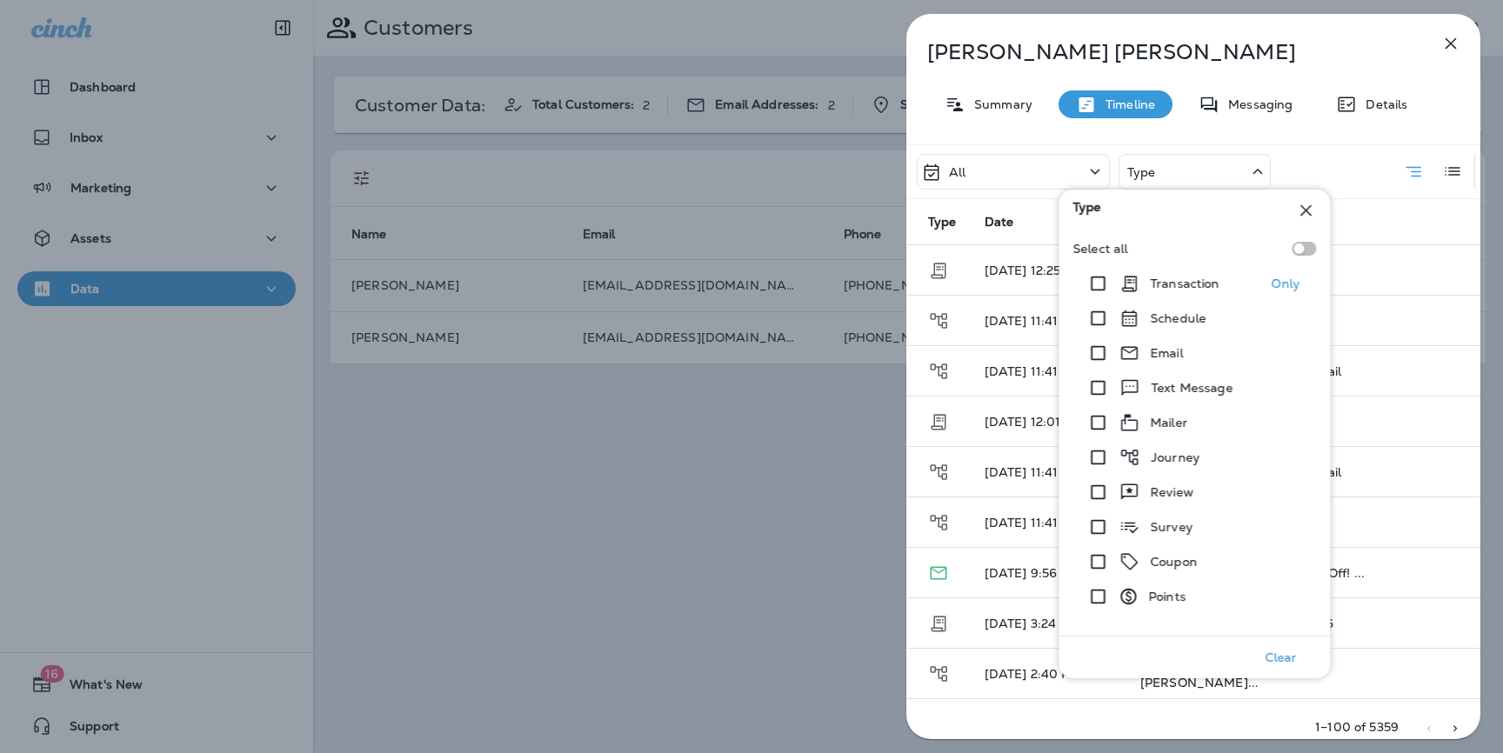
click at [1184, 286] on p "Transaction" at bounding box center [1185, 284] width 70 height 14
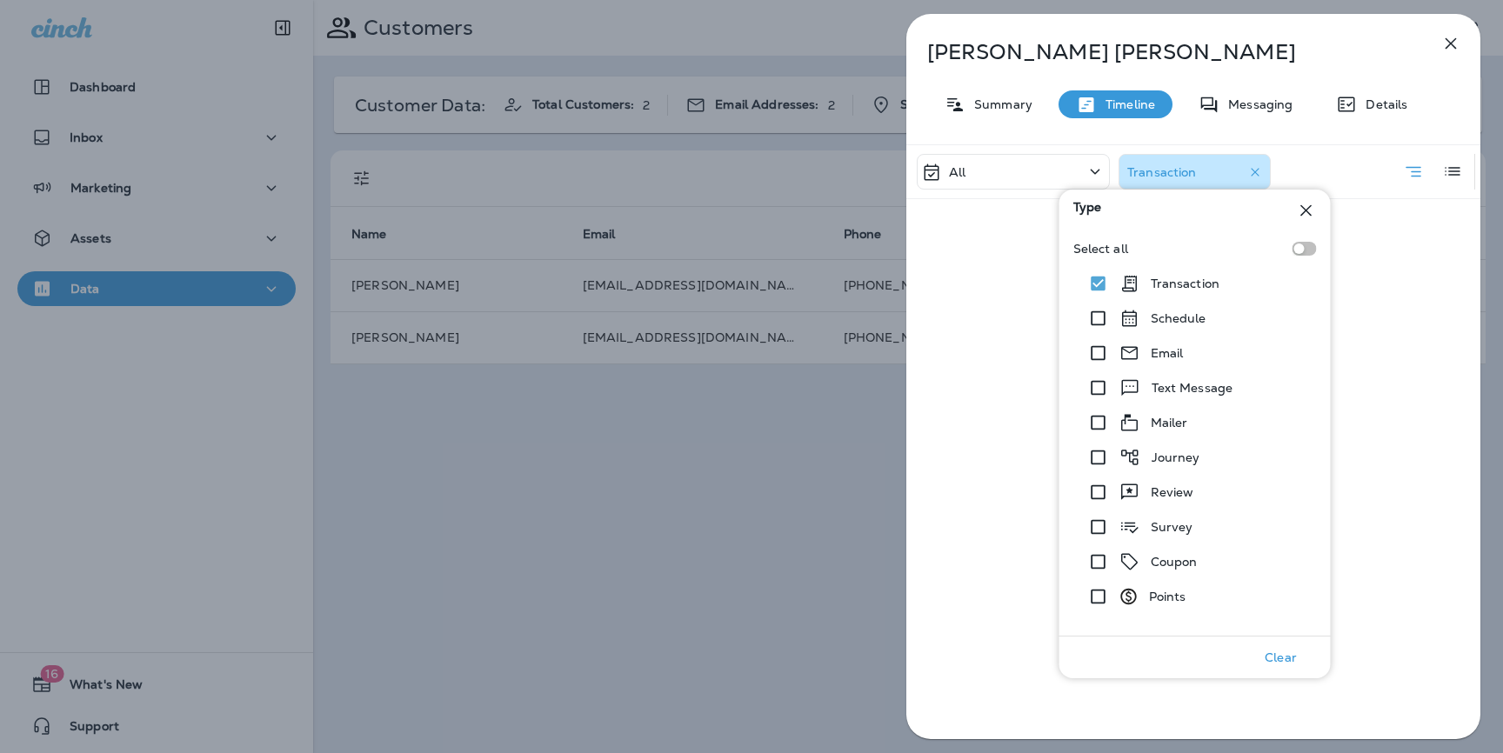
click at [1352, 41] on p "Clayton Ellertson" at bounding box center [1164, 52] width 475 height 24
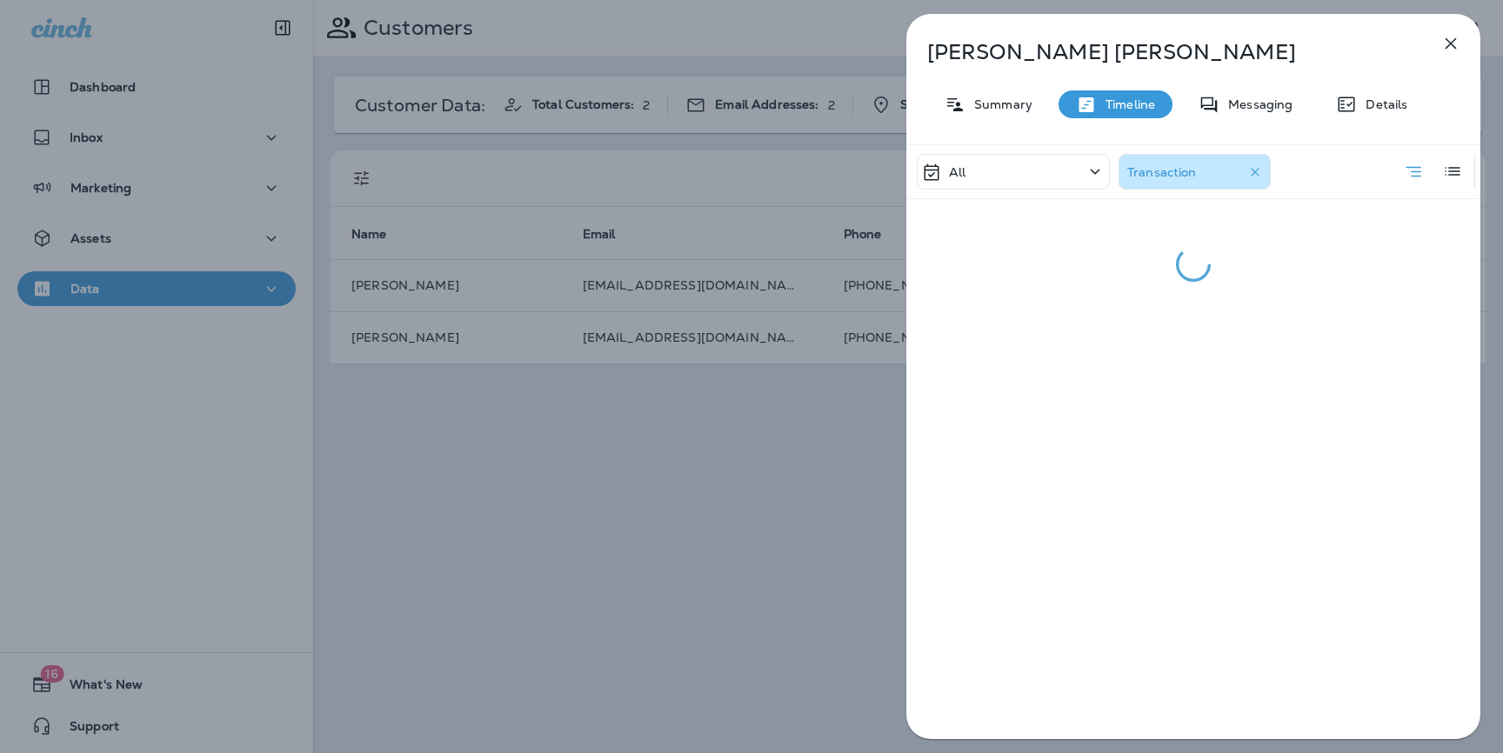
click at [628, 225] on div "Clayton Ellertson Summary Timeline Messaging Details All Transaction" at bounding box center [751, 376] width 1503 height 753
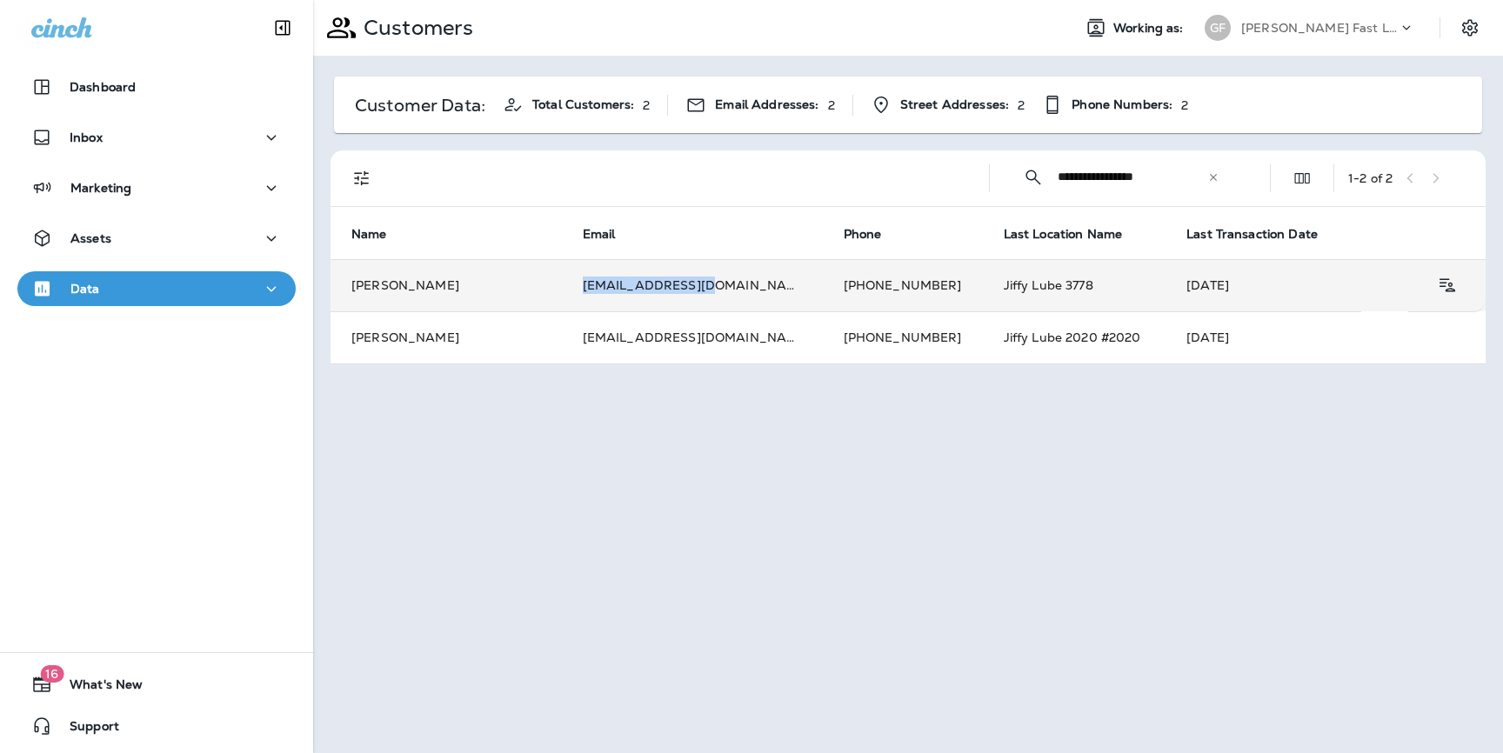
drag, startPoint x: 695, startPoint y: 290, endPoint x: 583, endPoint y: 291, distance: 112.2
click at [583, 291] on td "clayt14@gmail.com" at bounding box center [692, 285] width 261 height 52
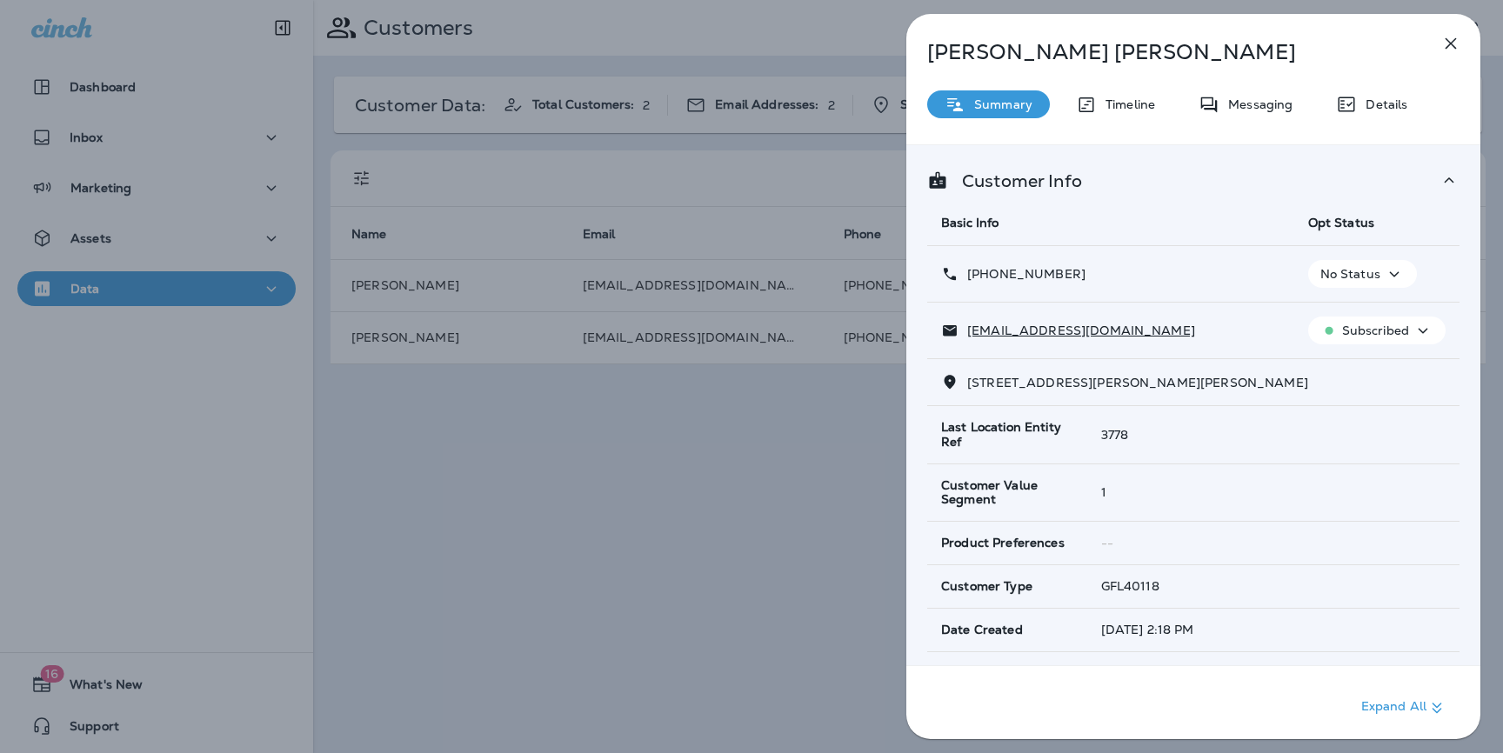
click at [663, 432] on div "Clayton Ellertson Summary Timeline Messaging Details Customer Info Basic Info O…" at bounding box center [751, 376] width 1503 height 753
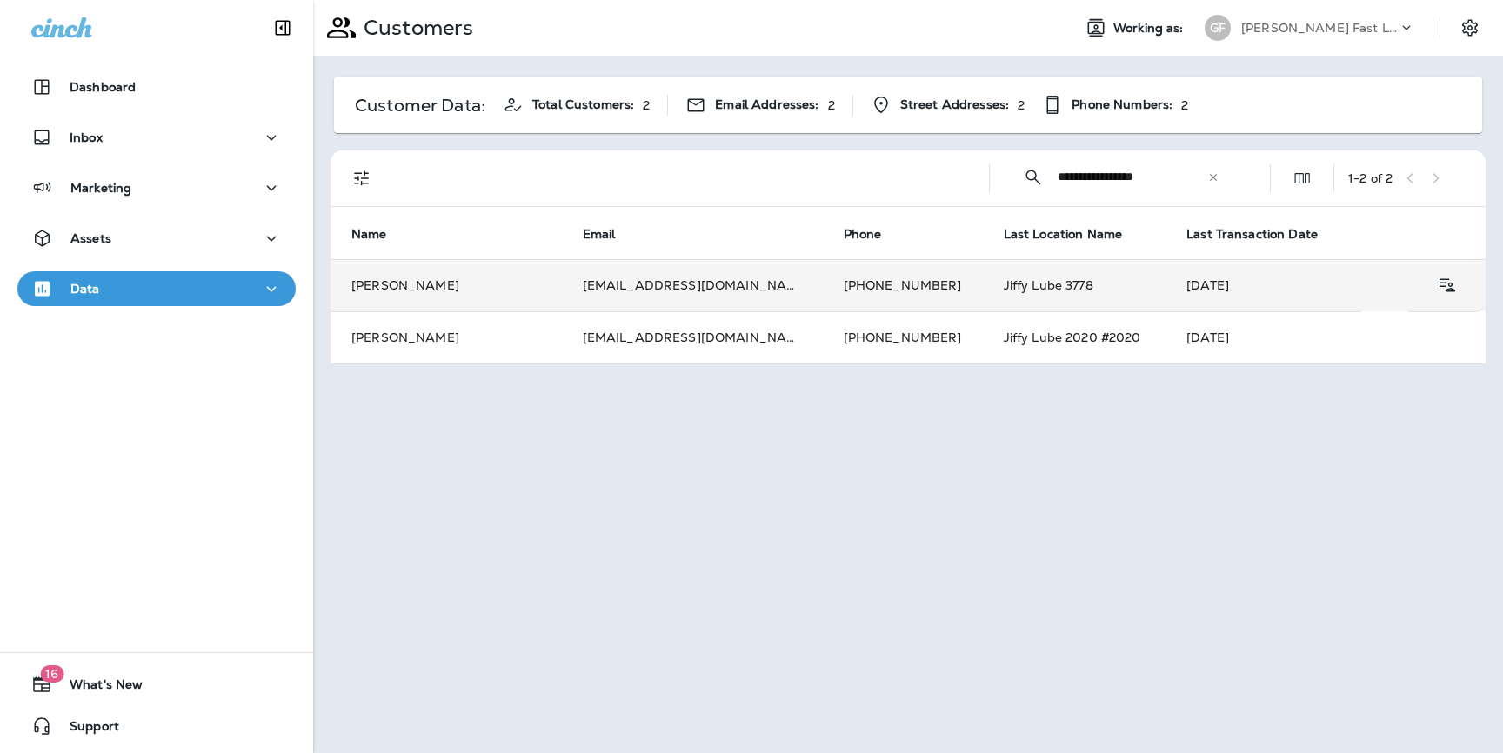
click at [1165, 298] on td "[DATE]" at bounding box center [1263, 285] width 196 height 52
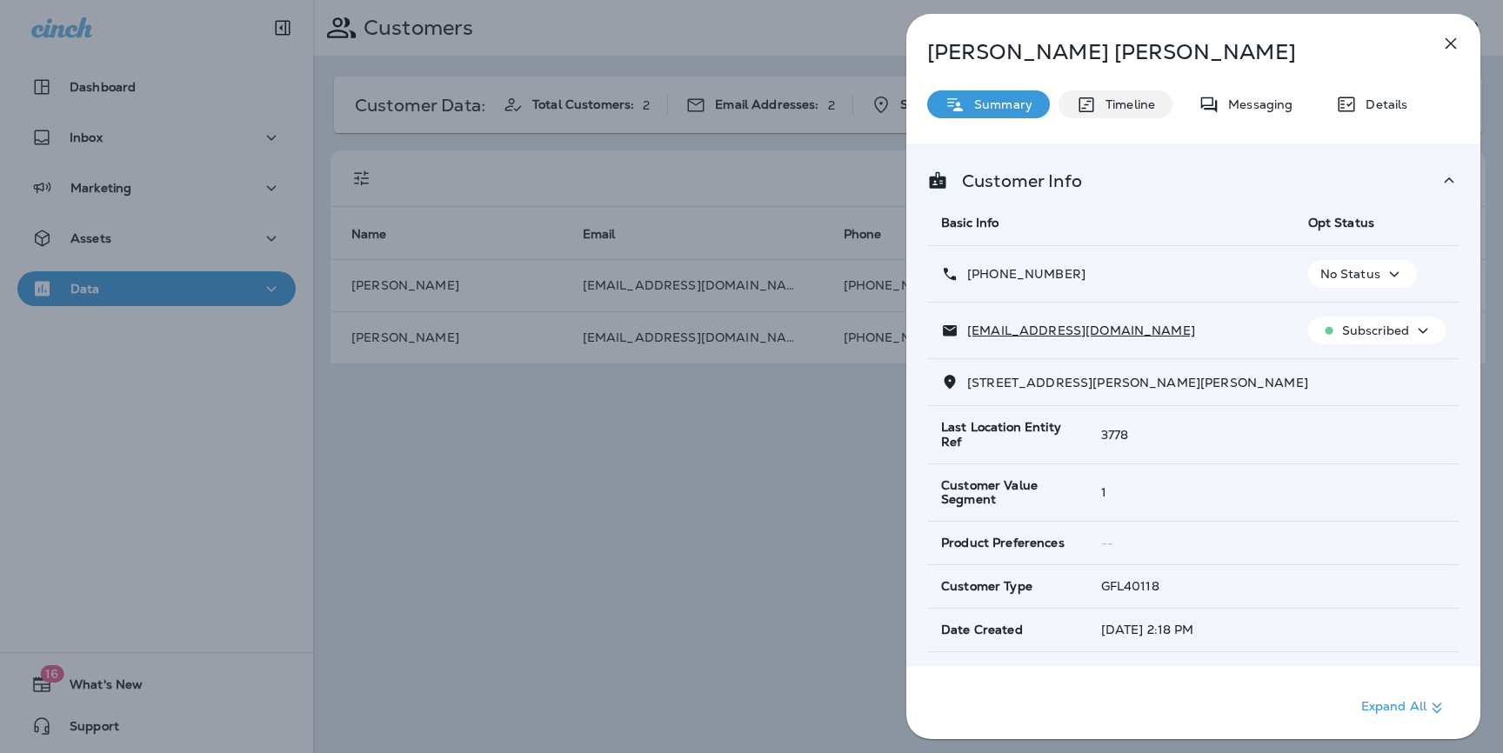
click at [1142, 110] on p "Timeline" at bounding box center [1125, 104] width 58 height 14
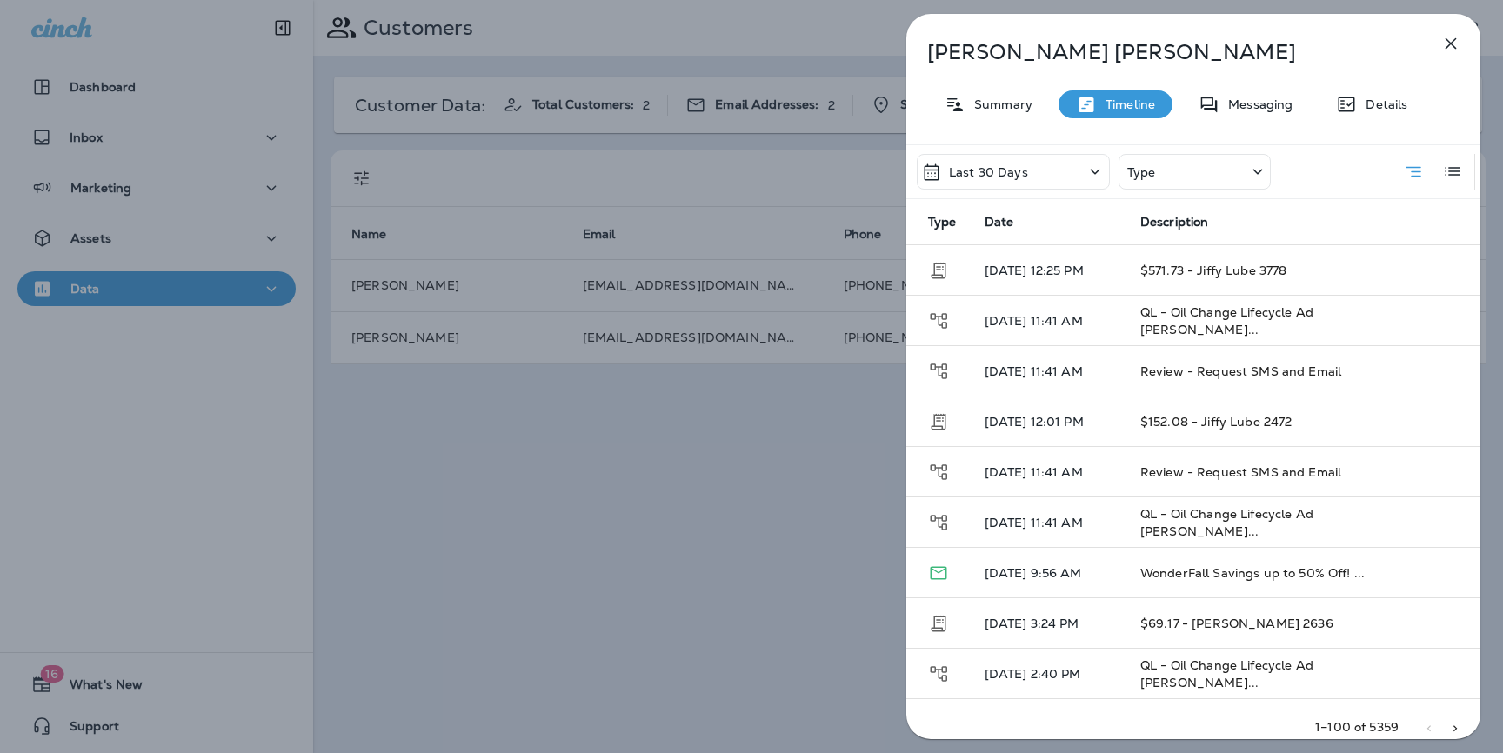
click at [1029, 171] on div "Last 30 Days" at bounding box center [1012, 172] width 193 height 36
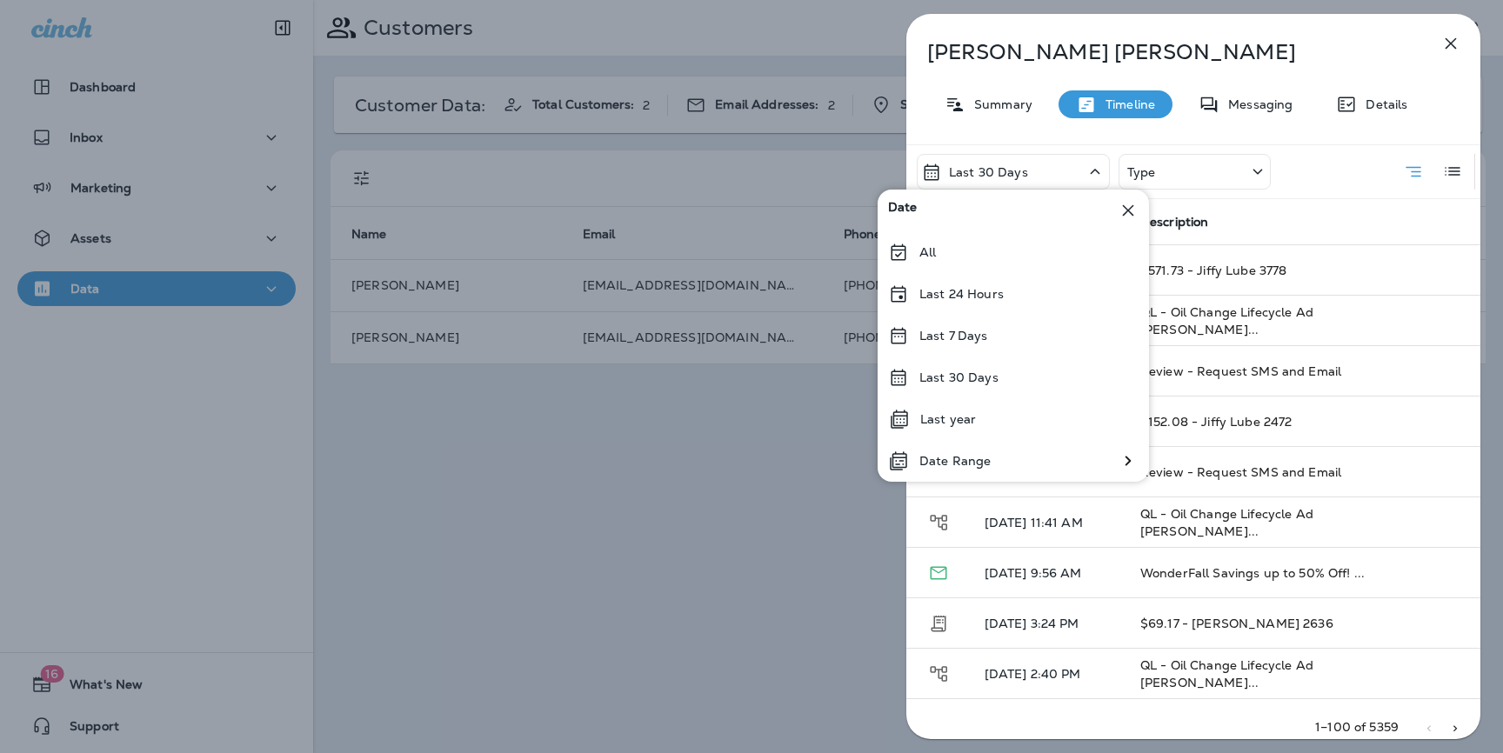
click at [1185, 174] on div "Type" at bounding box center [1194, 172] width 152 height 36
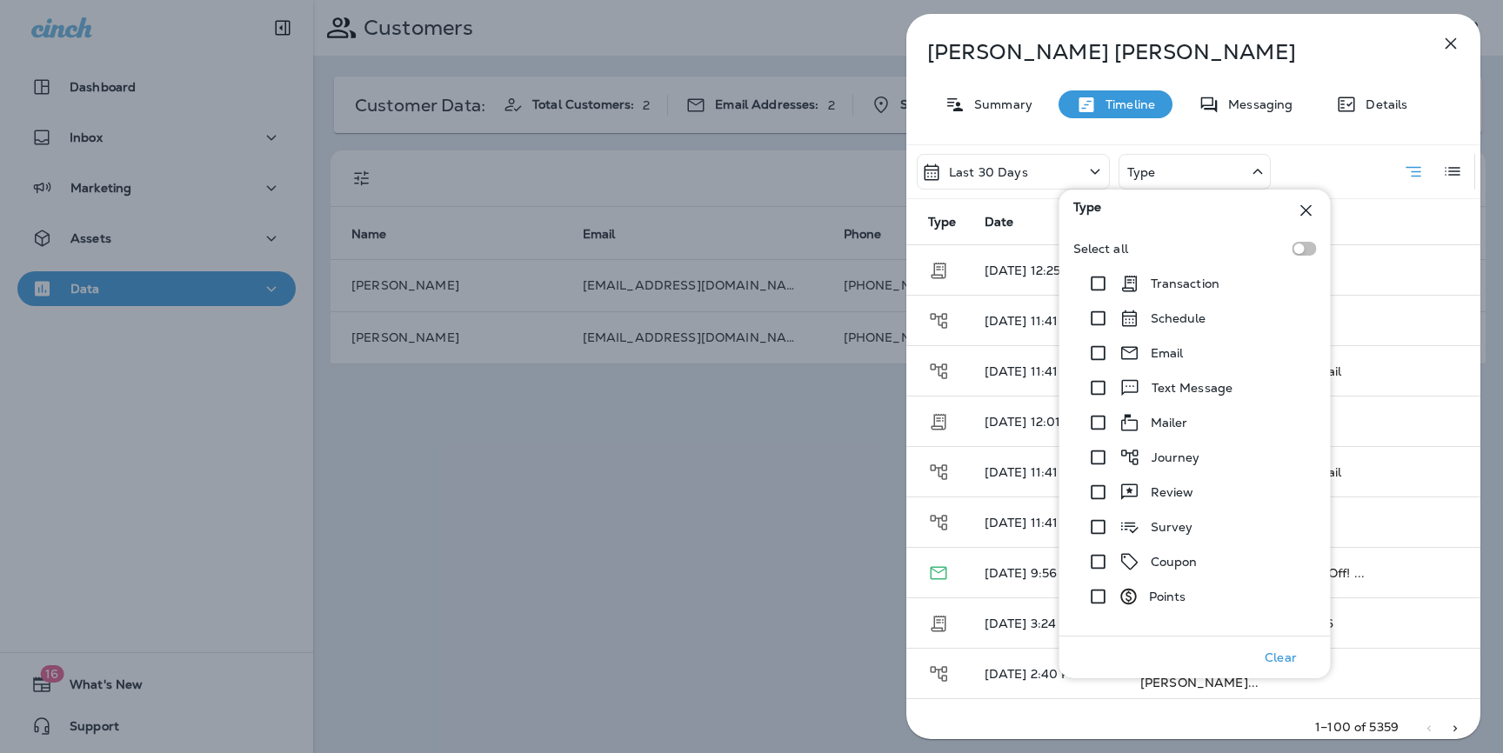
click at [1185, 174] on div "Type" at bounding box center [1194, 172] width 152 height 36
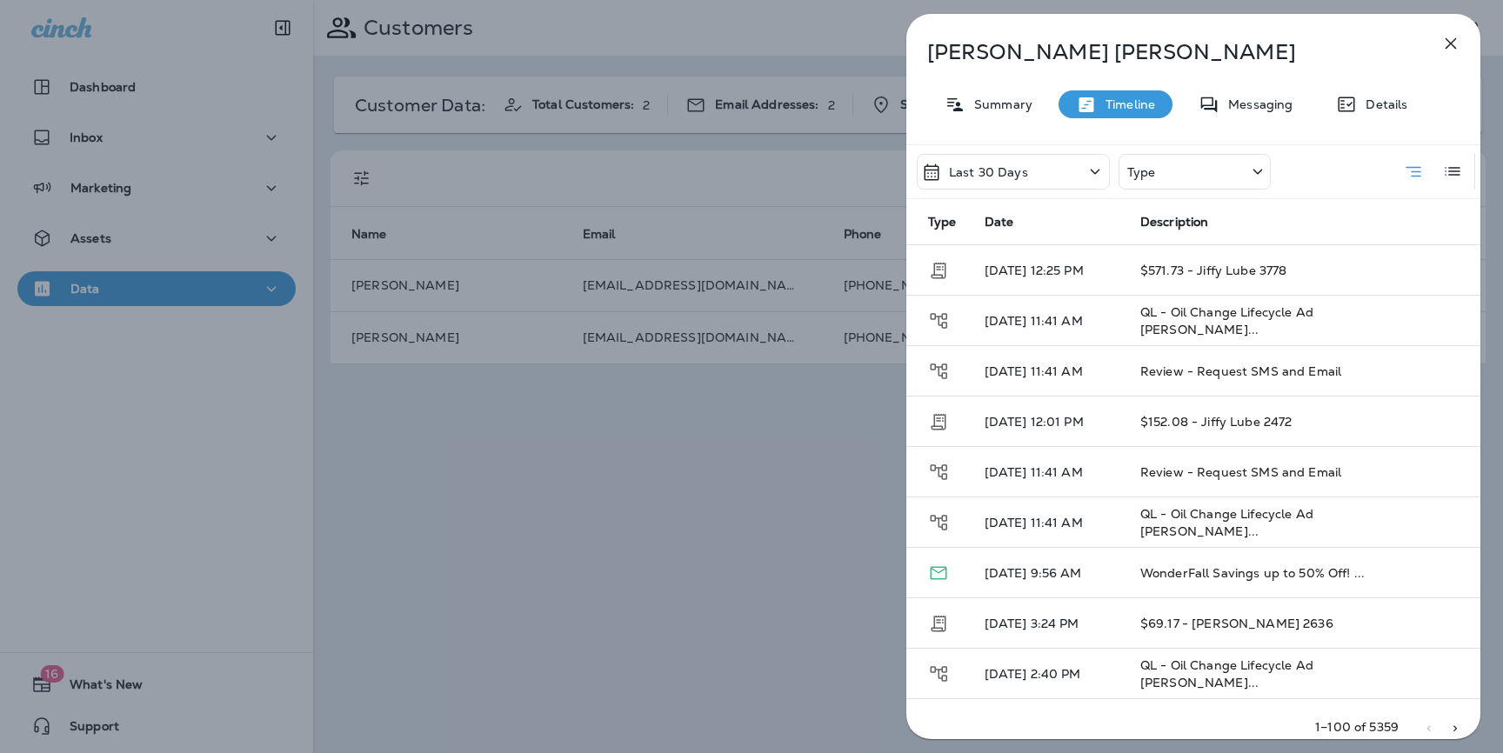
click at [1182, 180] on div "Type" at bounding box center [1194, 172] width 152 height 36
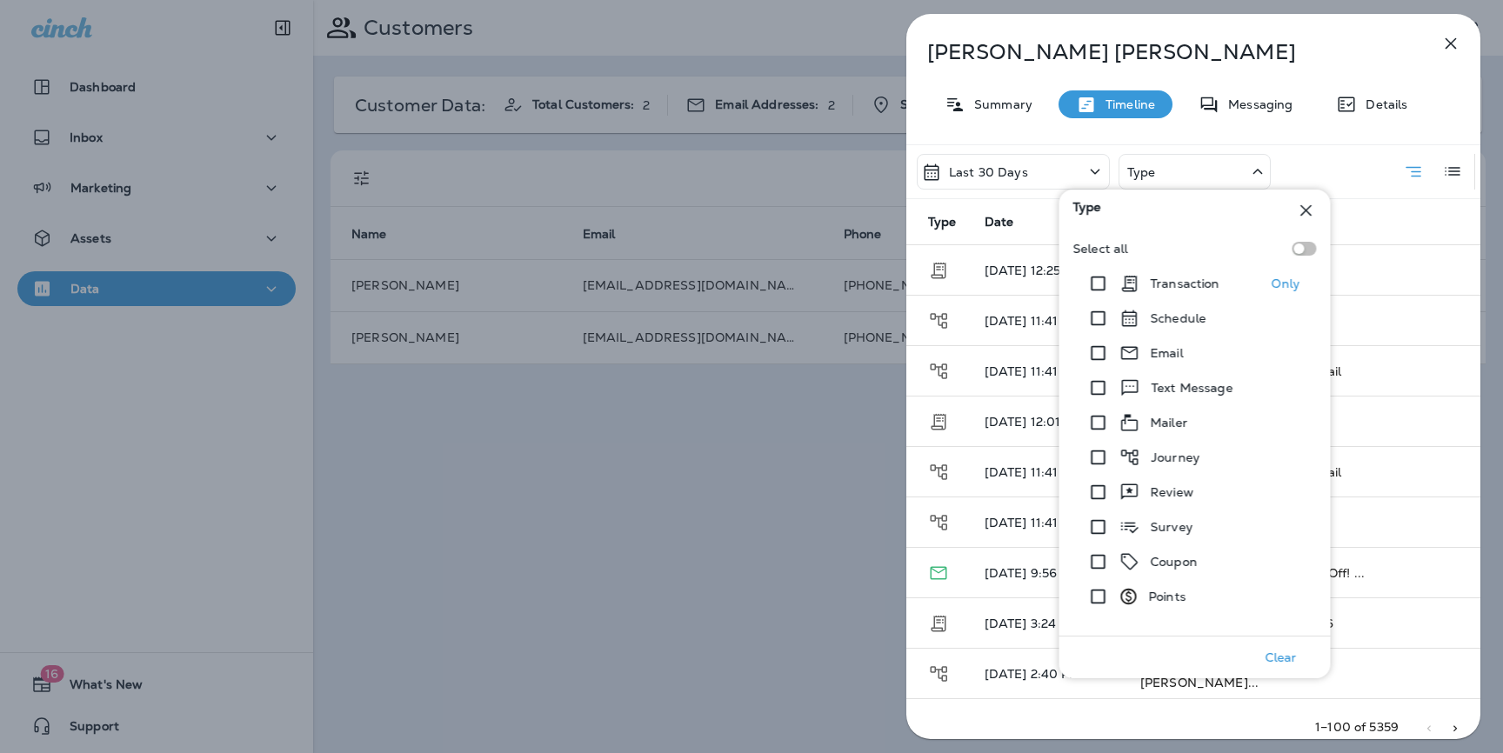
click at [1152, 284] on p "Transaction" at bounding box center [1185, 284] width 70 height 14
click at [1226, 46] on p "Clayton Ellertson" at bounding box center [1164, 52] width 475 height 24
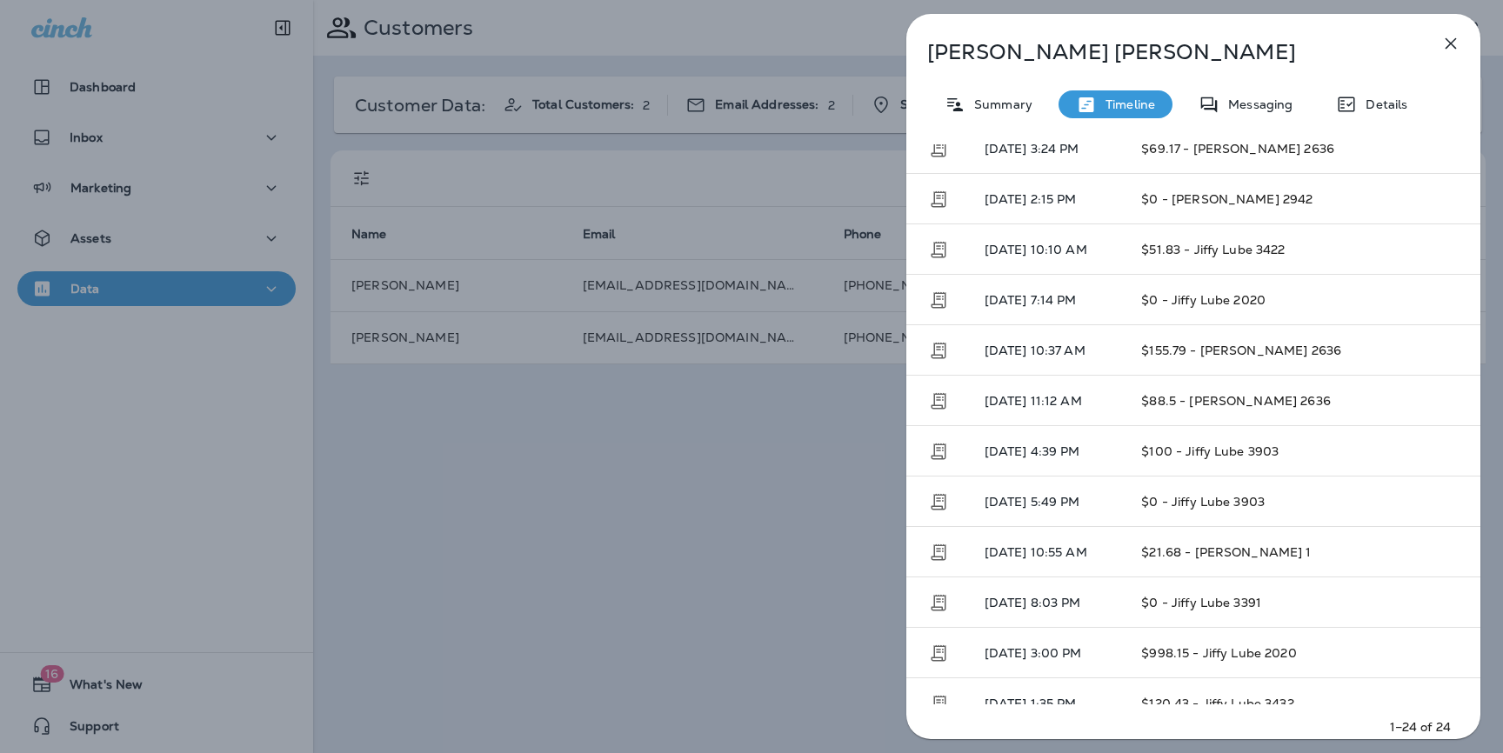
scroll to position [230, 0]
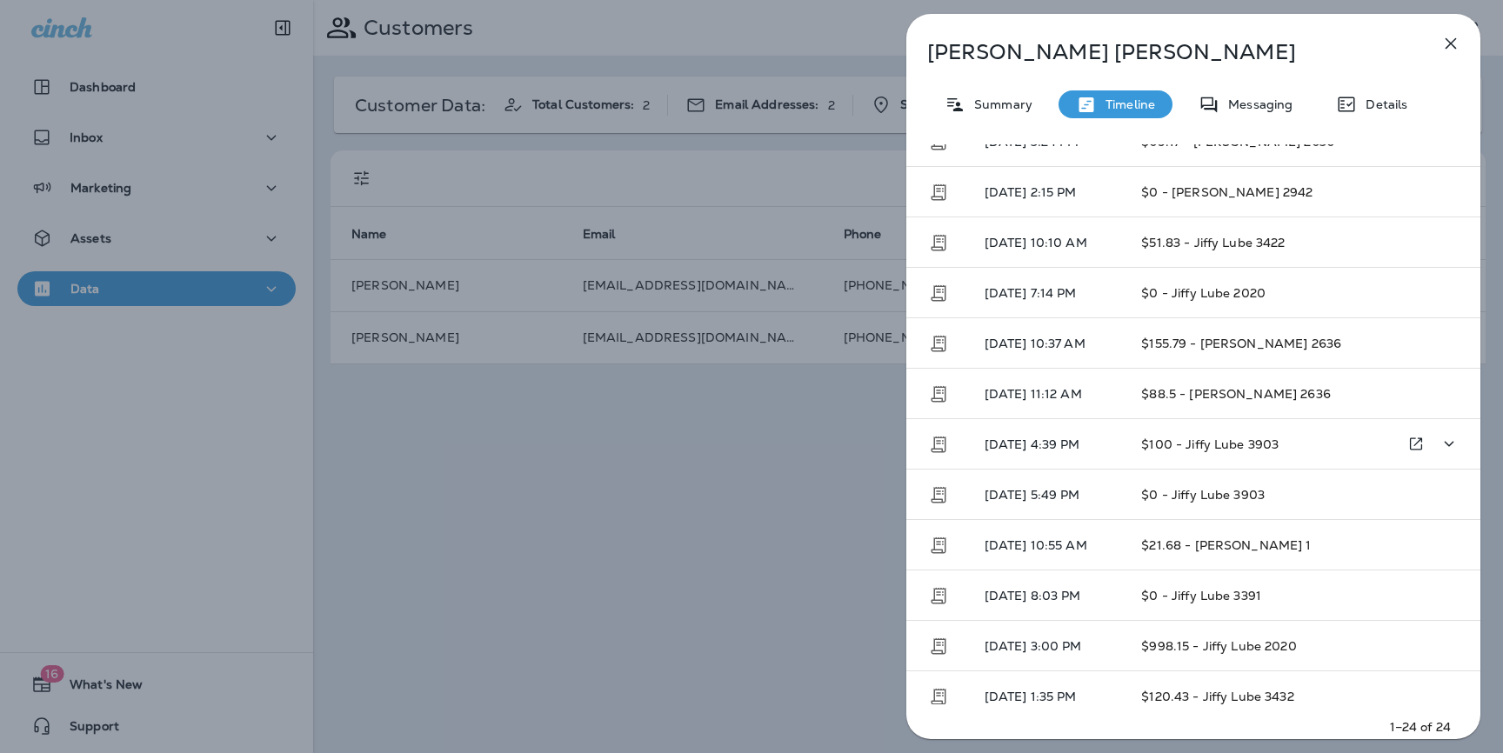
click at [1013, 443] on p "09/4/25 4:39 PM" at bounding box center [1049, 444] width 130 height 14
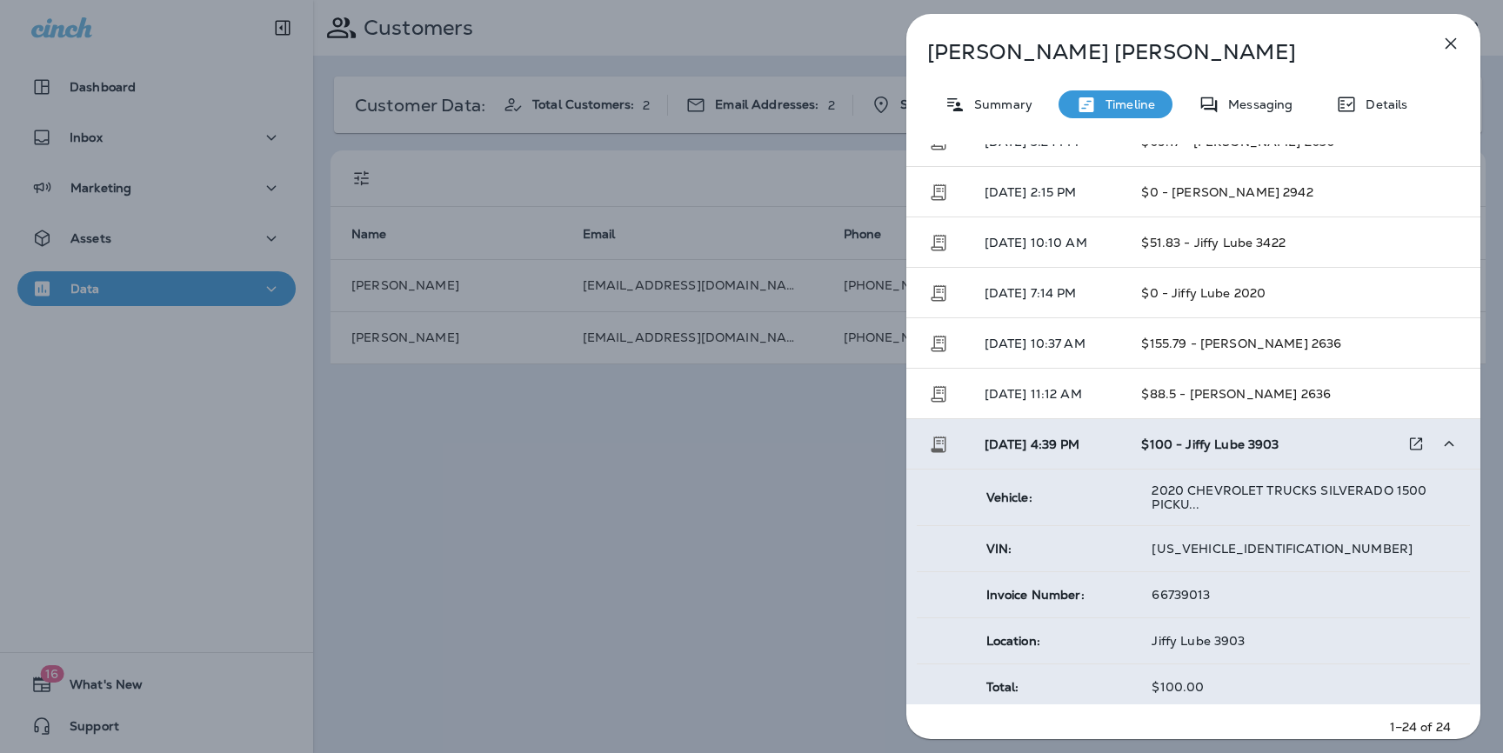
click at [1213, 478] on td "2020 CHEVROLET TRUCKS SILVERADO 1500 PICKU..." at bounding box center [1303, 498] width 332 height 57
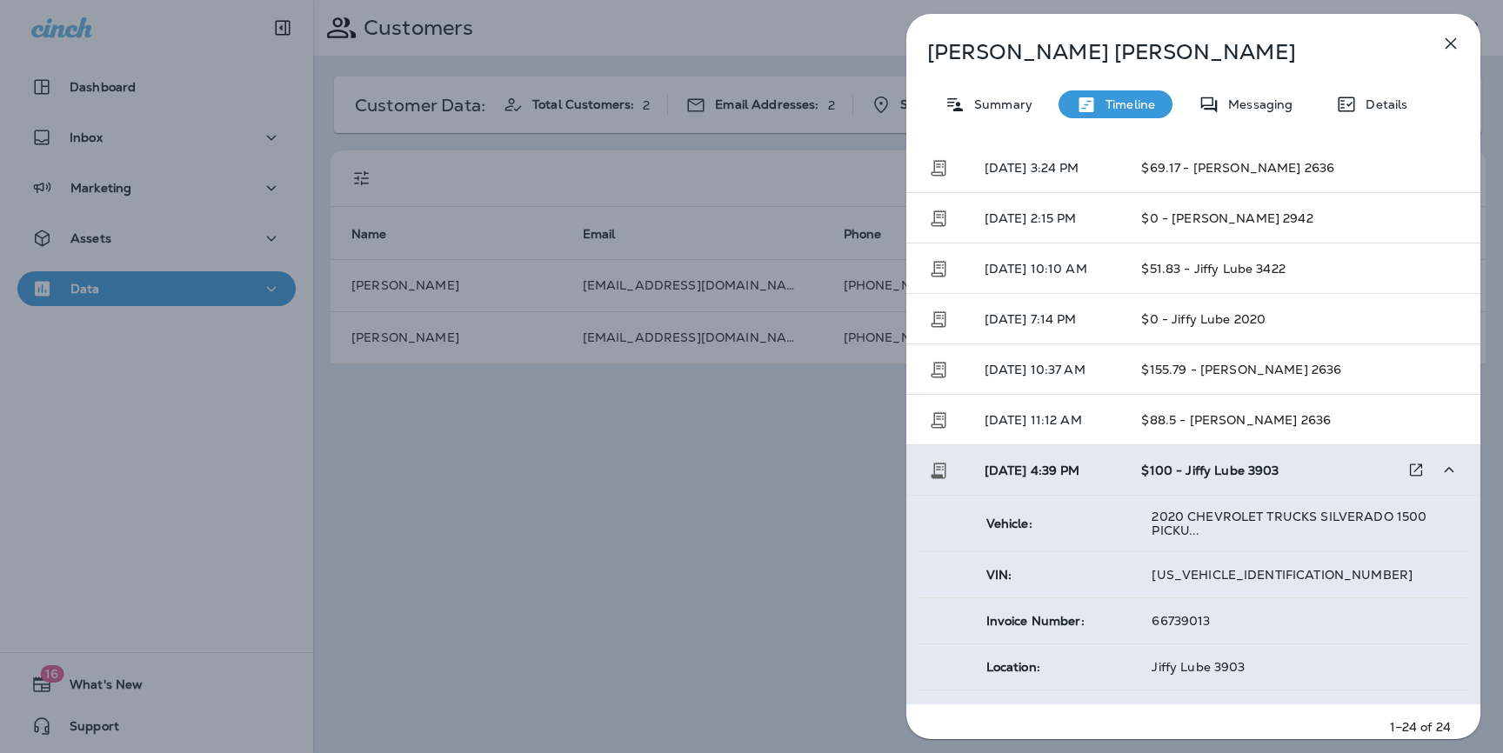
scroll to position [194, 0]
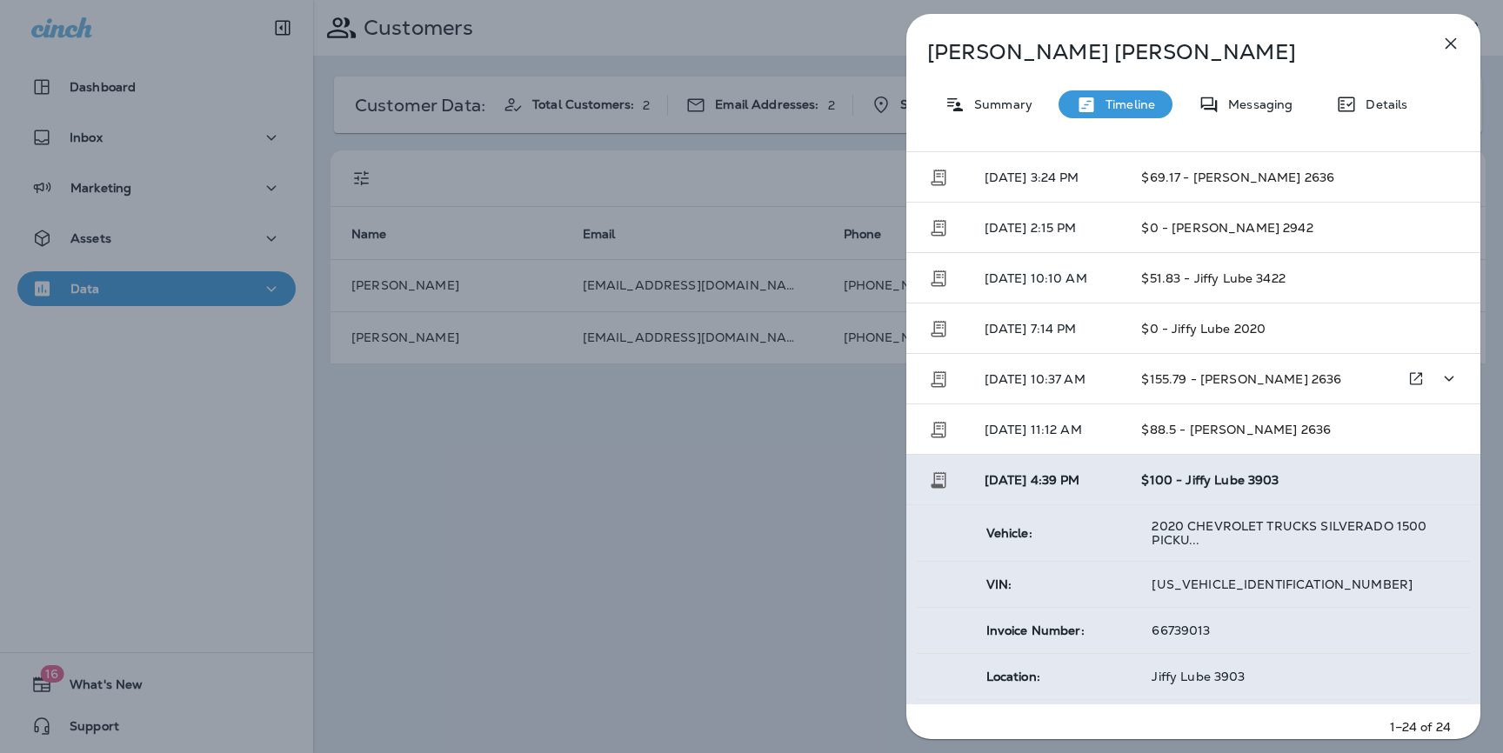
click at [1216, 373] on span "$155.79 - Jiffy Lube 2636" at bounding box center [1241, 379] width 200 height 16
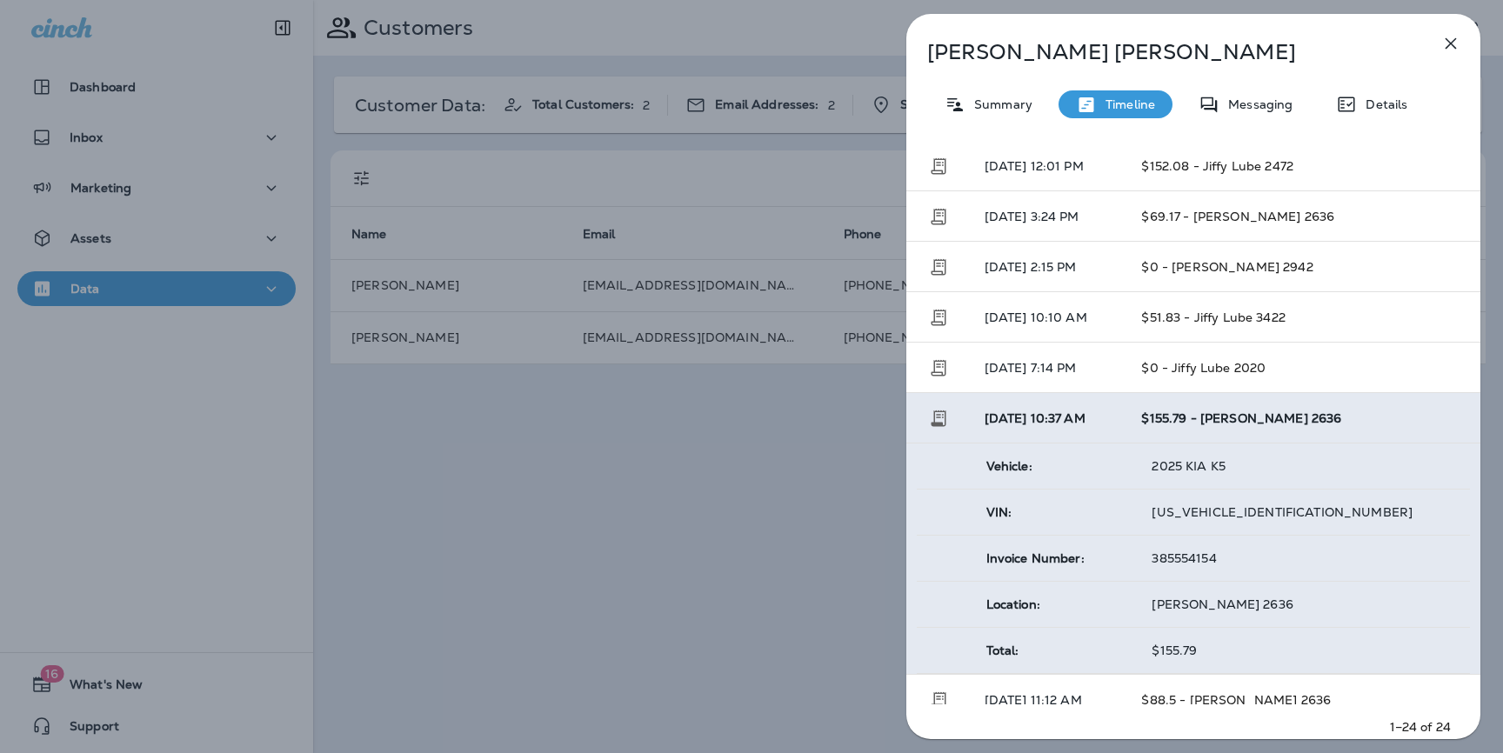
scroll to position [150, 0]
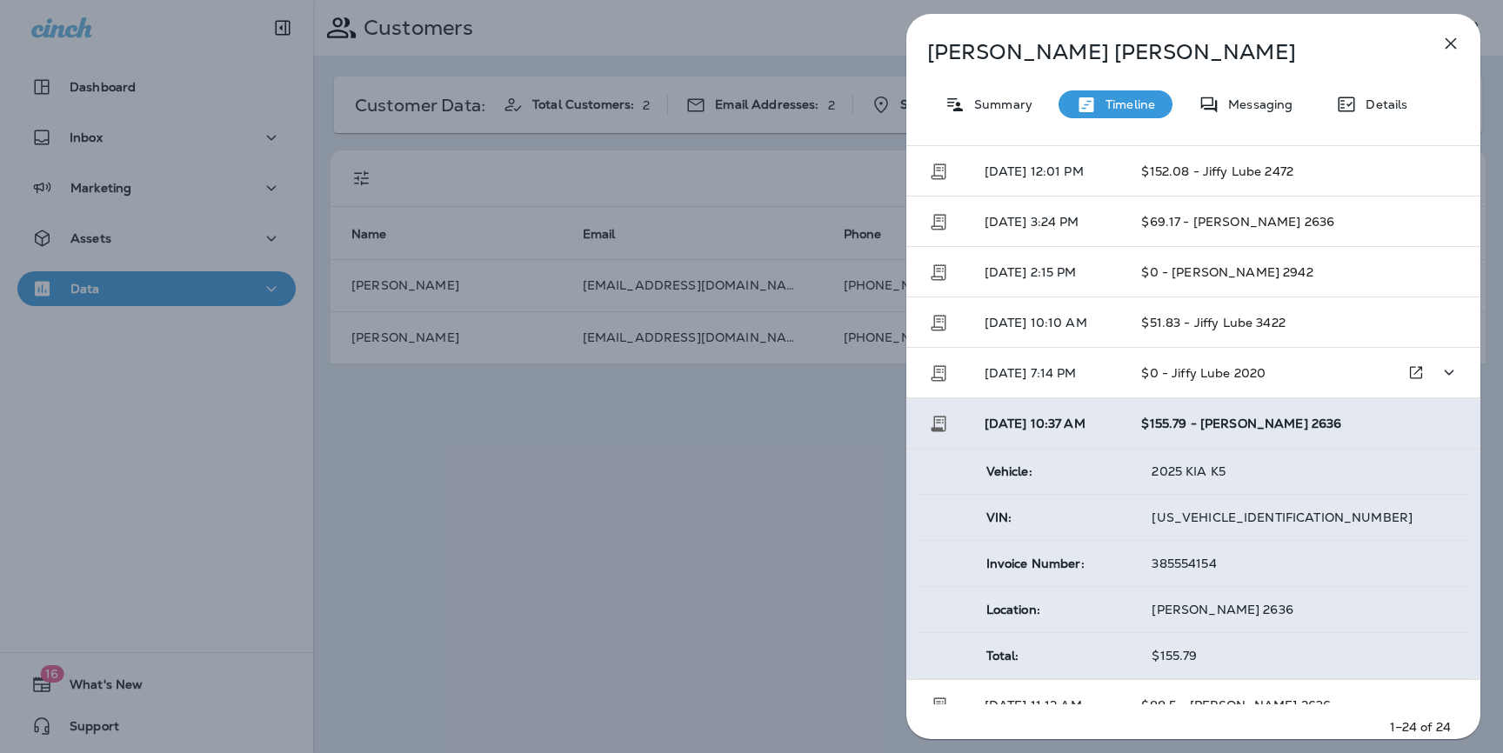
click at [1203, 373] on span "$0 - Jiffy Lube 2020" at bounding box center [1203, 373] width 124 height 16
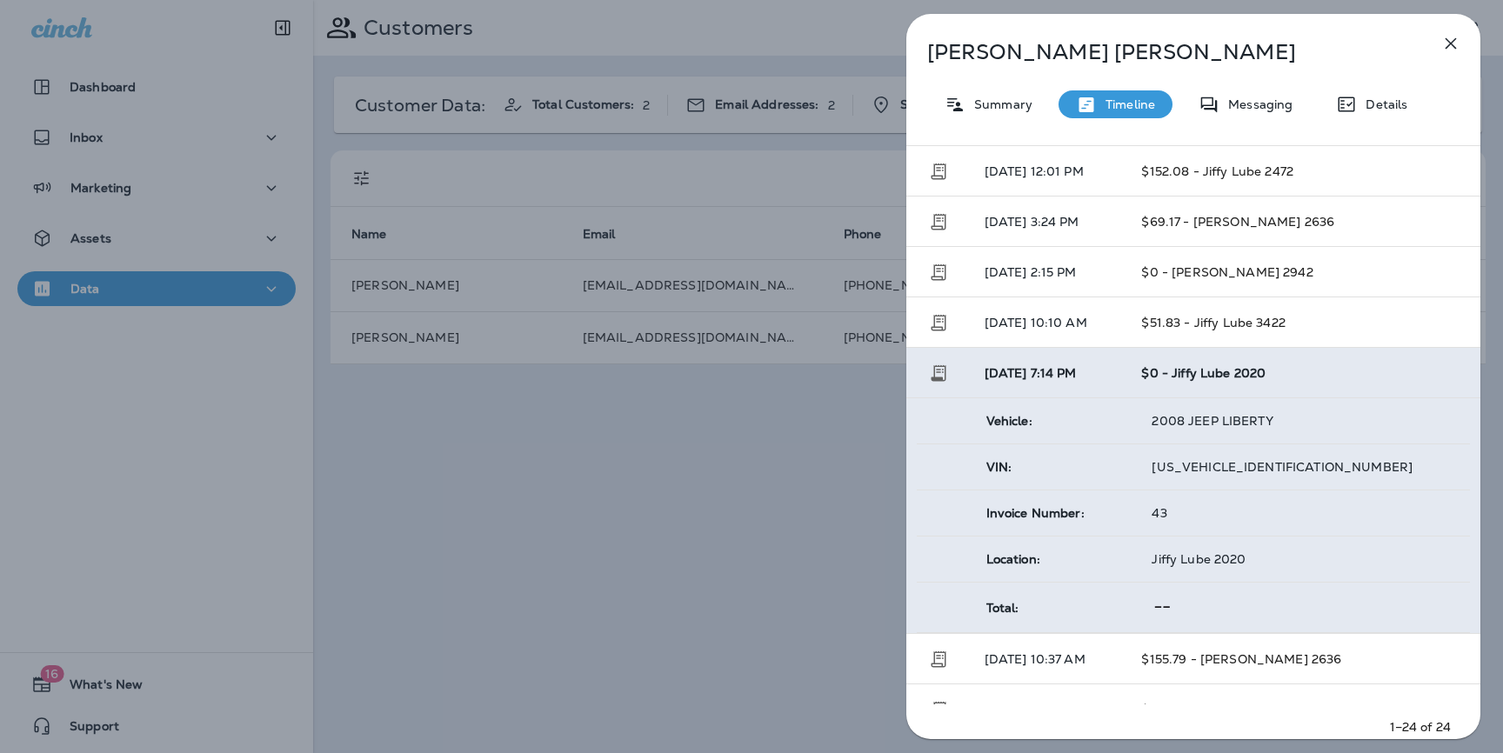
click at [1262, 468] on span "1J8GN28K98W137554" at bounding box center [1281, 467] width 261 height 16
copy span "1J8GN28K98W137554"
click at [595, 457] on div "Clayton Ellertson Summary Timeline Messaging Details Last 30 Days Transaction T…" at bounding box center [751, 376] width 1503 height 753
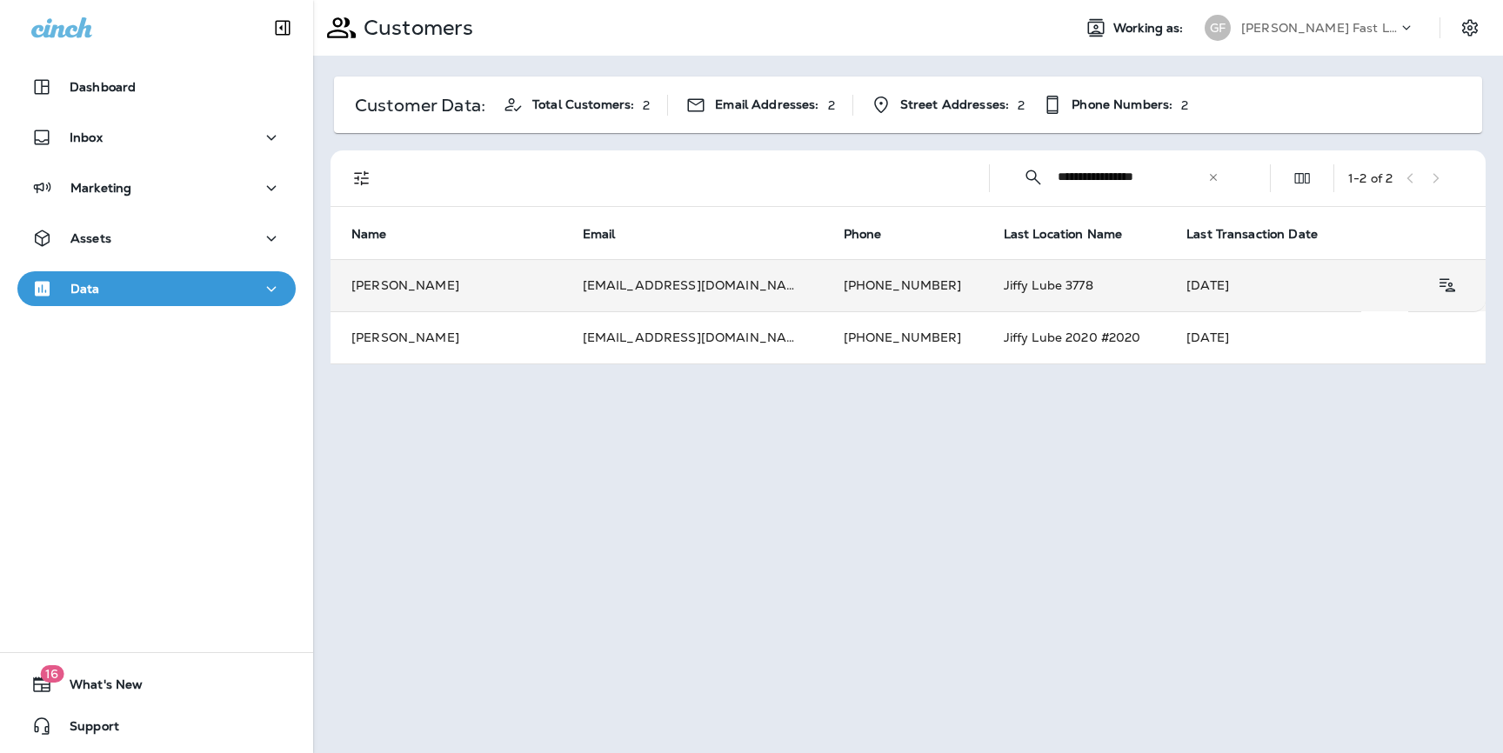
click at [1165, 283] on td "[DATE]" at bounding box center [1263, 285] width 196 height 52
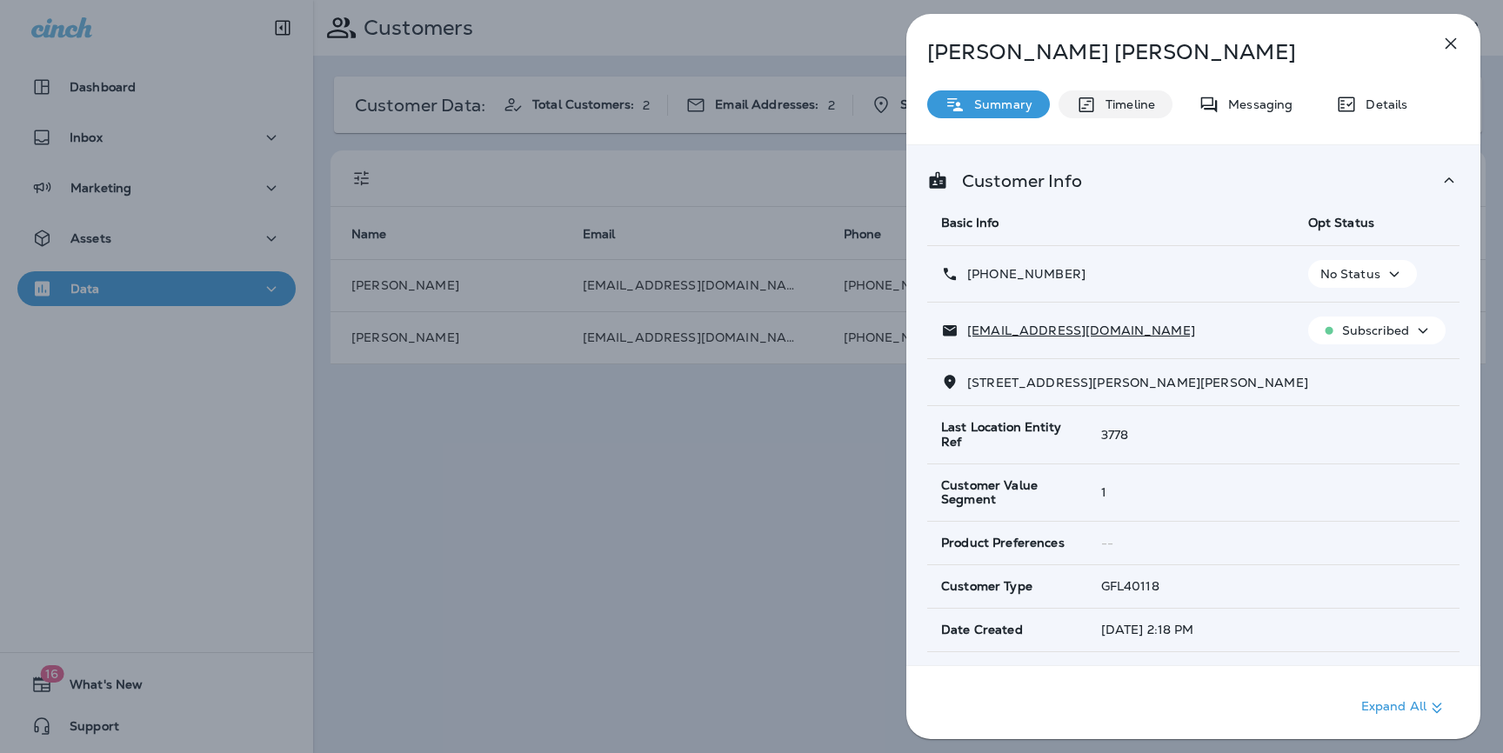
click at [1134, 97] on p "Timeline" at bounding box center [1125, 104] width 58 height 14
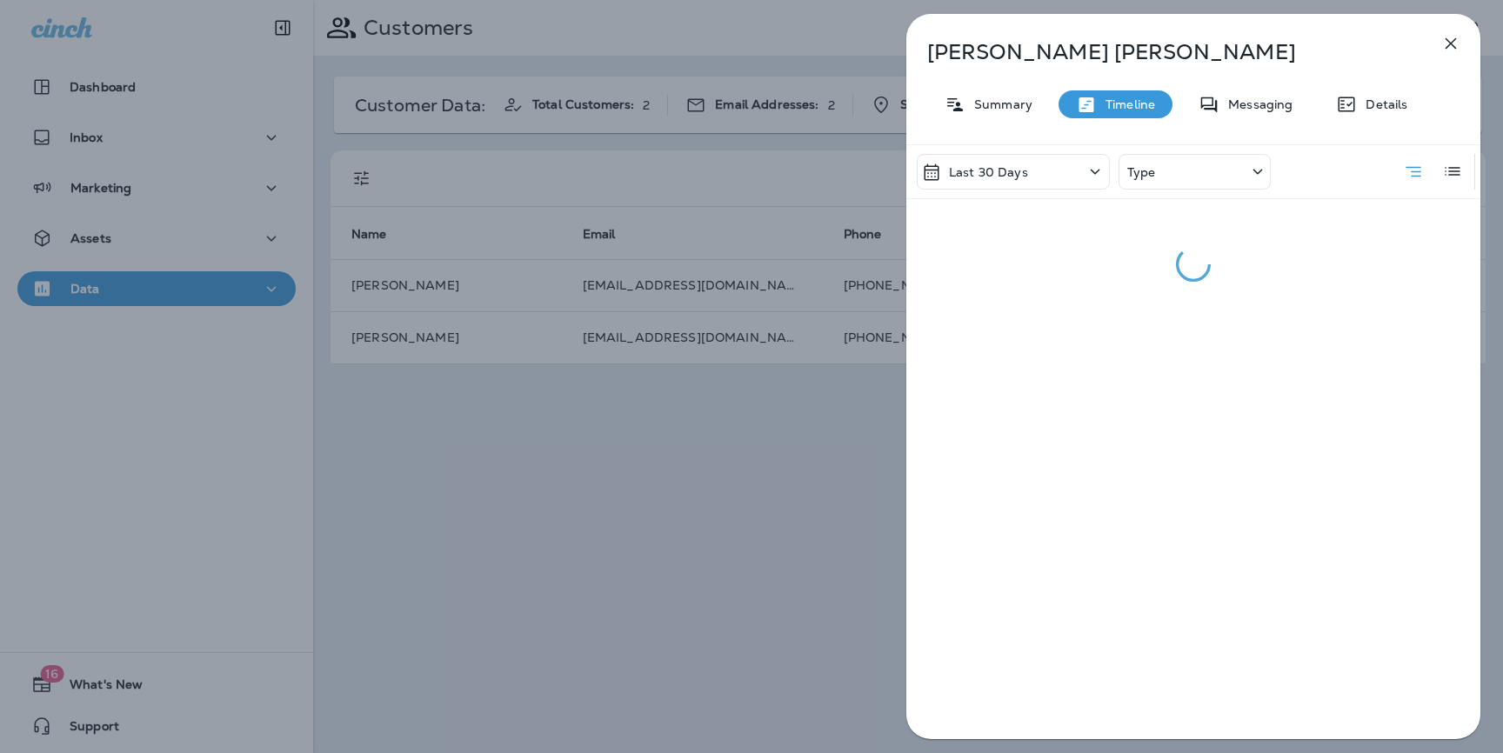
click at [1175, 166] on div "Type" at bounding box center [1194, 172] width 152 height 36
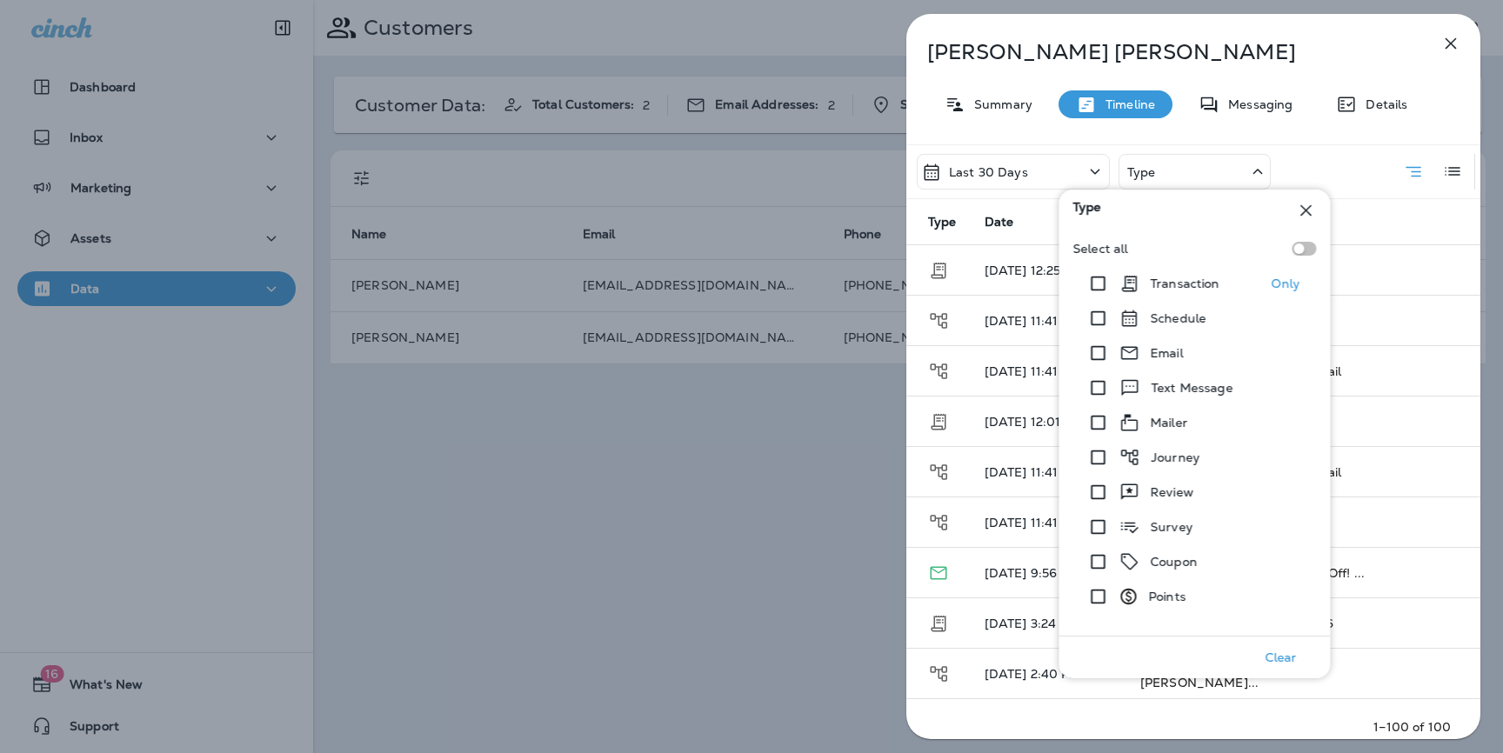
click at [1163, 281] on p "Transaction" at bounding box center [1185, 284] width 70 height 14
click at [1407, 64] on div "Clayton Ellertson Summary Timeline Messaging Details Last 30 Days Transaction T…" at bounding box center [1193, 382] width 574 height 736
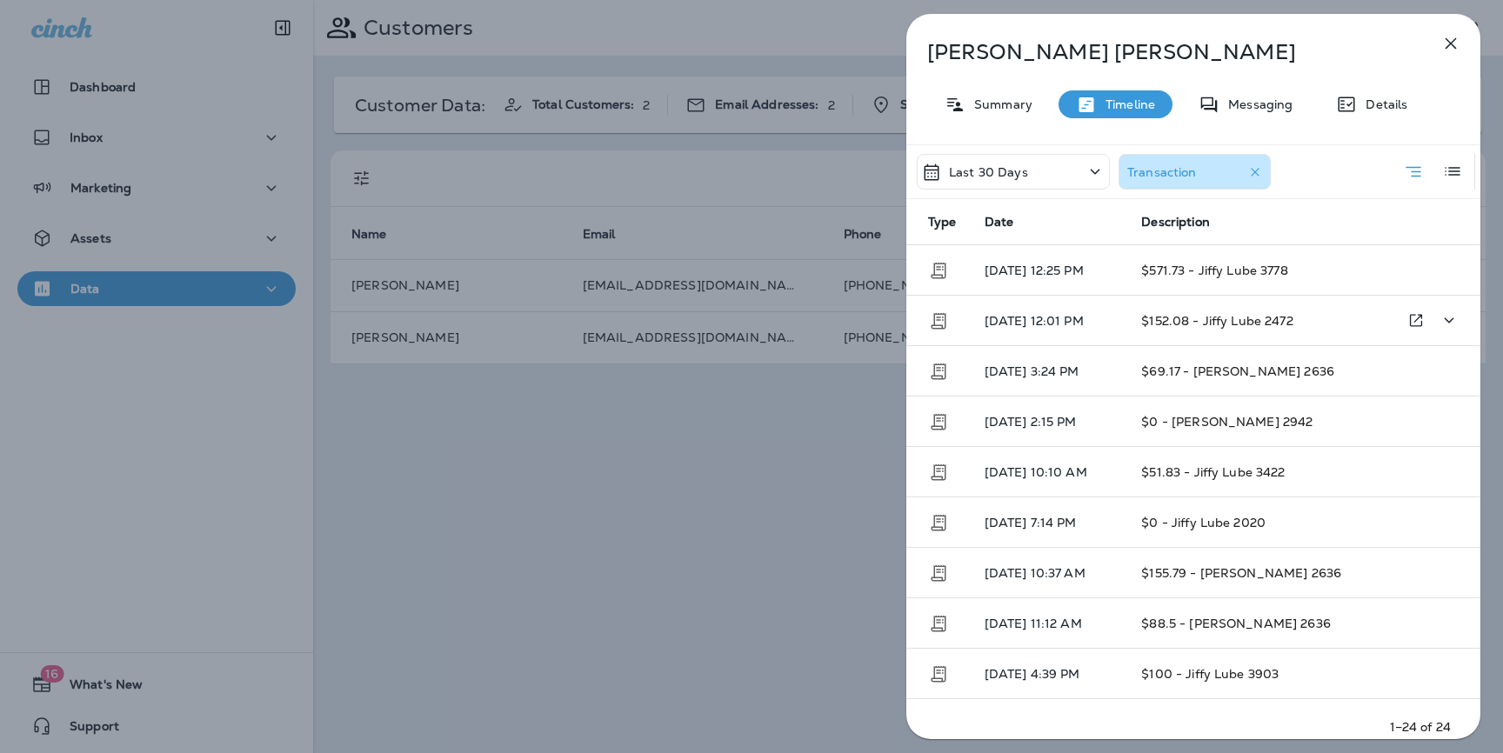
click at [1245, 318] on span "$152.08 - Jiffy Lube 2472" at bounding box center [1217, 321] width 152 height 16
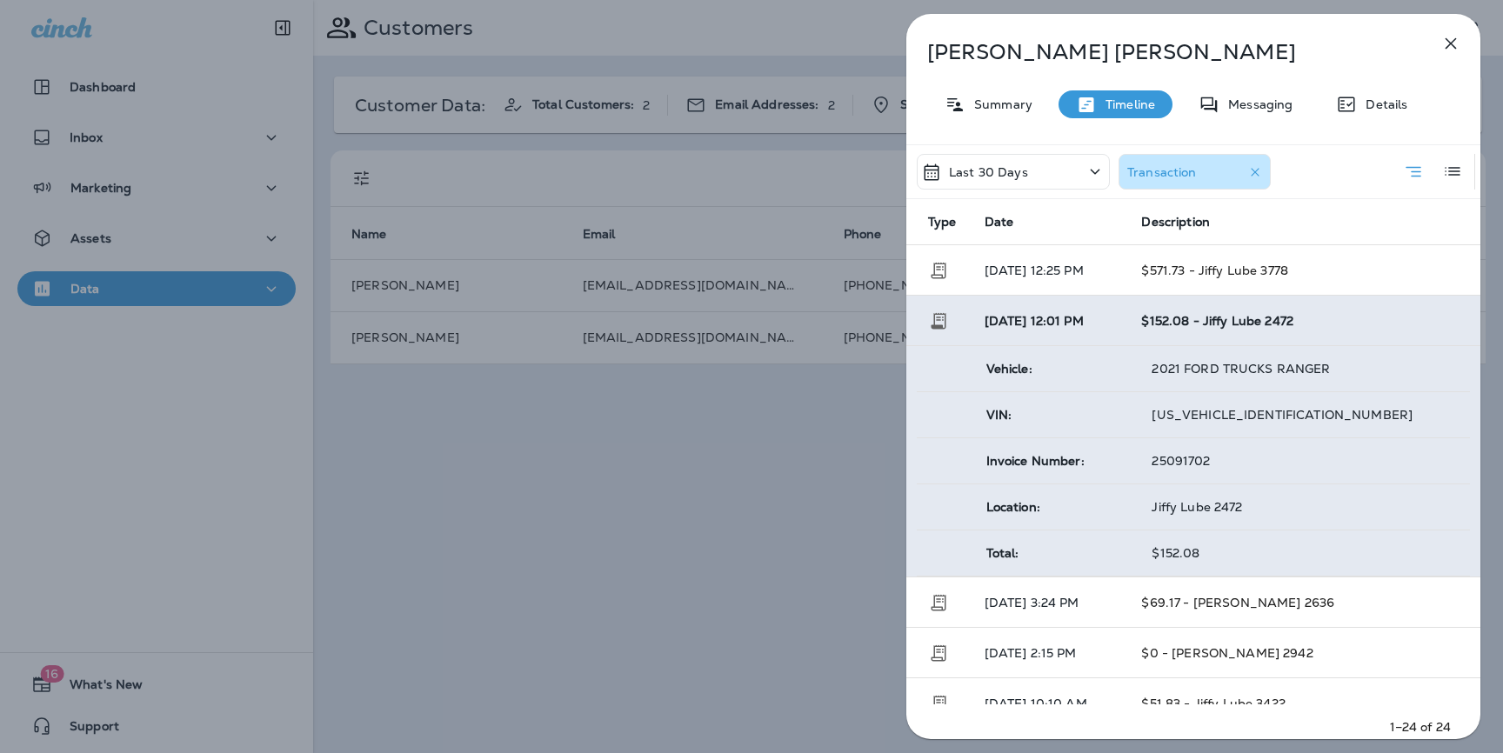
click at [1203, 417] on span "1FTER4FH9MLD81867" at bounding box center [1281, 415] width 261 height 16
copy span "1FTER4FH9MLD81867"
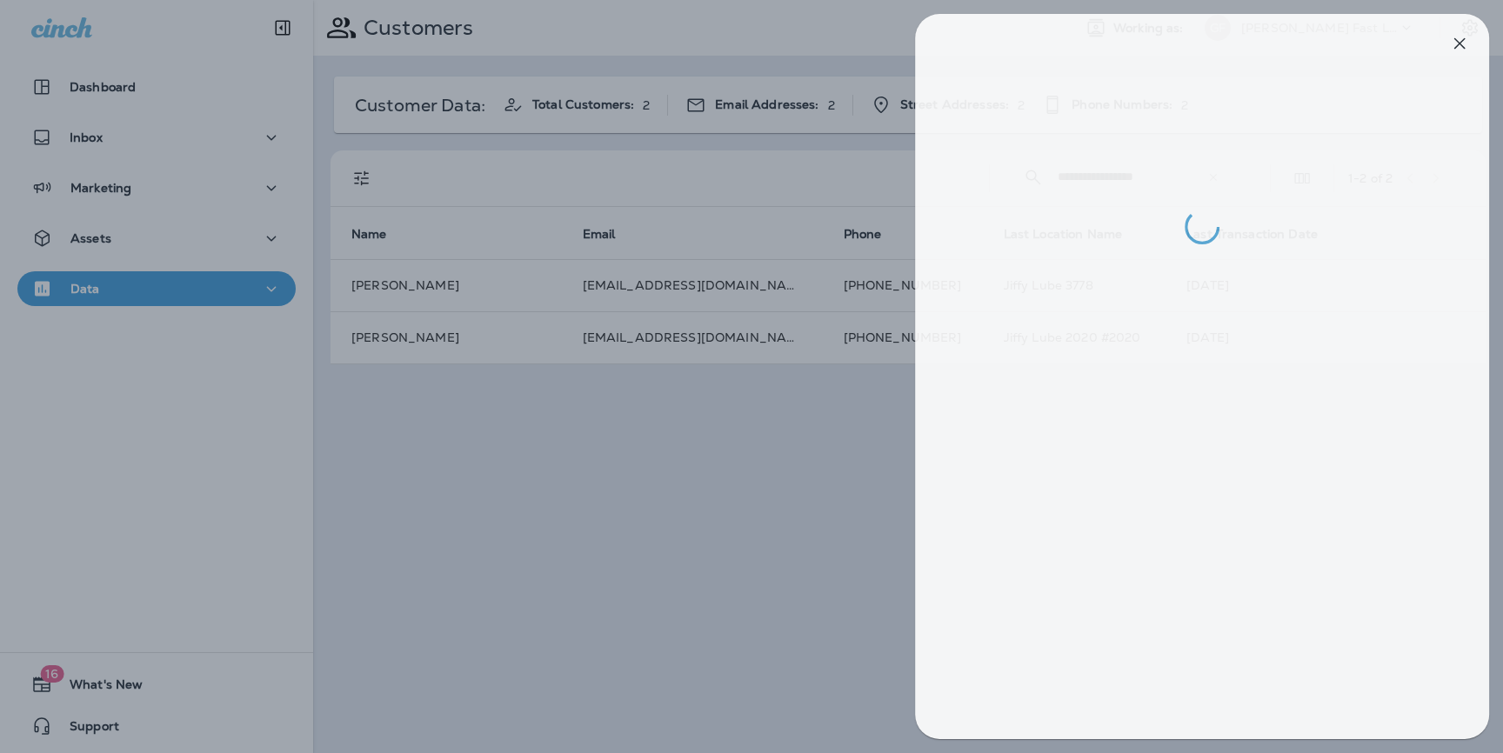
click at [775, 443] on div at bounding box center [760, 376] width 1503 height 753
